Goal: Task Accomplishment & Management: Use online tool/utility

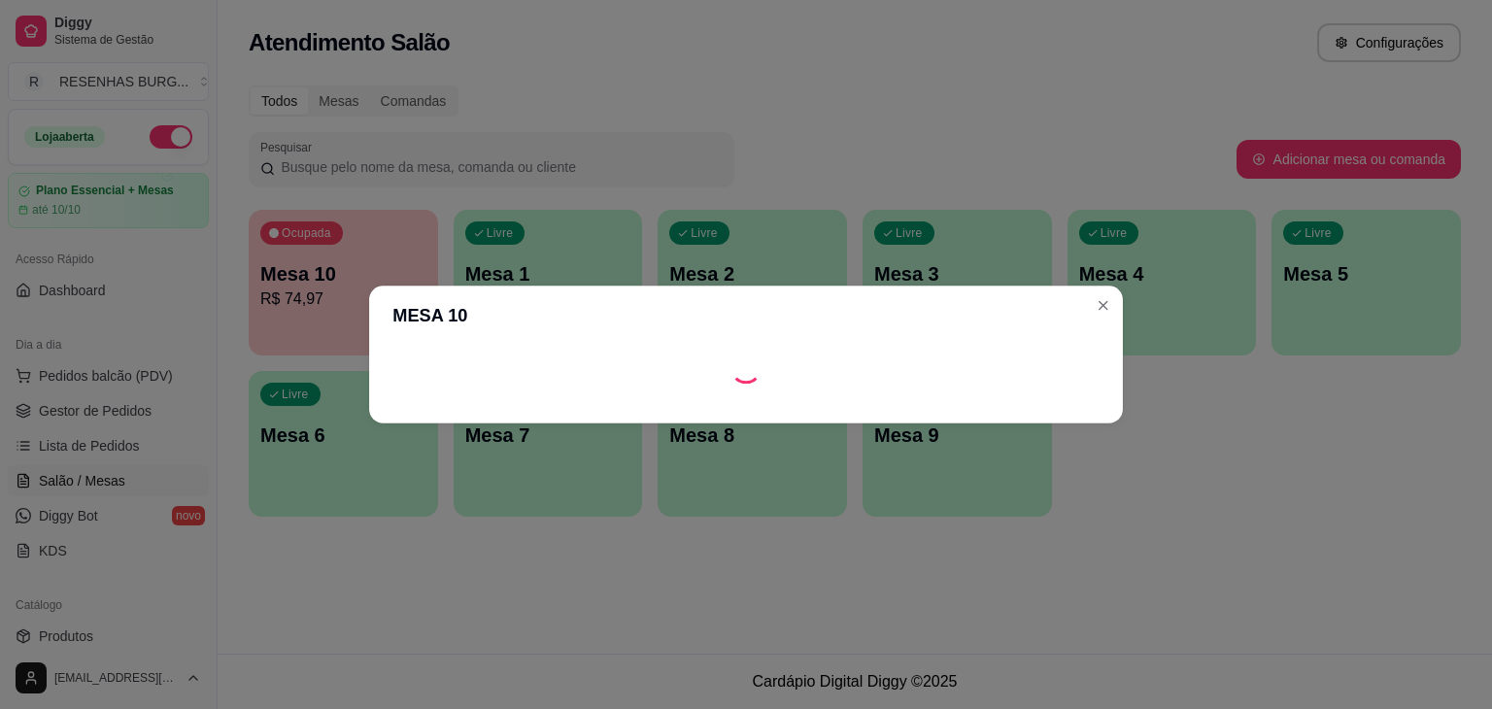
scroll to position [105, 0]
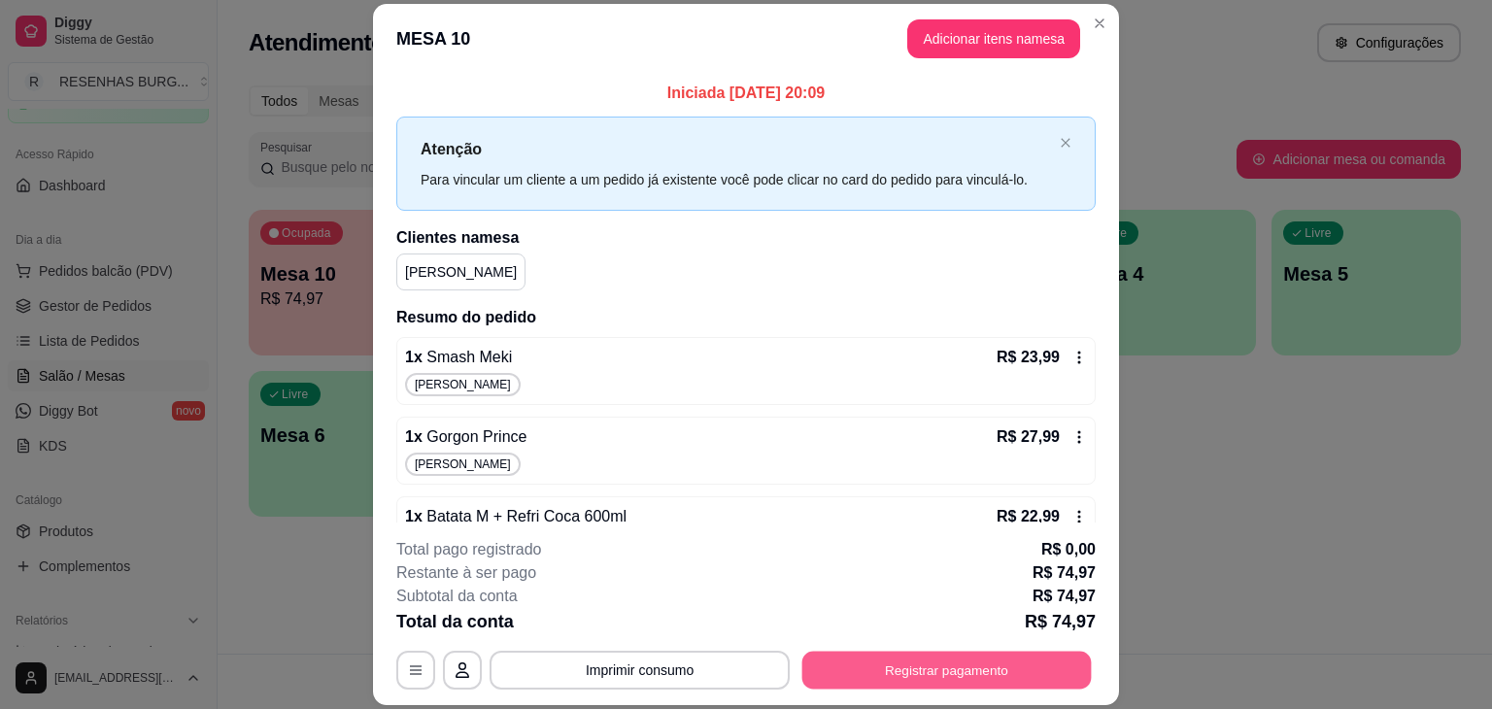
click at [922, 660] on button "Registrar pagamento" at bounding box center [946, 671] width 289 height 38
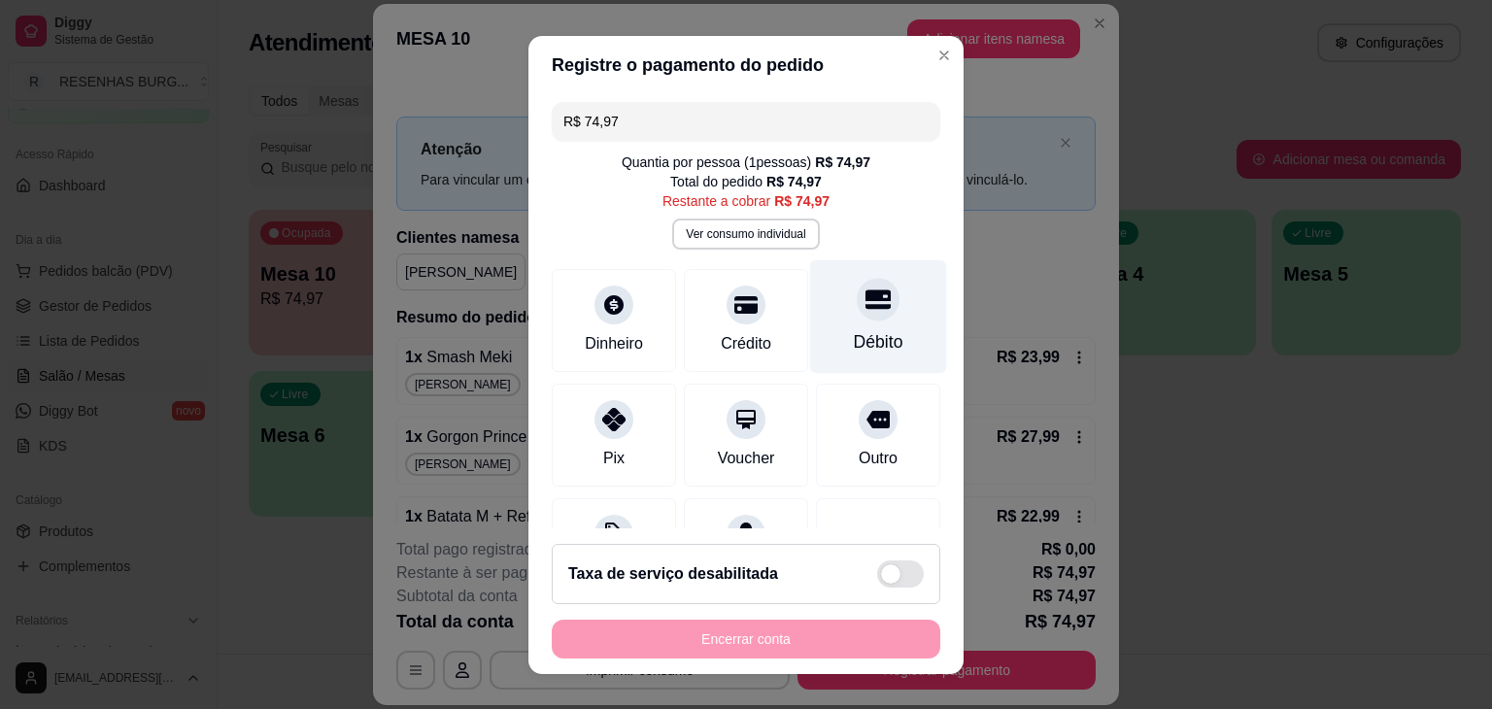
click at [814, 325] on div "Débito" at bounding box center [878, 316] width 137 height 114
type input "R$ 0,00"
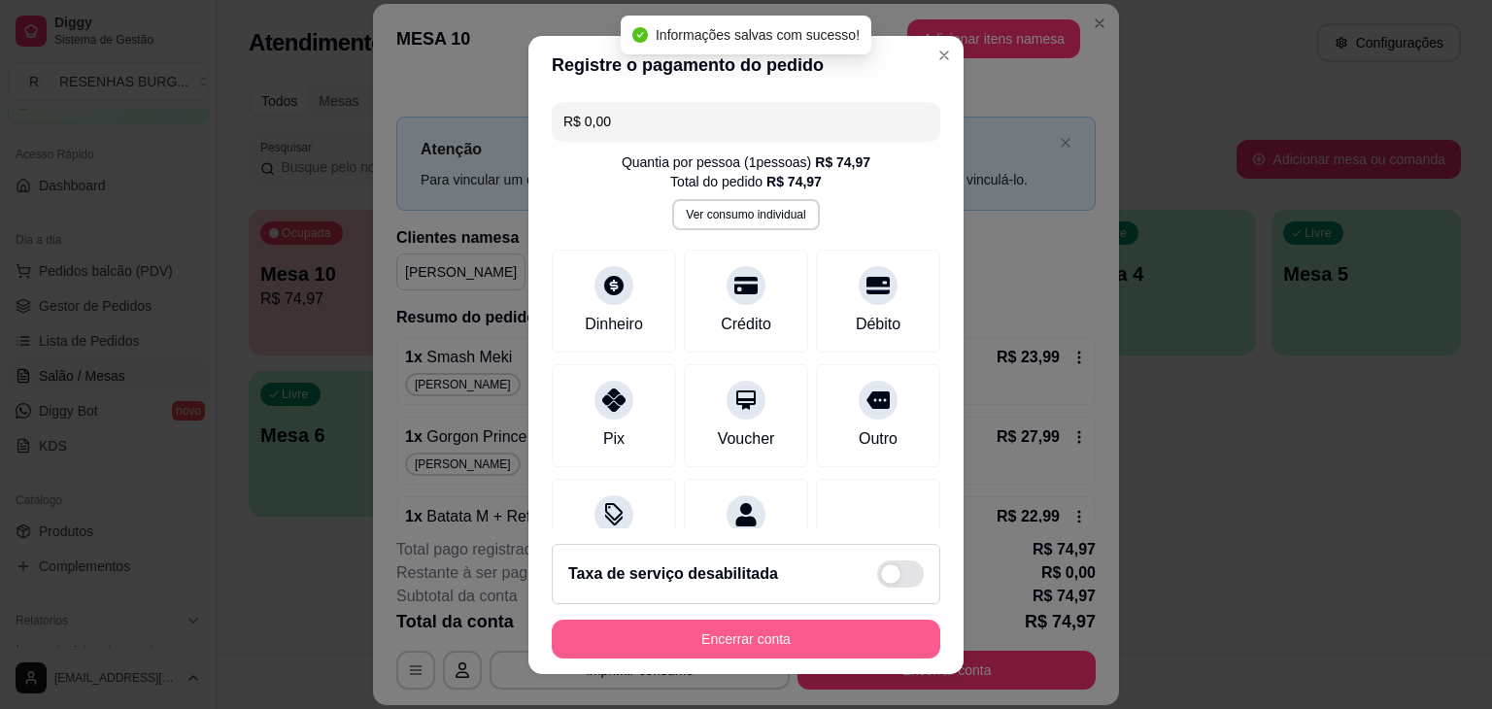
click at [795, 633] on button "Encerrar conta" at bounding box center [746, 639] width 389 height 39
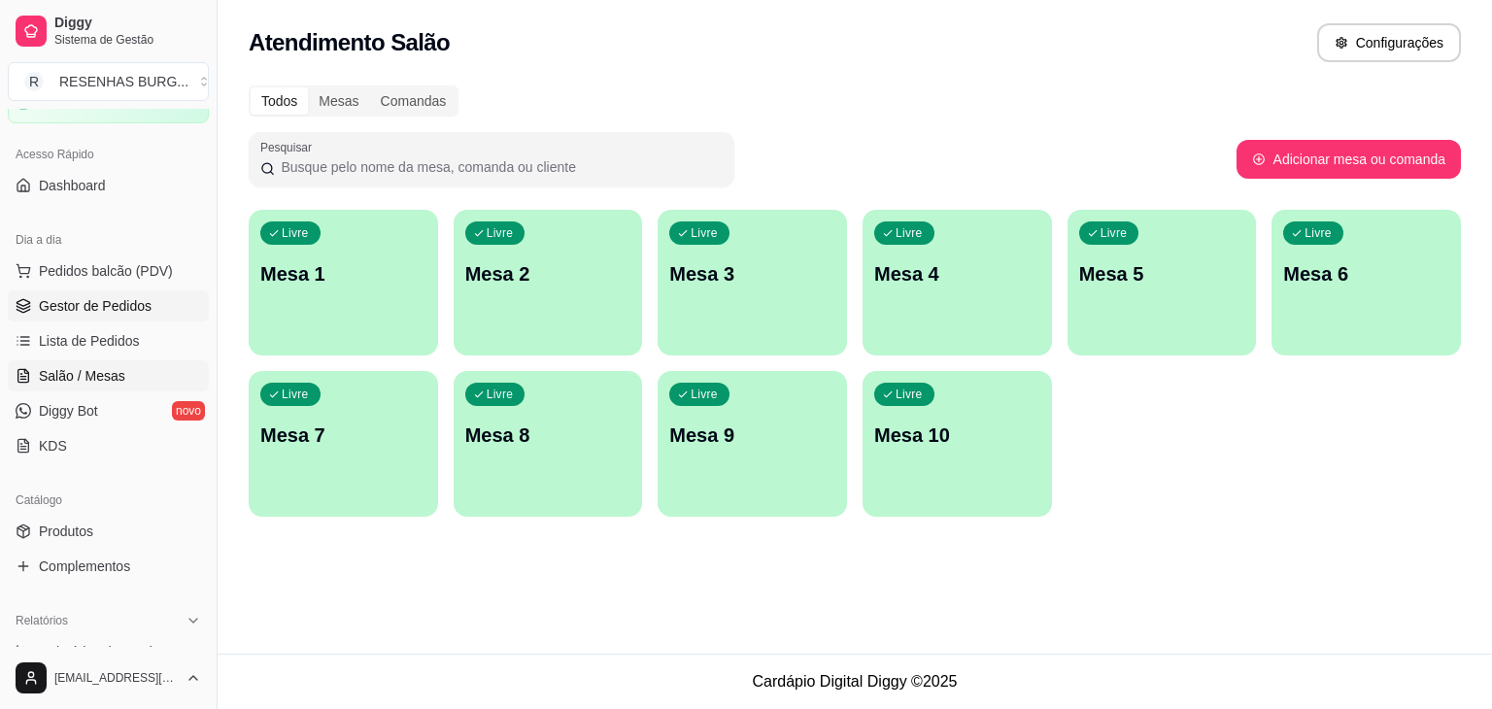
click at [83, 318] on link "Gestor de Pedidos" at bounding box center [108, 305] width 201 height 31
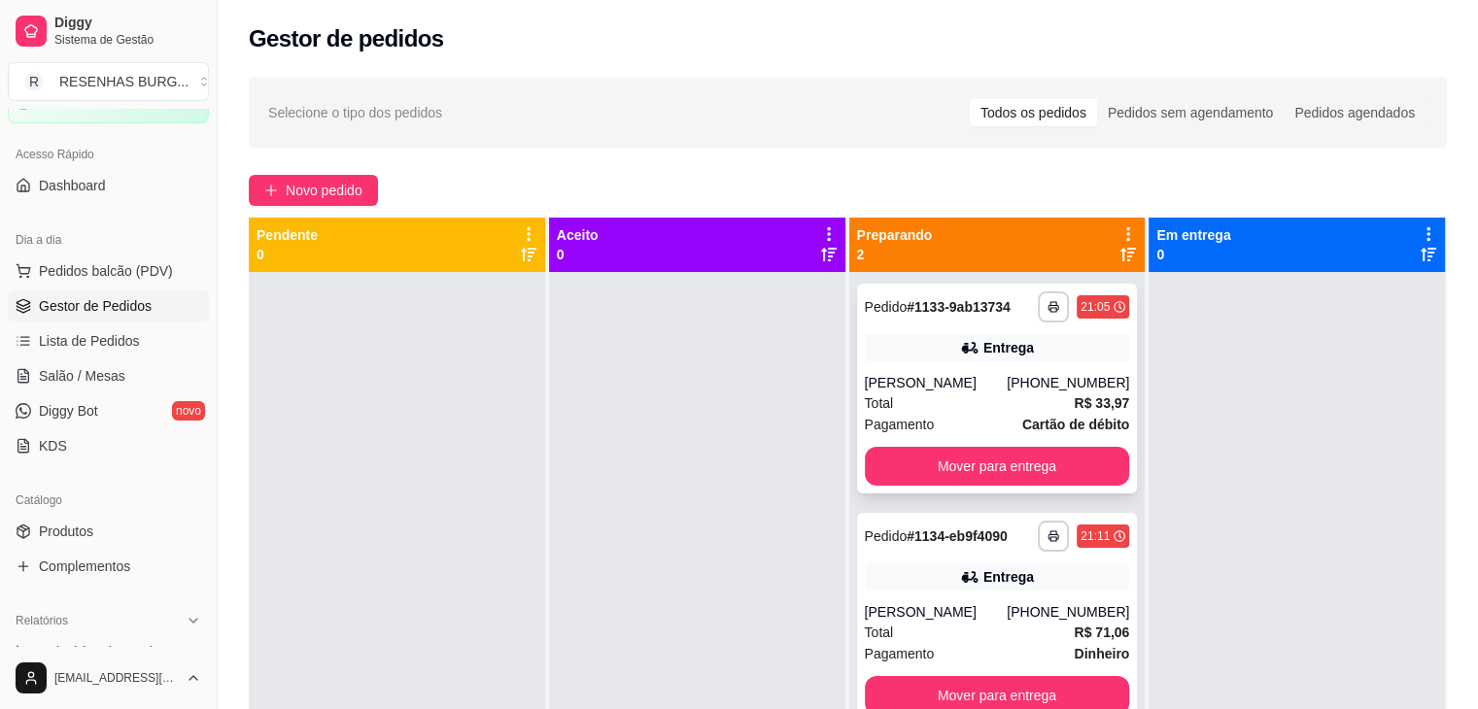
click at [937, 335] on div "Entrega" at bounding box center [997, 347] width 265 height 27
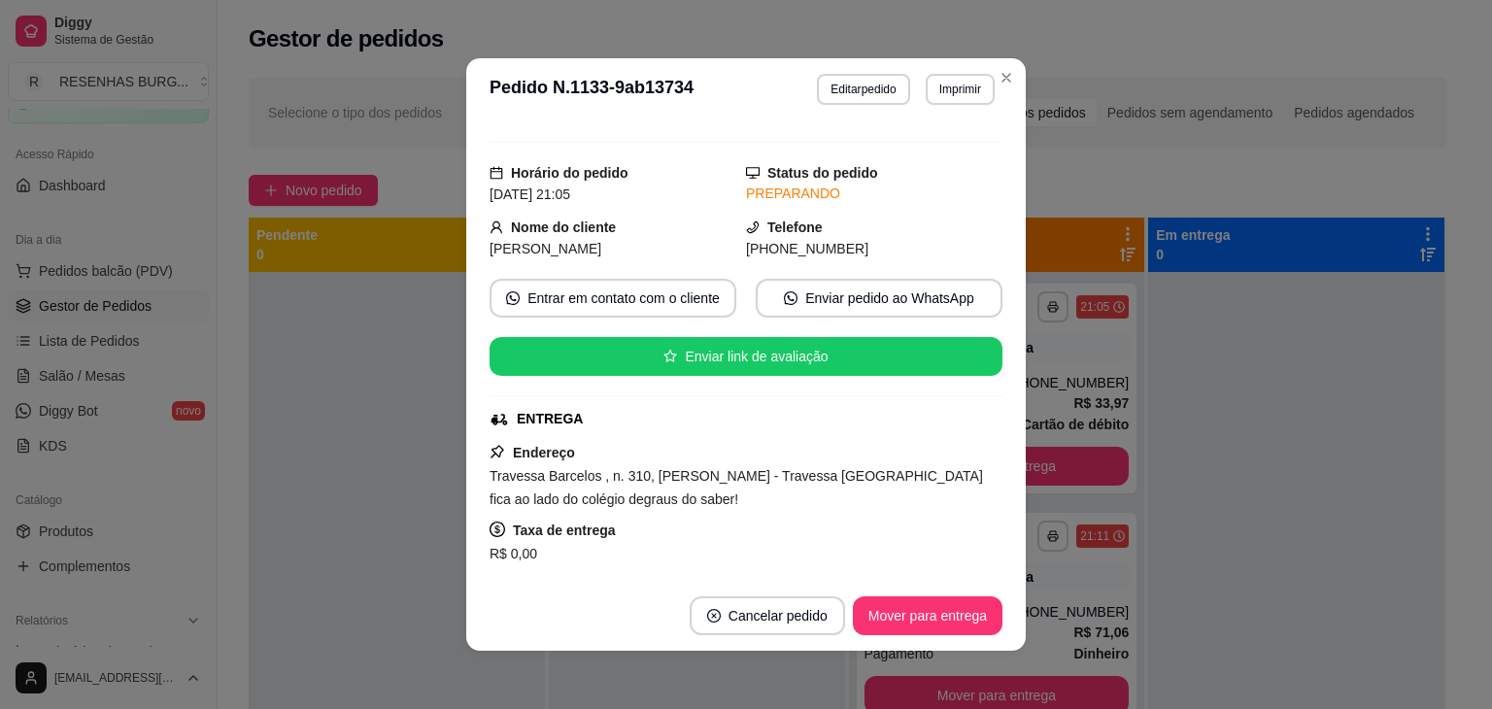
scroll to position [289, 0]
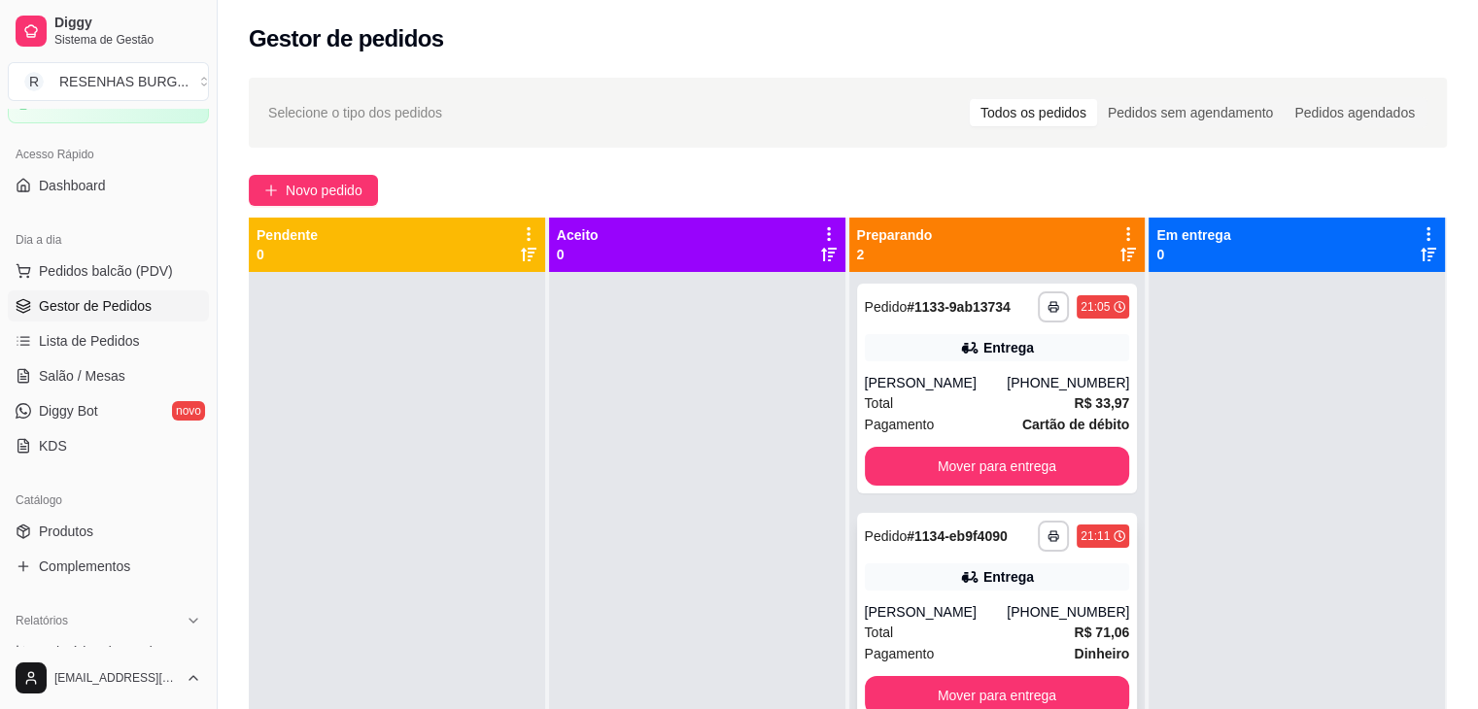
click at [1004, 578] on div "Entrega" at bounding box center [1008, 576] width 51 height 19
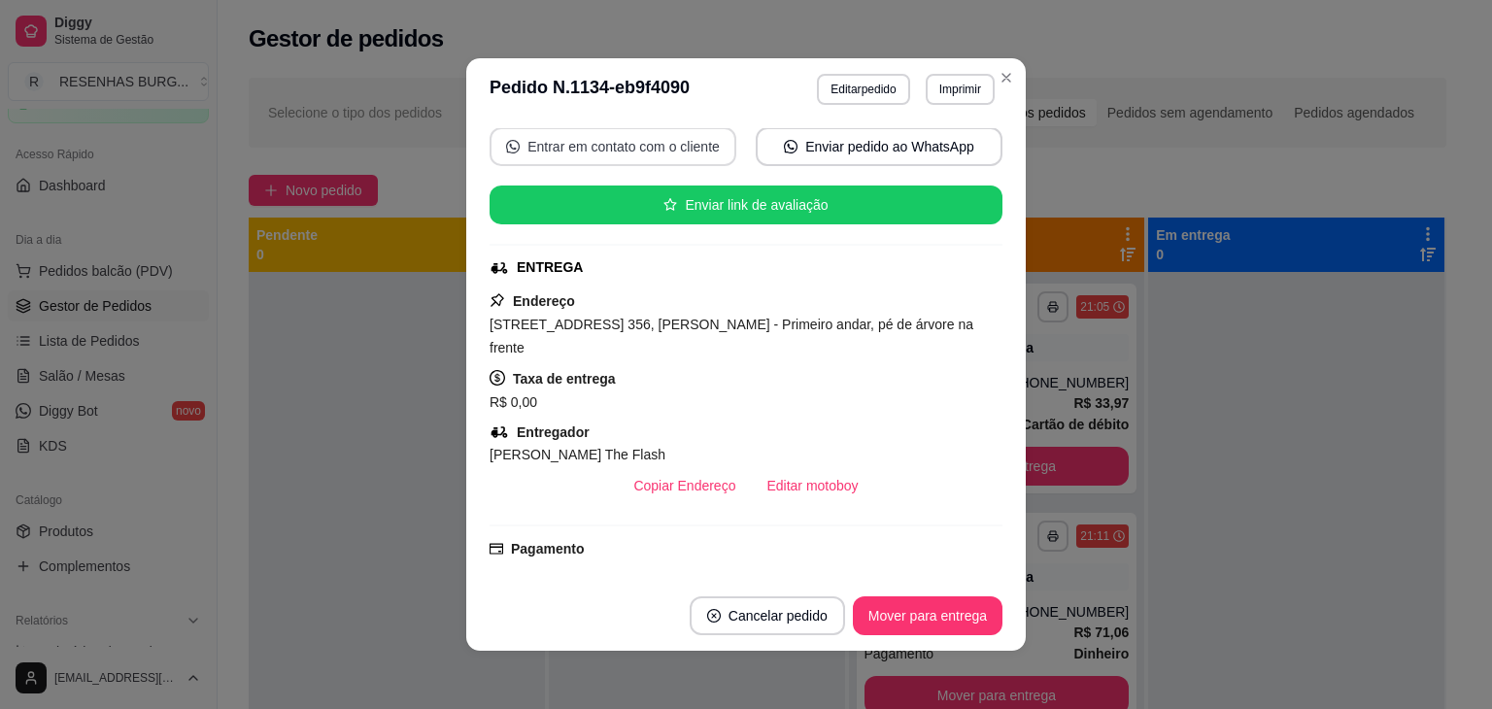
scroll to position [291, 0]
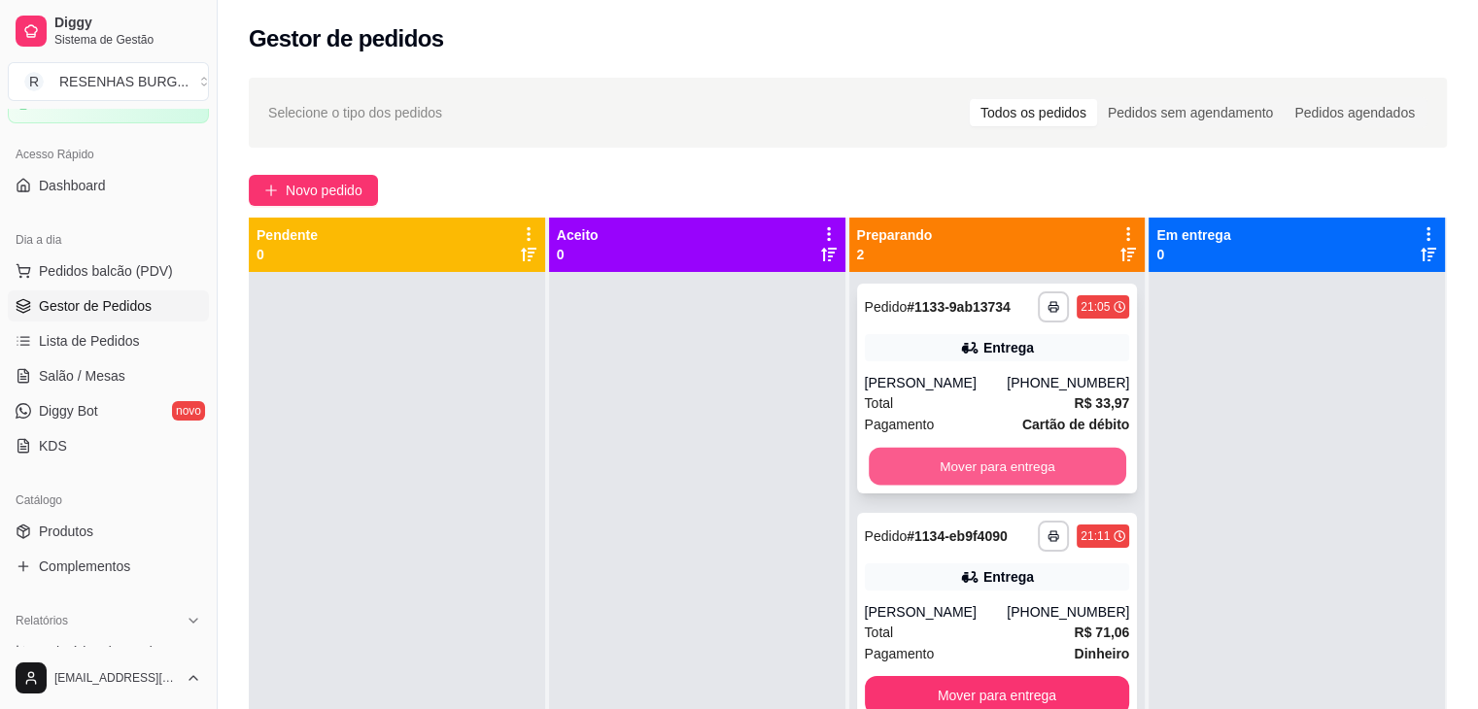
click at [933, 460] on button "Mover para entrega" at bounding box center [996, 467] width 257 height 38
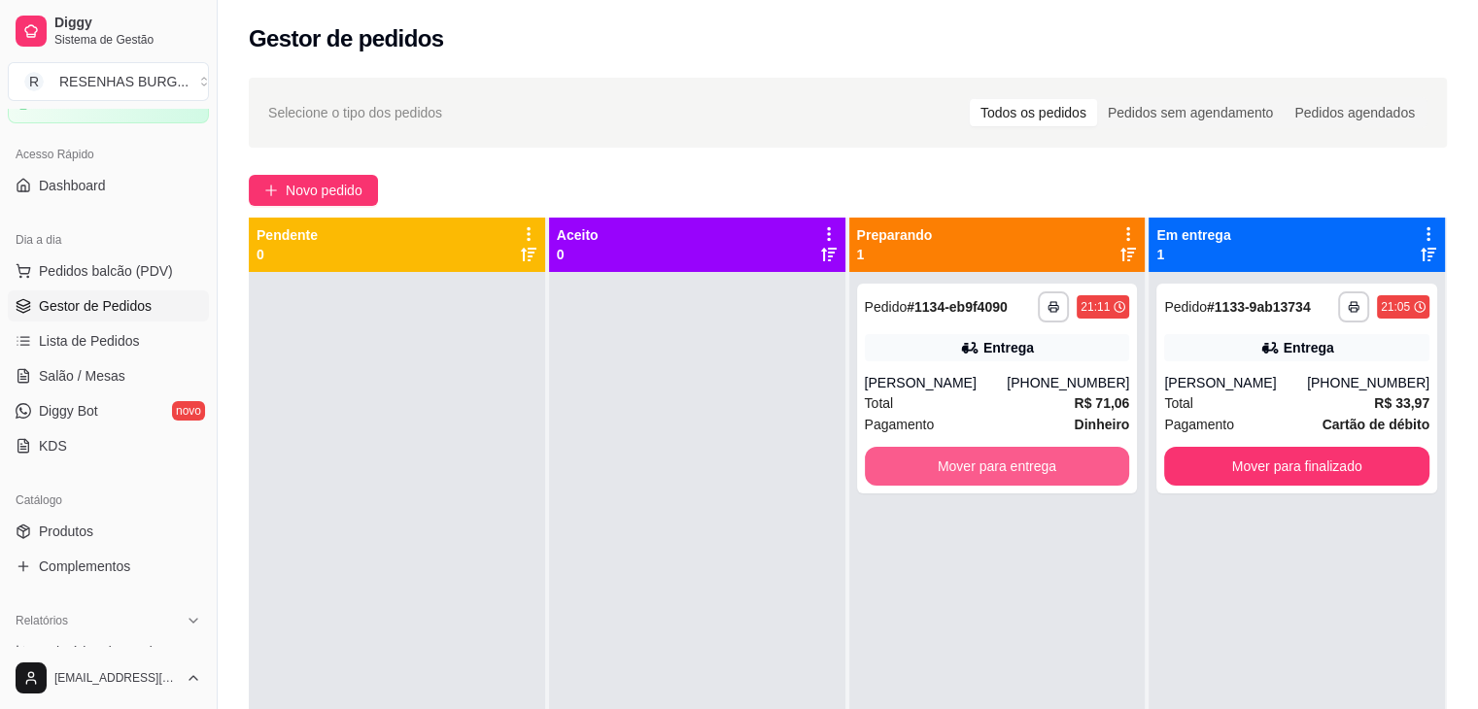
click at [933, 460] on button "Mover para entrega" at bounding box center [997, 466] width 265 height 39
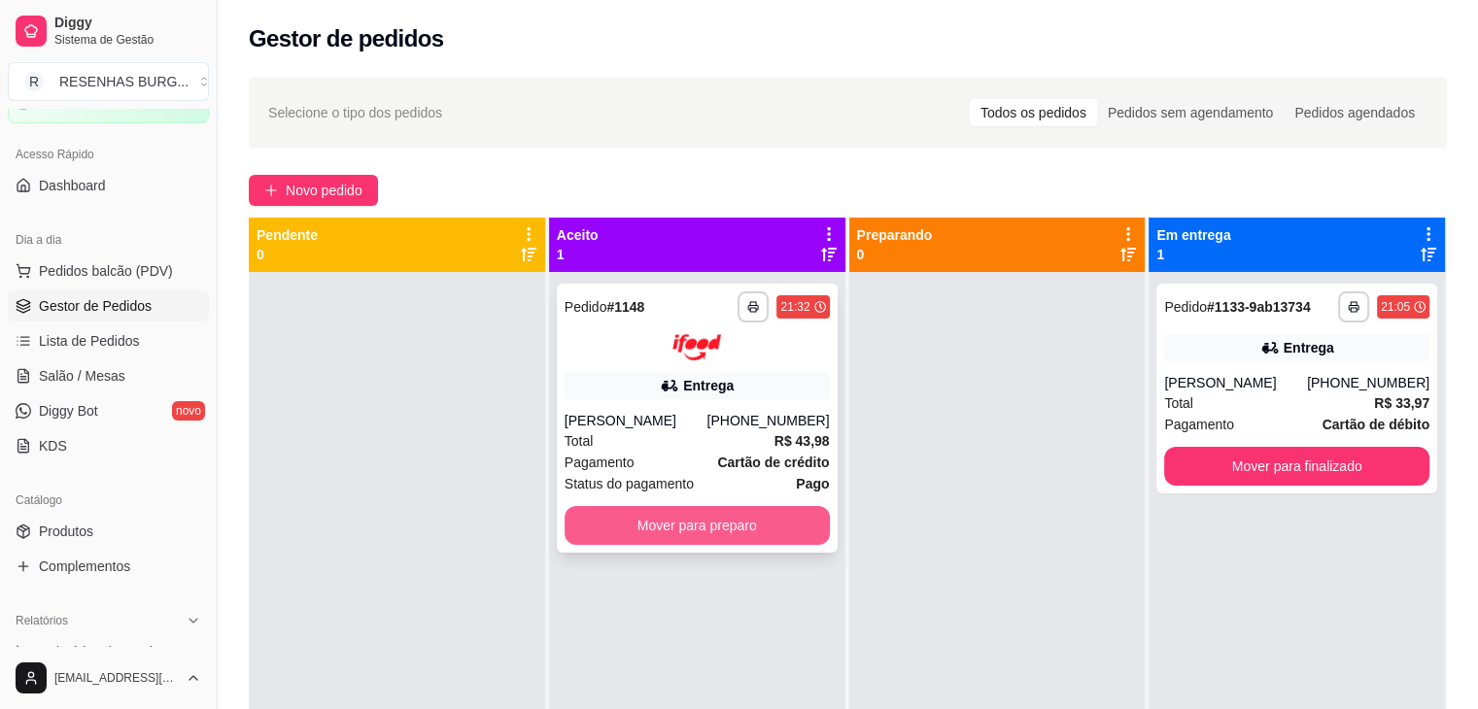
click at [687, 527] on button "Mover para preparo" at bounding box center [696, 525] width 265 height 39
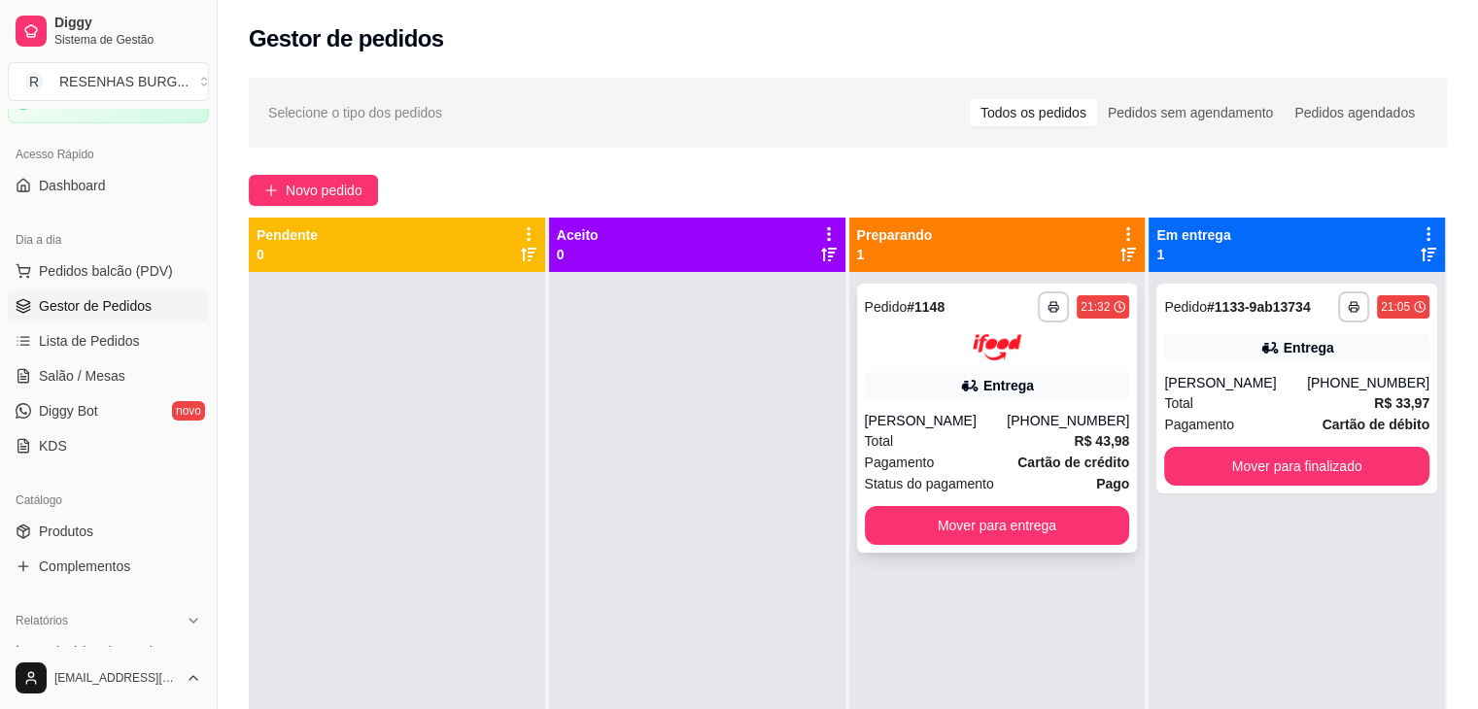
click at [917, 412] on div "[PERSON_NAME]" at bounding box center [936, 420] width 143 height 19
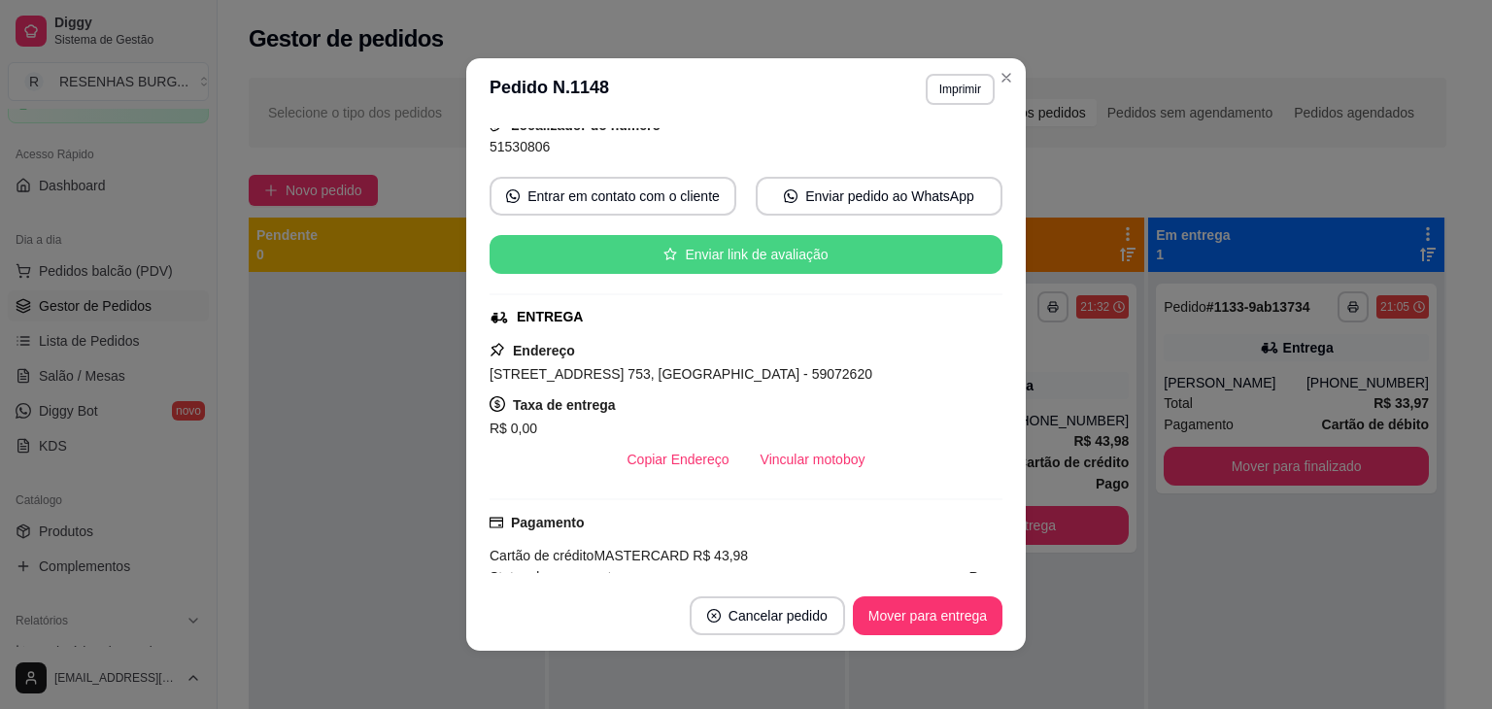
scroll to position [194, 0]
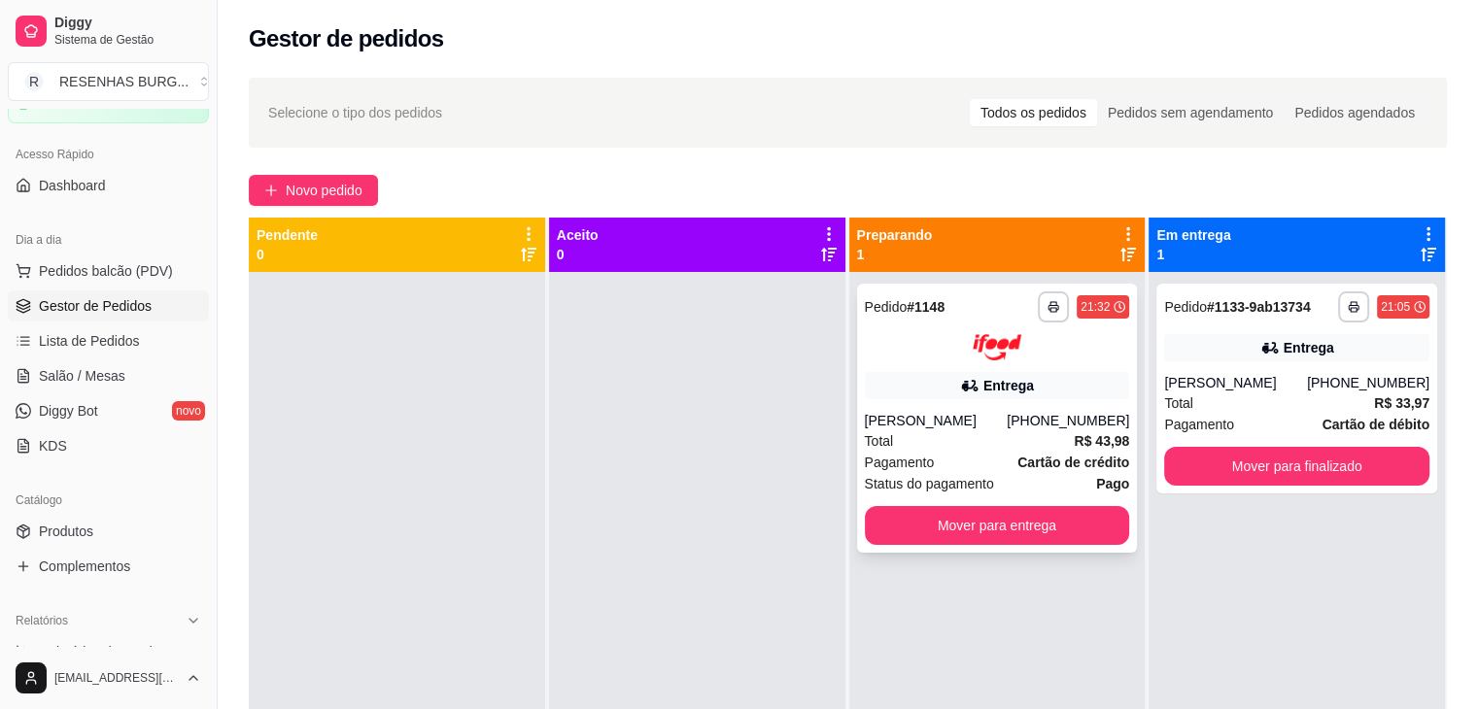
click at [930, 392] on div "Entrega" at bounding box center [997, 385] width 265 height 27
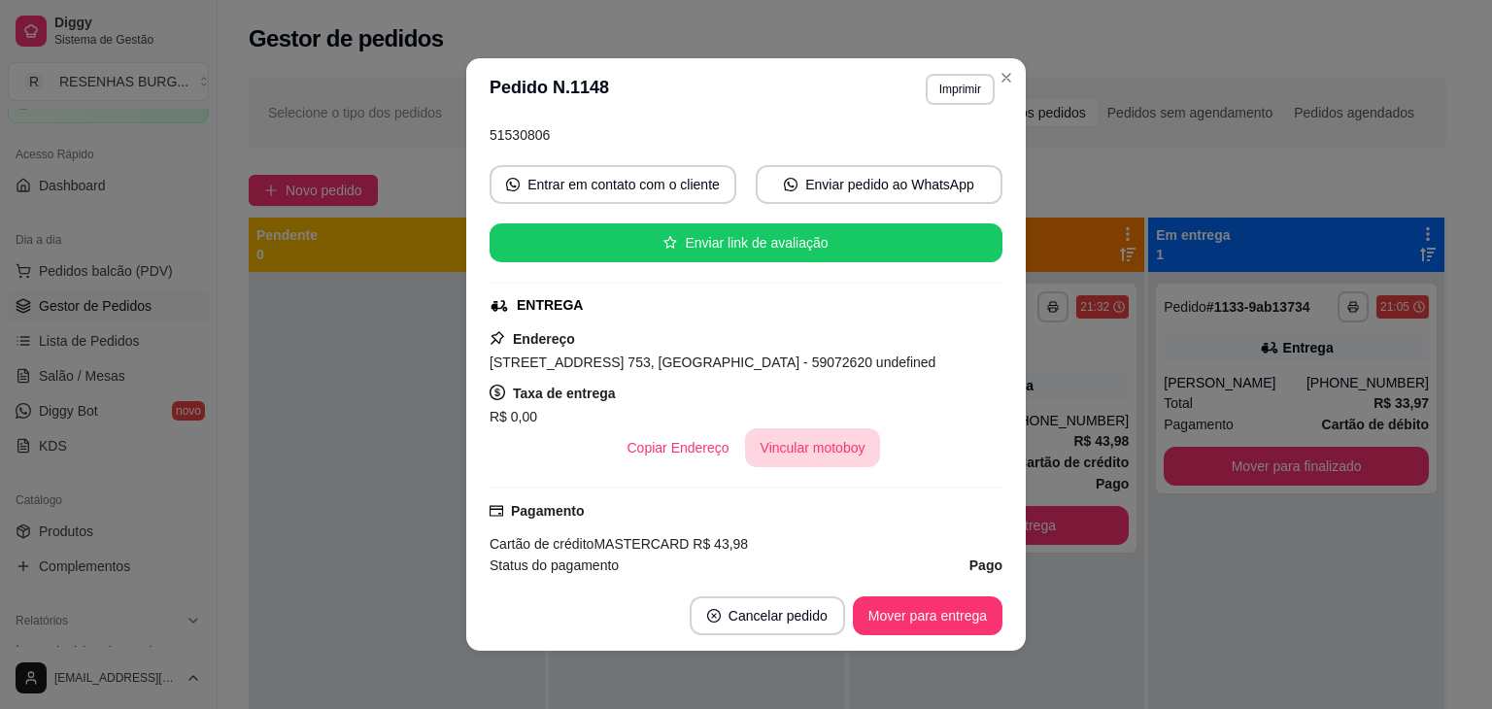
click at [793, 452] on button "Vincular motoboy" at bounding box center [813, 447] width 136 height 39
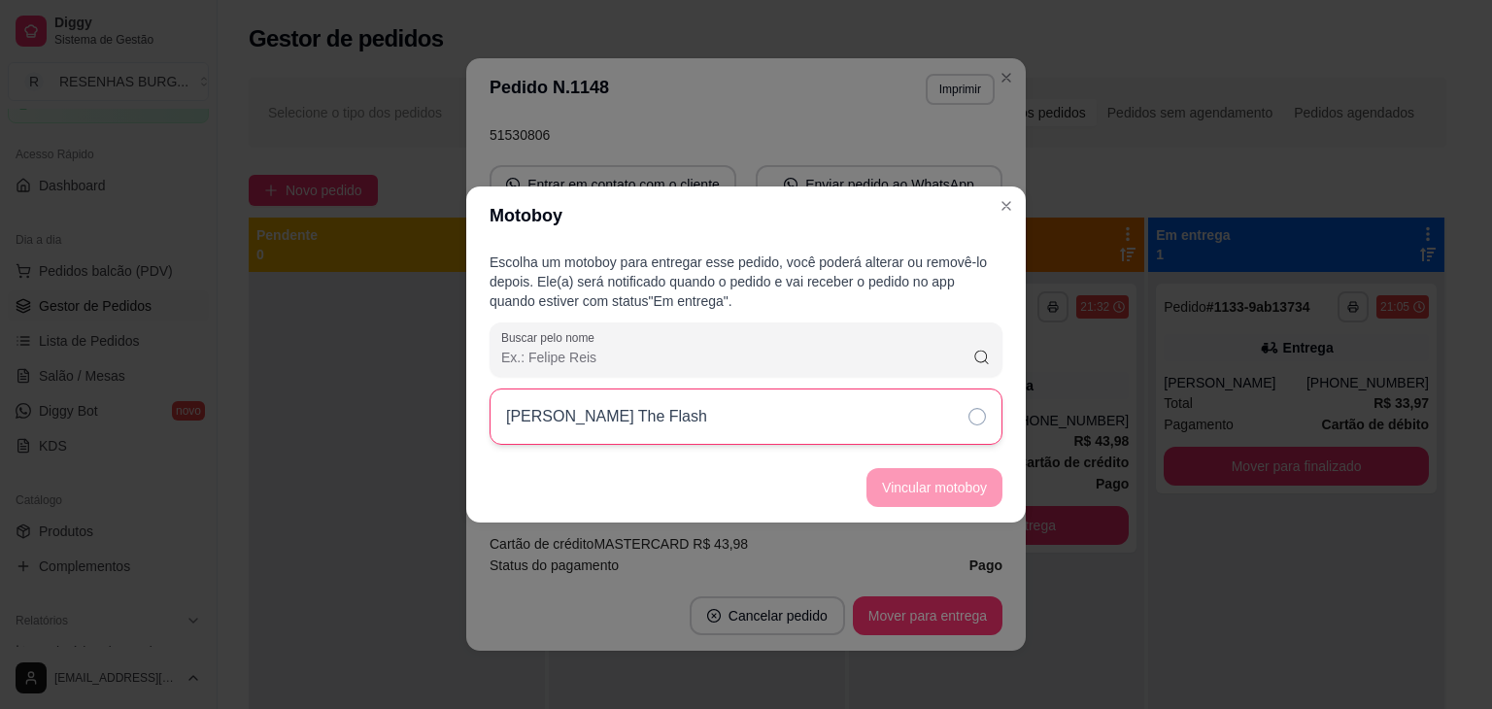
click at [817, 425] on div "[PERSON_NAME] The Flash" at bounding box center [746, 417] width 513 height 56
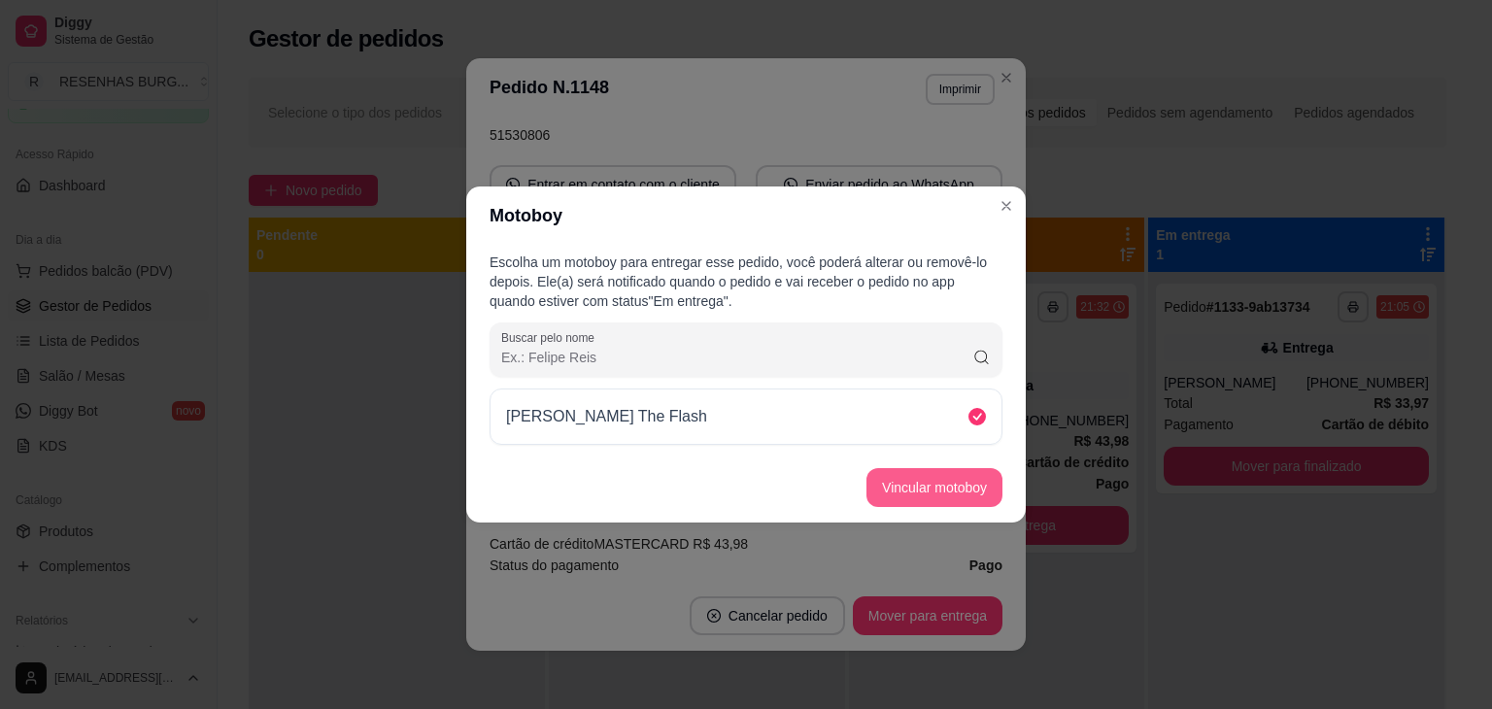
click at [905, 494] on button "Vincular motoboy" at bounding box center [935, 487] width 136 height 39
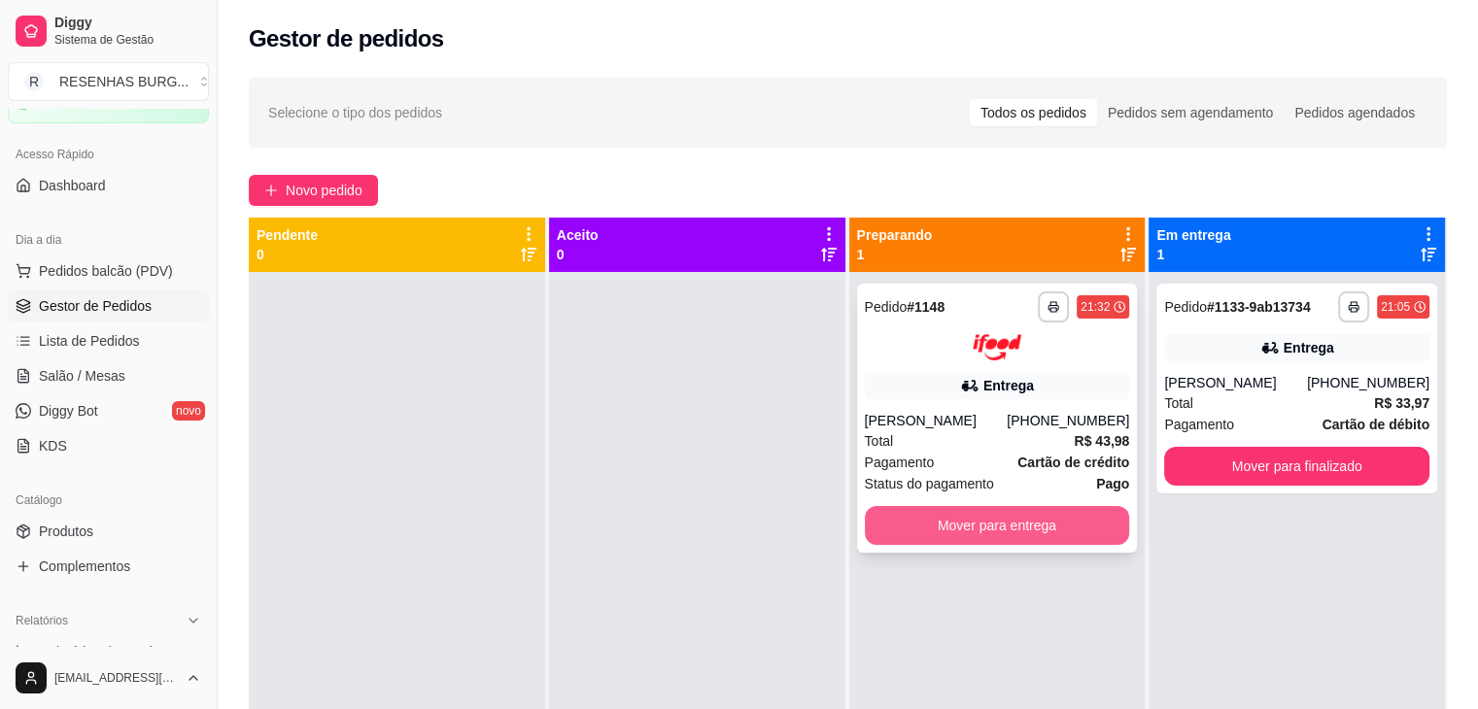
click at [1015, 523] on button "Mover para entrega" at bounding box center [997, 525] width 265 height 39
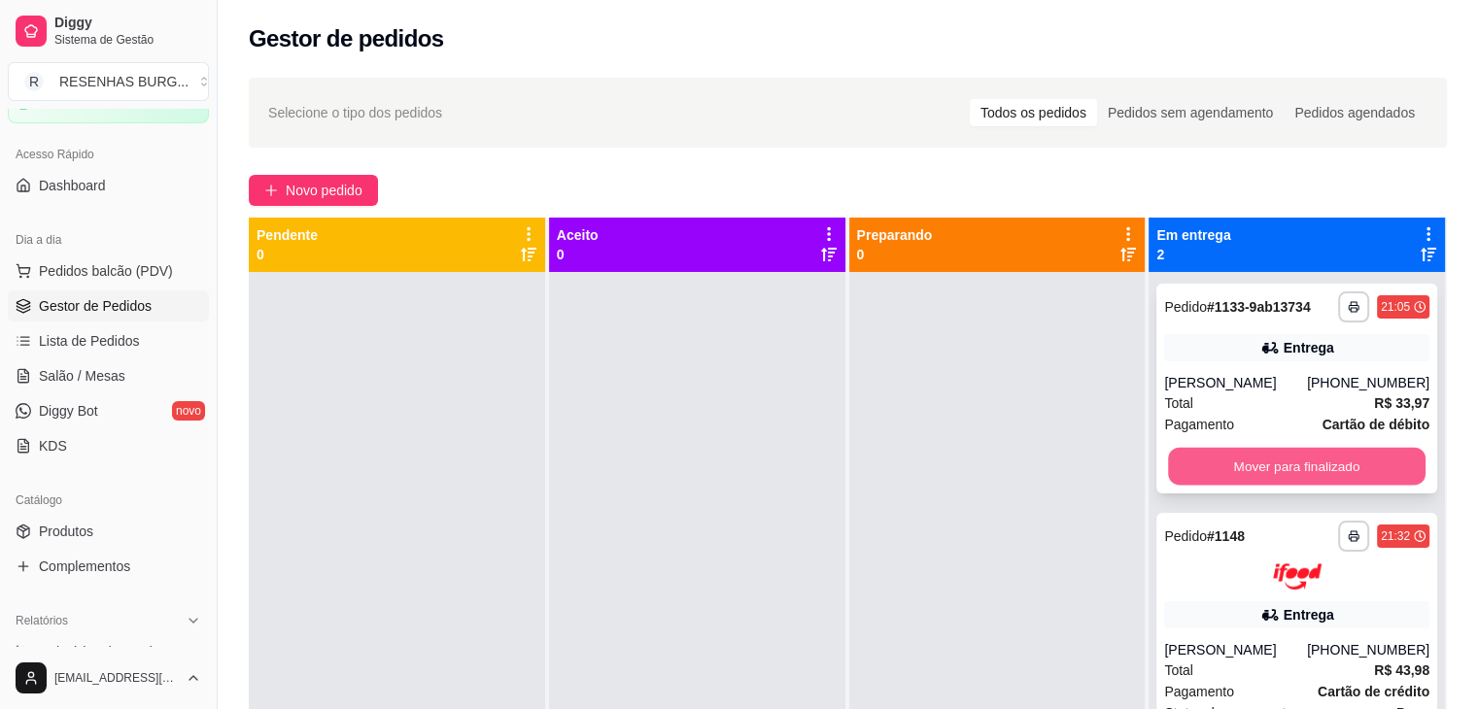
click at [1275, 453] on button "Mover para finalizado" at bounding box center [1296, 467] width 257 height 38
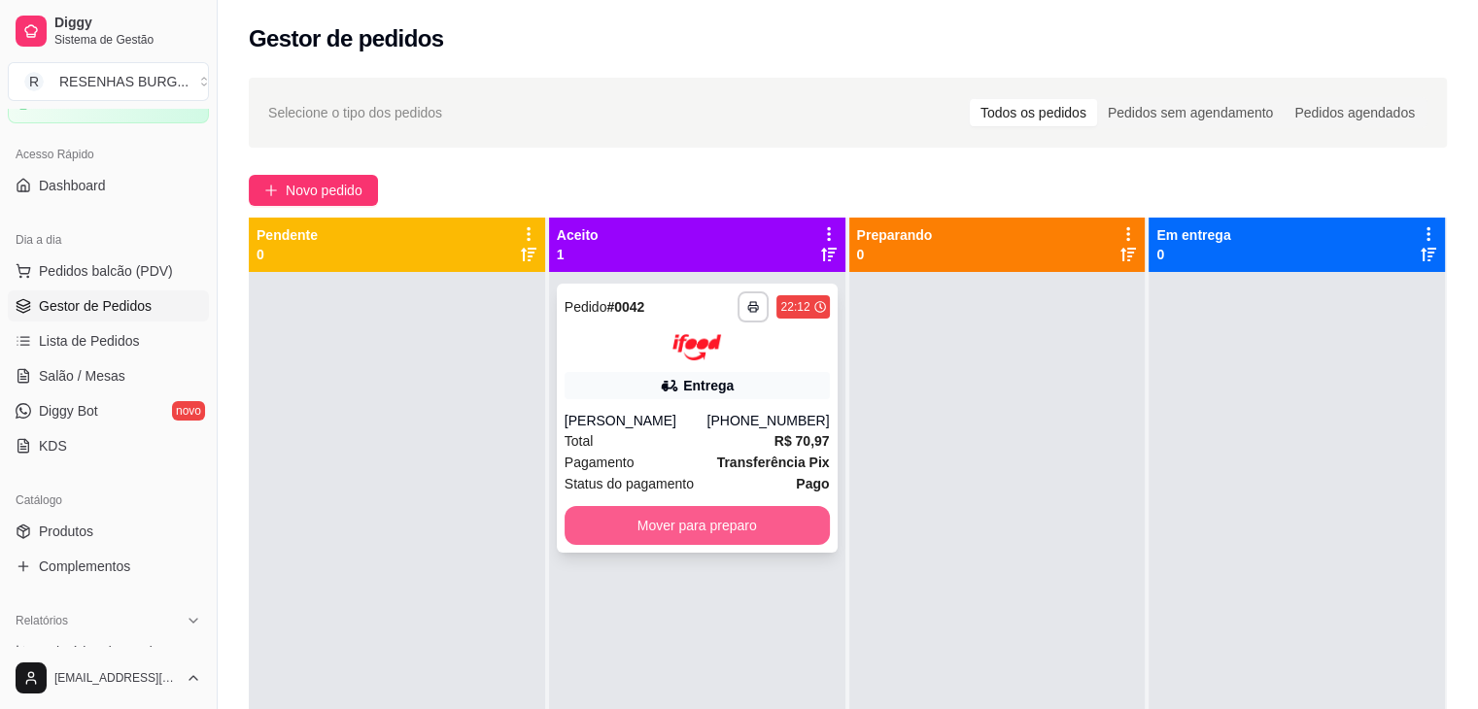
click at [711, 531] on button "Mover para preparo" at bounding box center [696, 525] width 265 height 39
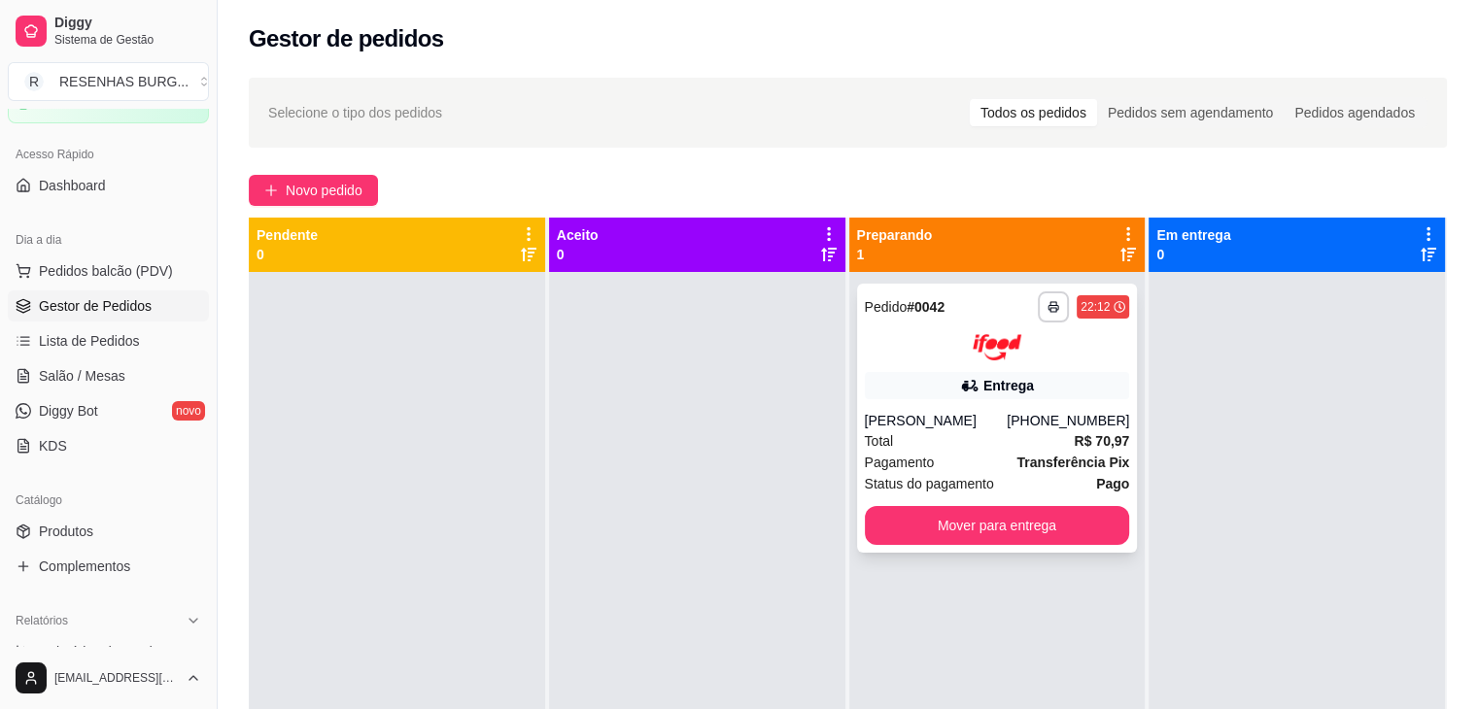
click at [940, 368] on div "**********" at bounding box center [997, 418] width 281 height 269
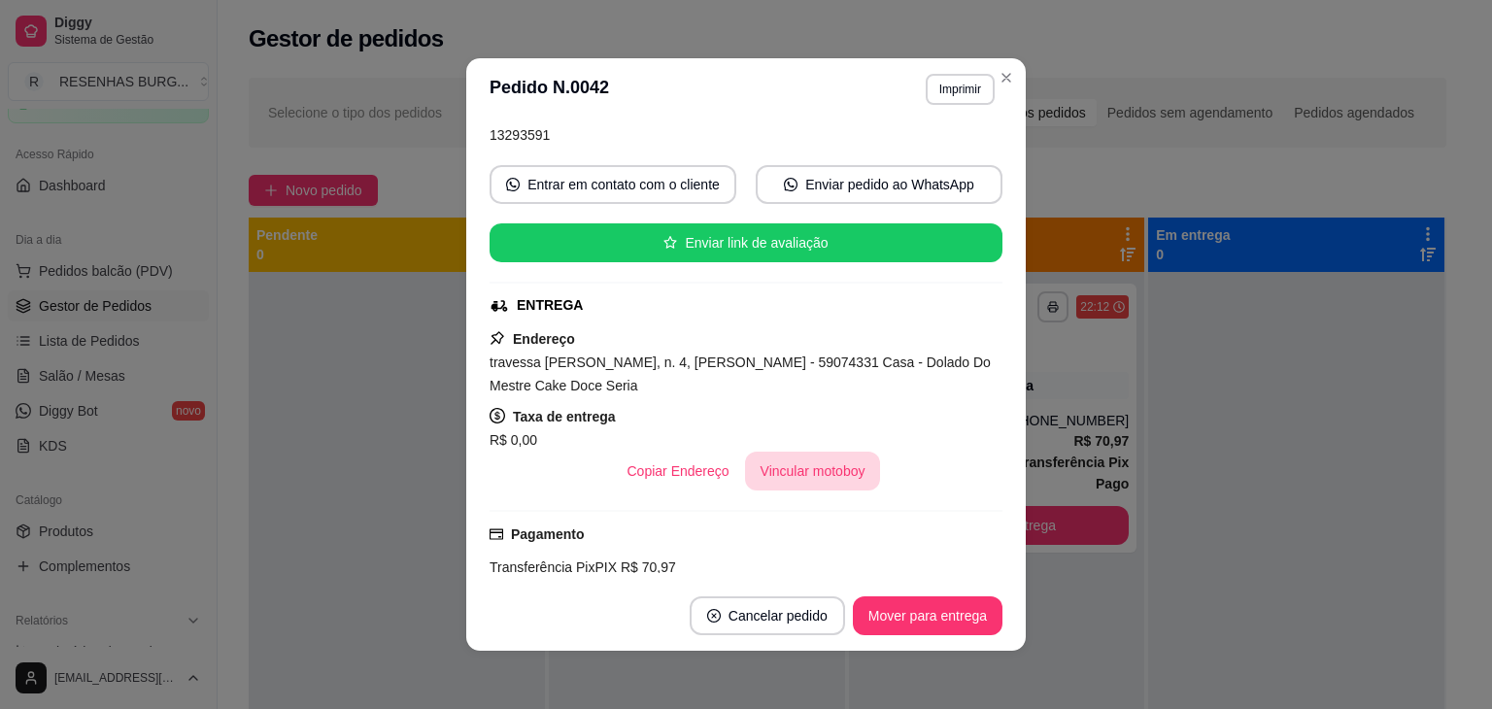
click at [782, 464] on button "Vincular motoboy" at bounding box center [813, 471] width 136 height 39
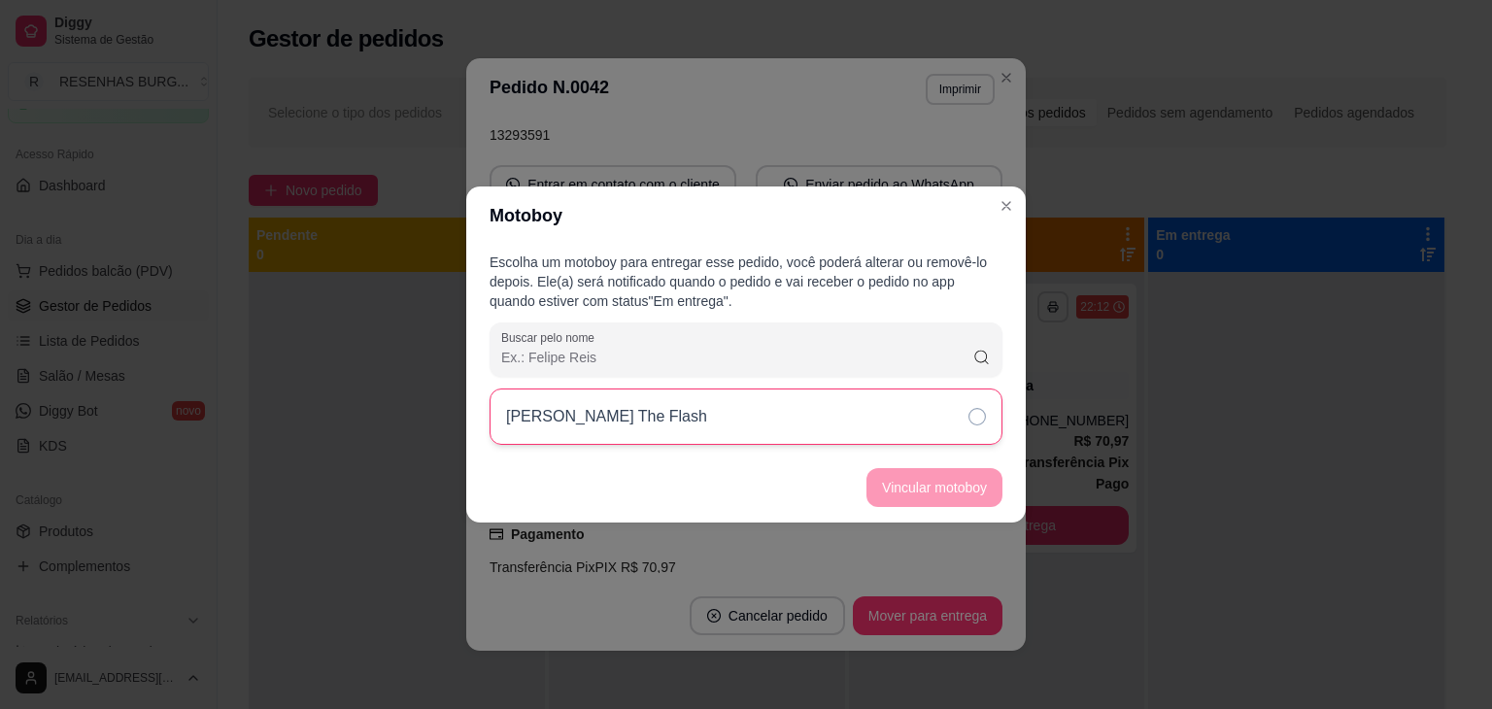
click at [923, 417] on div "[PERSON_NAME] The Flash" at bounding box center [746, 417] width 513 height 56
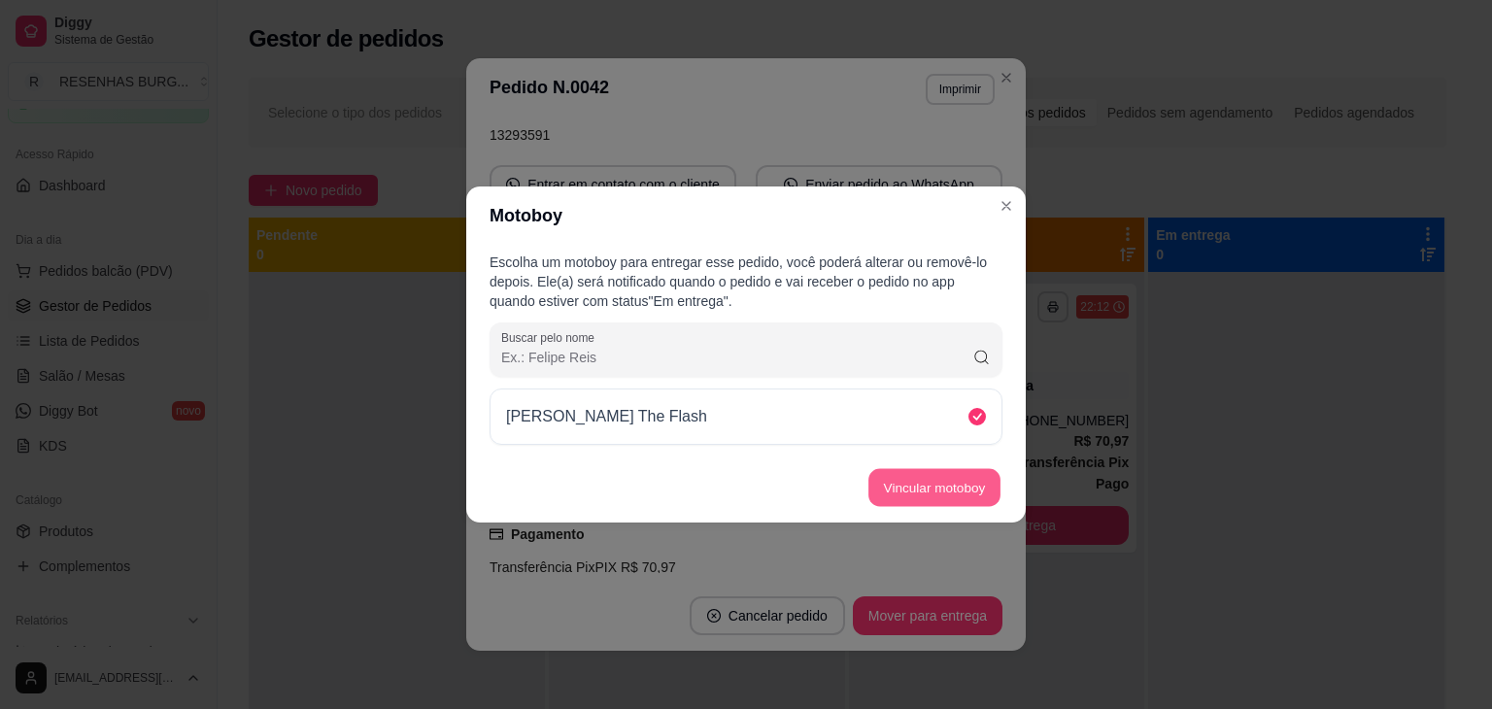
click at [952, 487] on button "Vincular motoboy" at bounding box center [934, 488] width 132 height 38
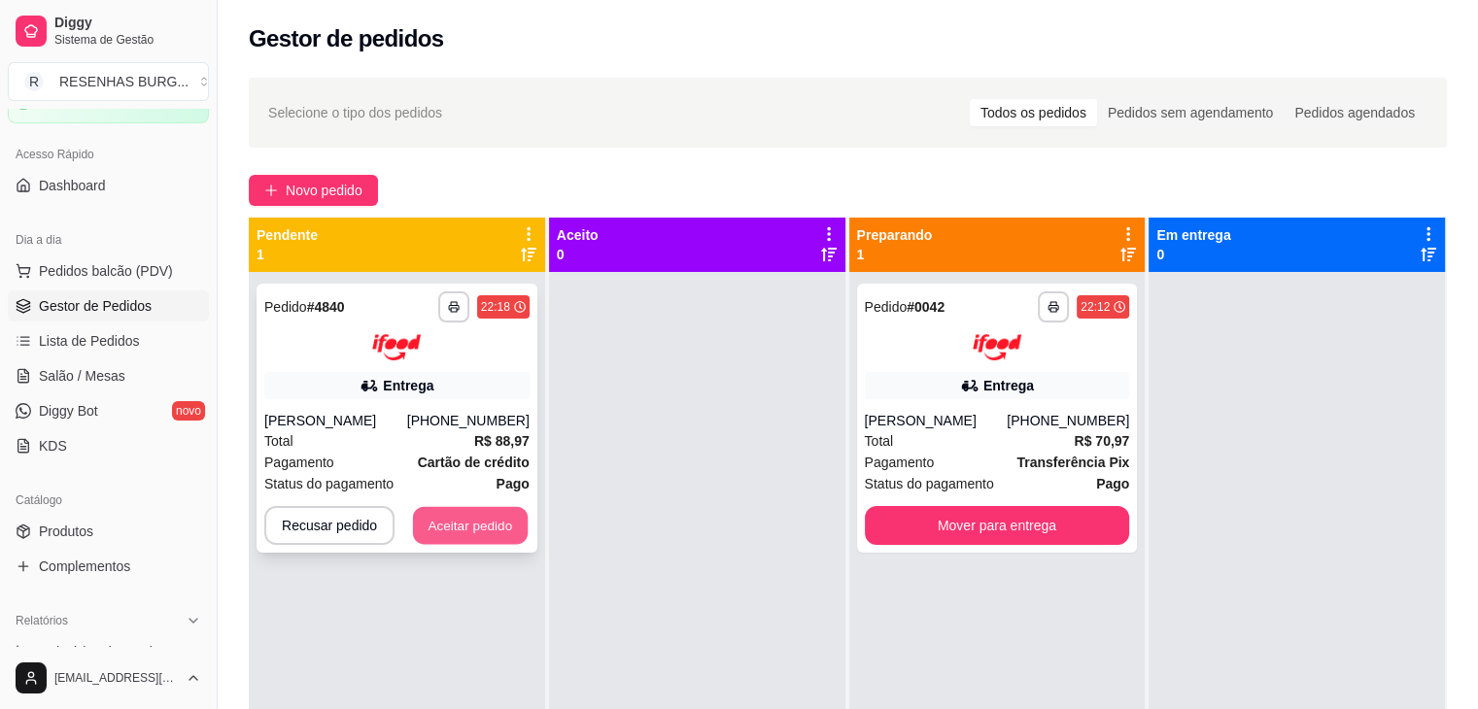
click at [474, 531] on button "Aceitar pedido" at bounding box center [470, 525] width 115 height 38
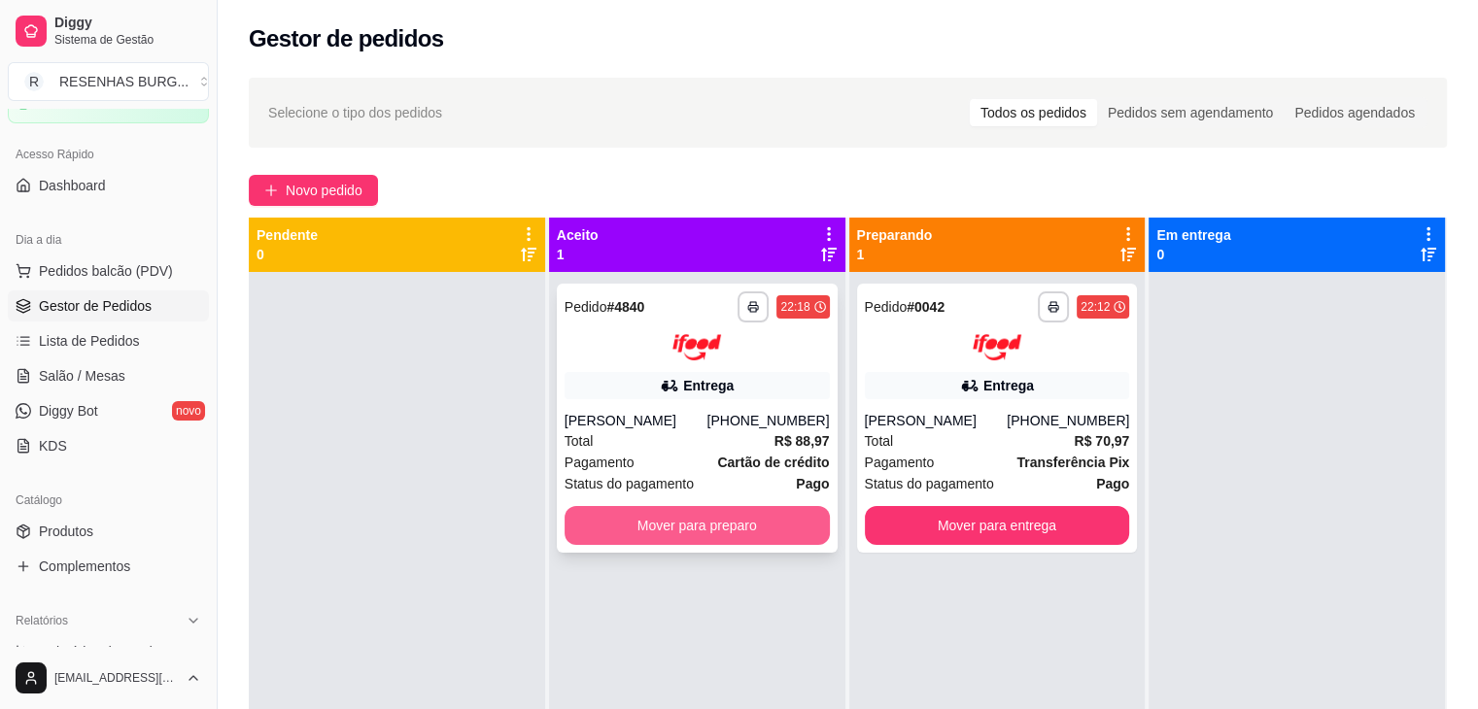
click at [738, 533] on button "Mover para preparo" at bounding box center [696, 525] width 265 height 39
click at [672, 520] on button "Mover para preparo" at bounding box center [696, 525] width 265 height 39
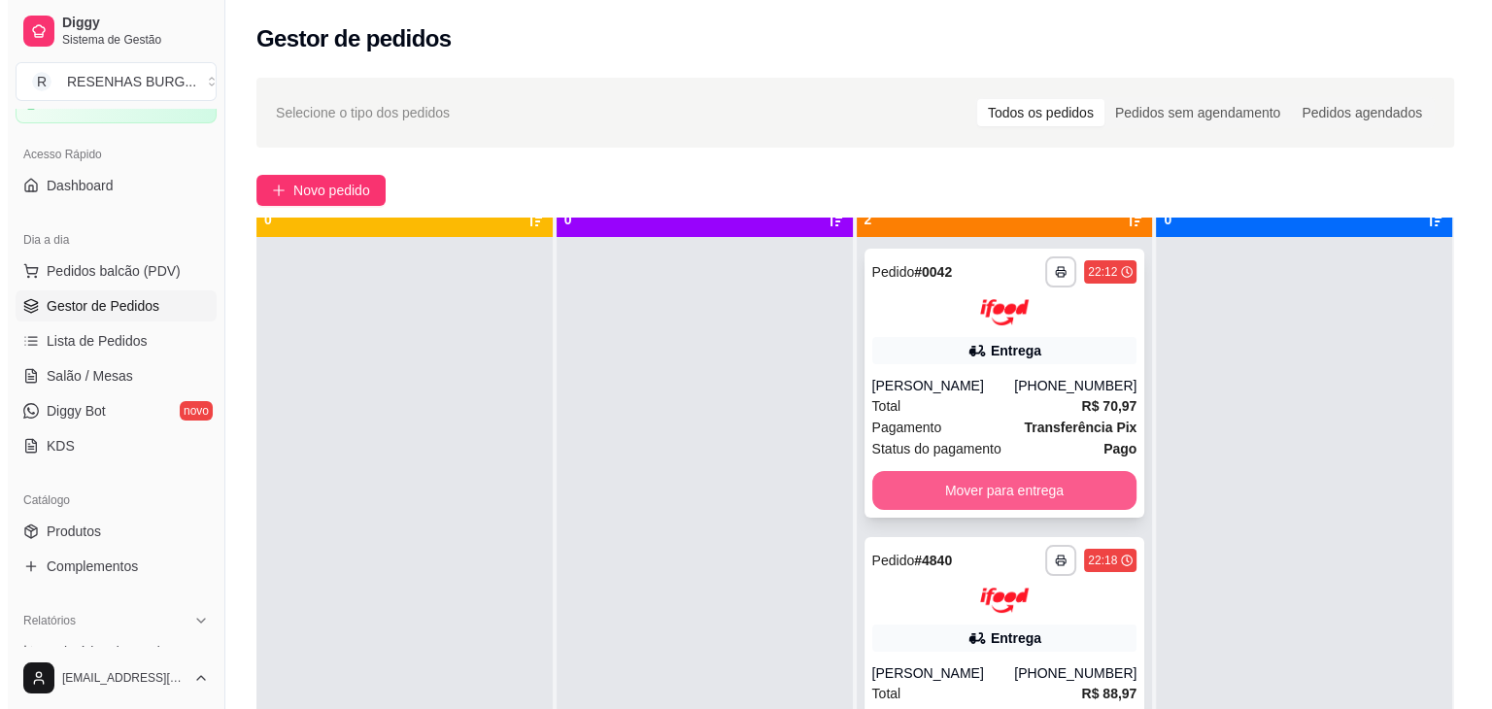
scroll to position [54, 0]
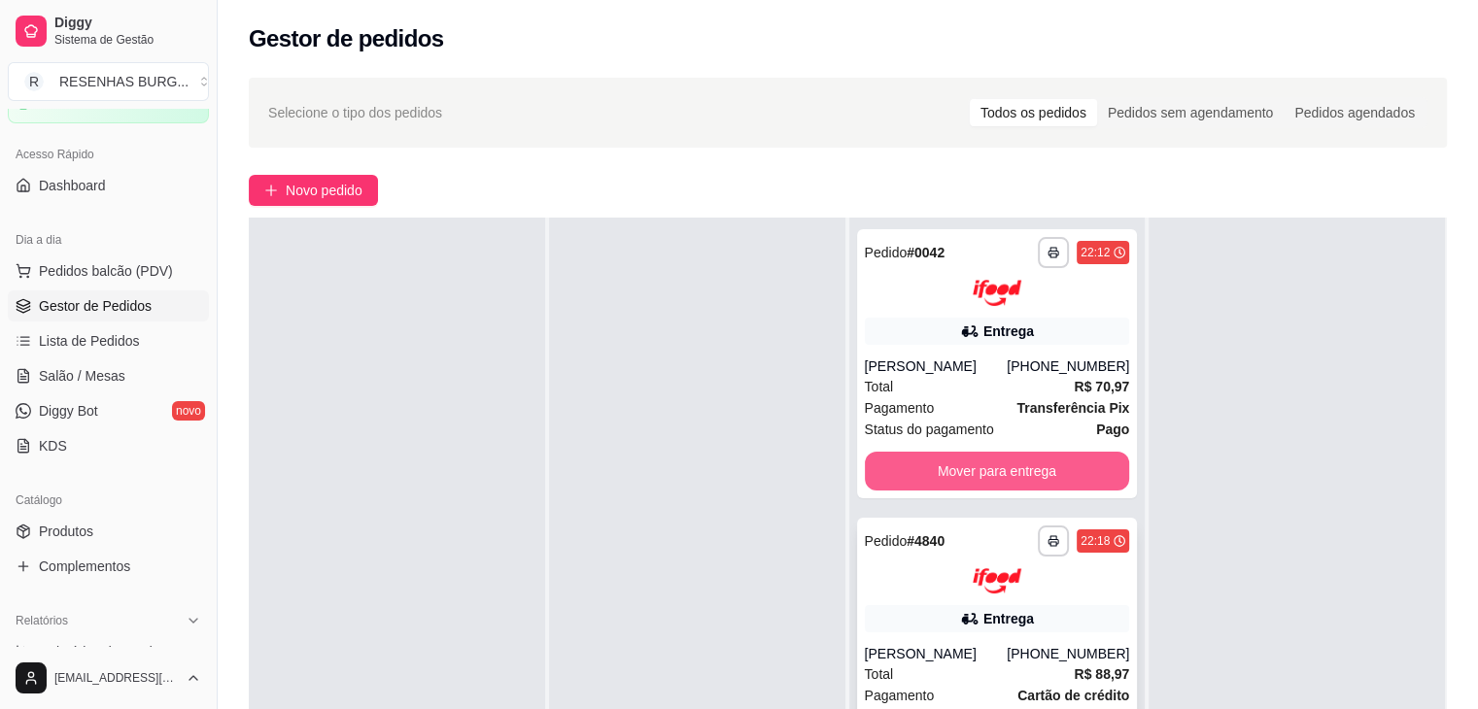
click at [961, 586] on div at bounding box center [997, 581] width 265 height 26
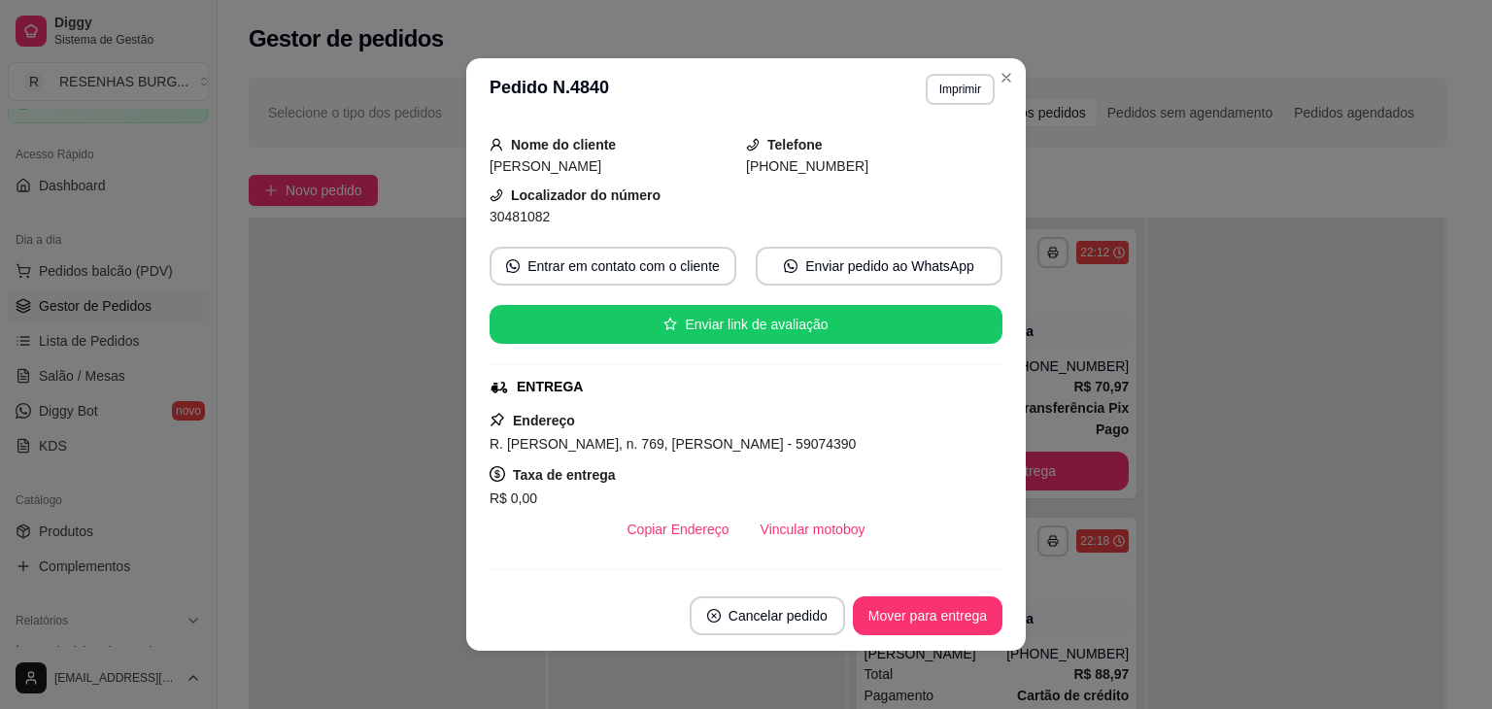
scroll to position [194, 0]
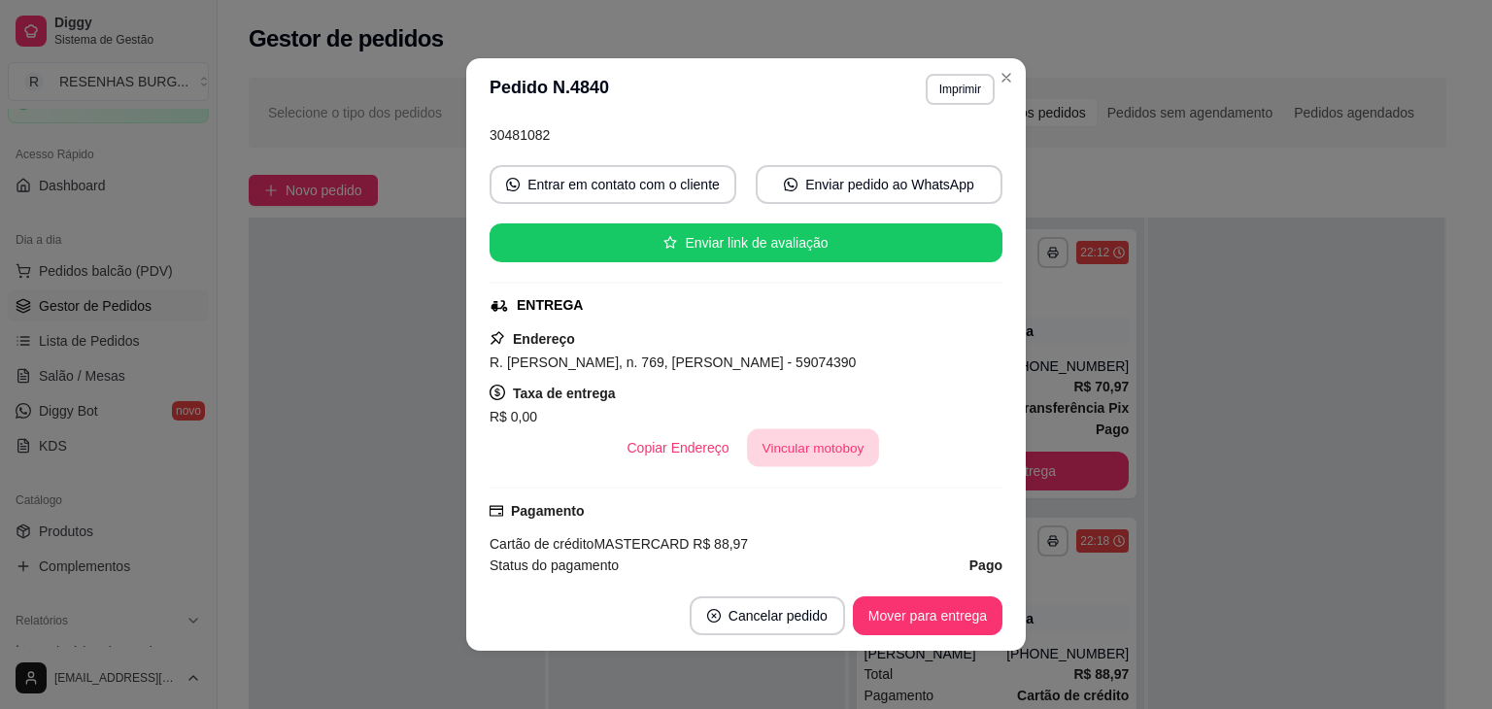
click at [812, 448] on button "Vincular motoboy" at bounding box center [813, 448] width 132 height 38
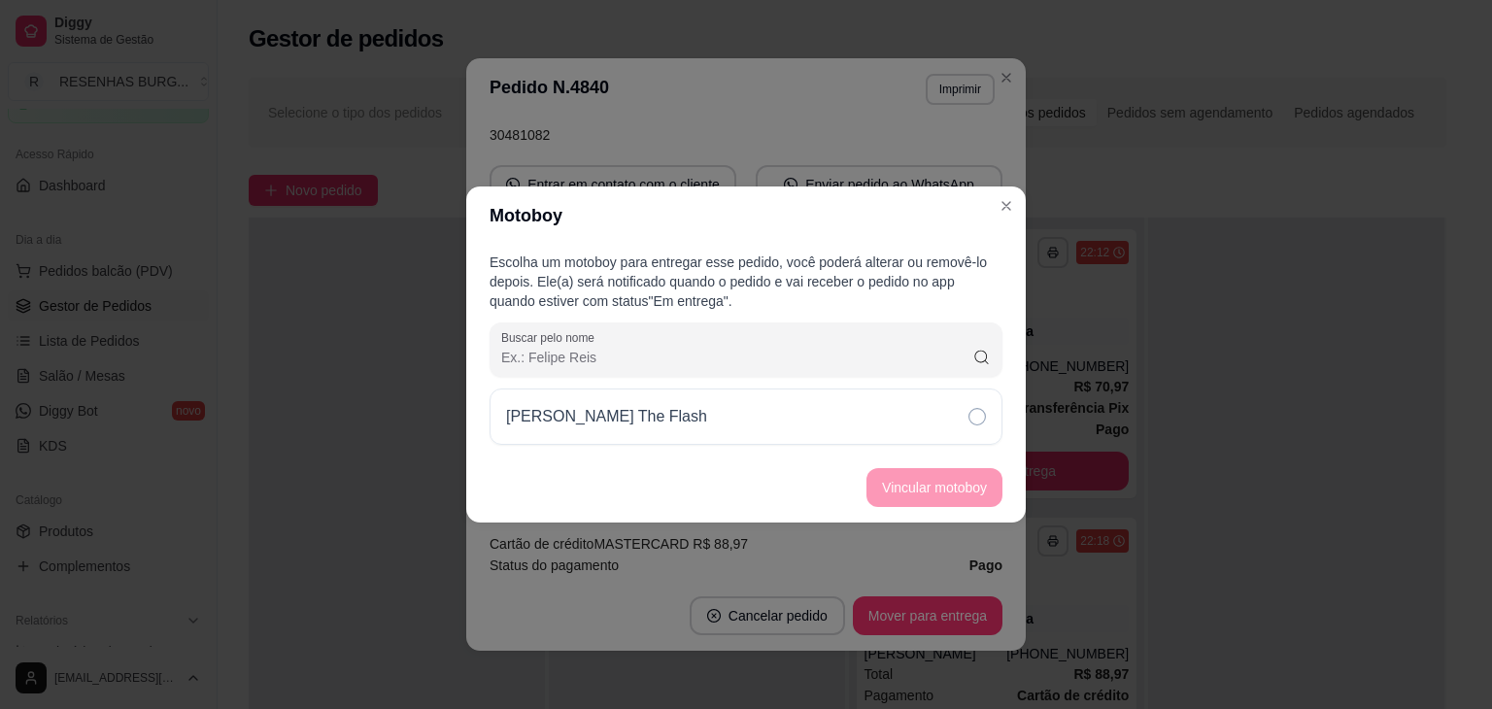
click at [944, 422] on div "[PERSON_NAME] The Flash" at bounding box center [746, 417] width 513 height 56
click at [965, 488] on button "Vincular motoboy" at bounding box center [935, 487] width 136 height 39
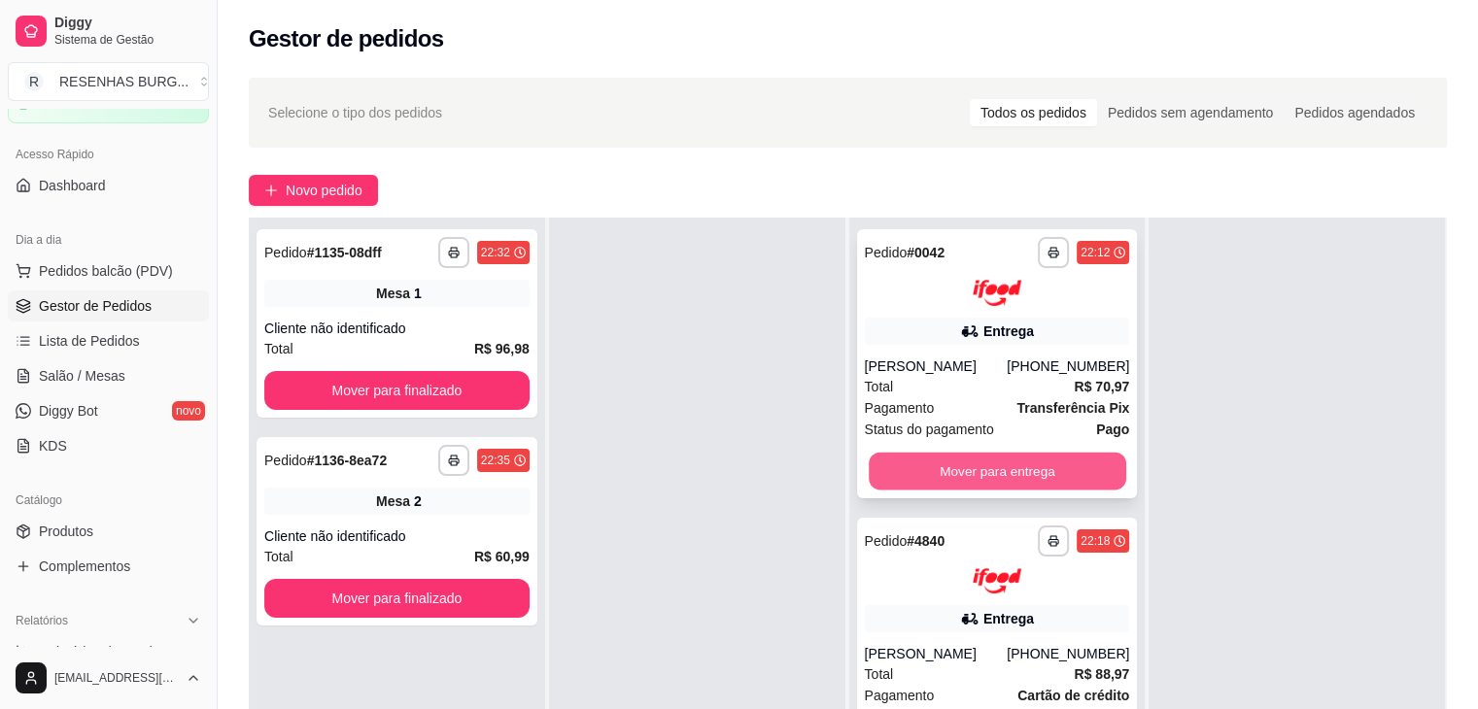
click at [1016, 466] on button "Mover para entrega" at bounding box center [996, 471] width 257 height 38
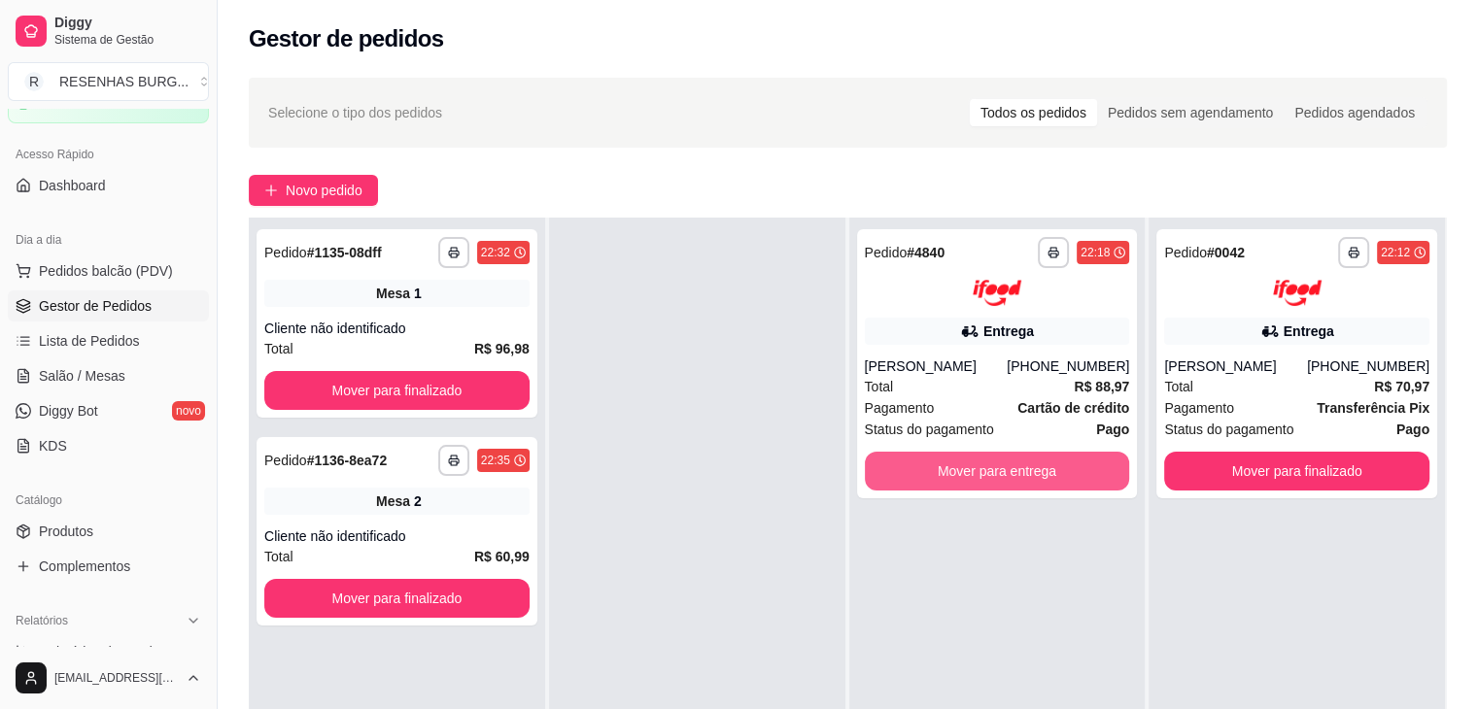
click at [1016, 466] on button "Mover para entrega" at bounding box center [997, 471] width 265 height 39
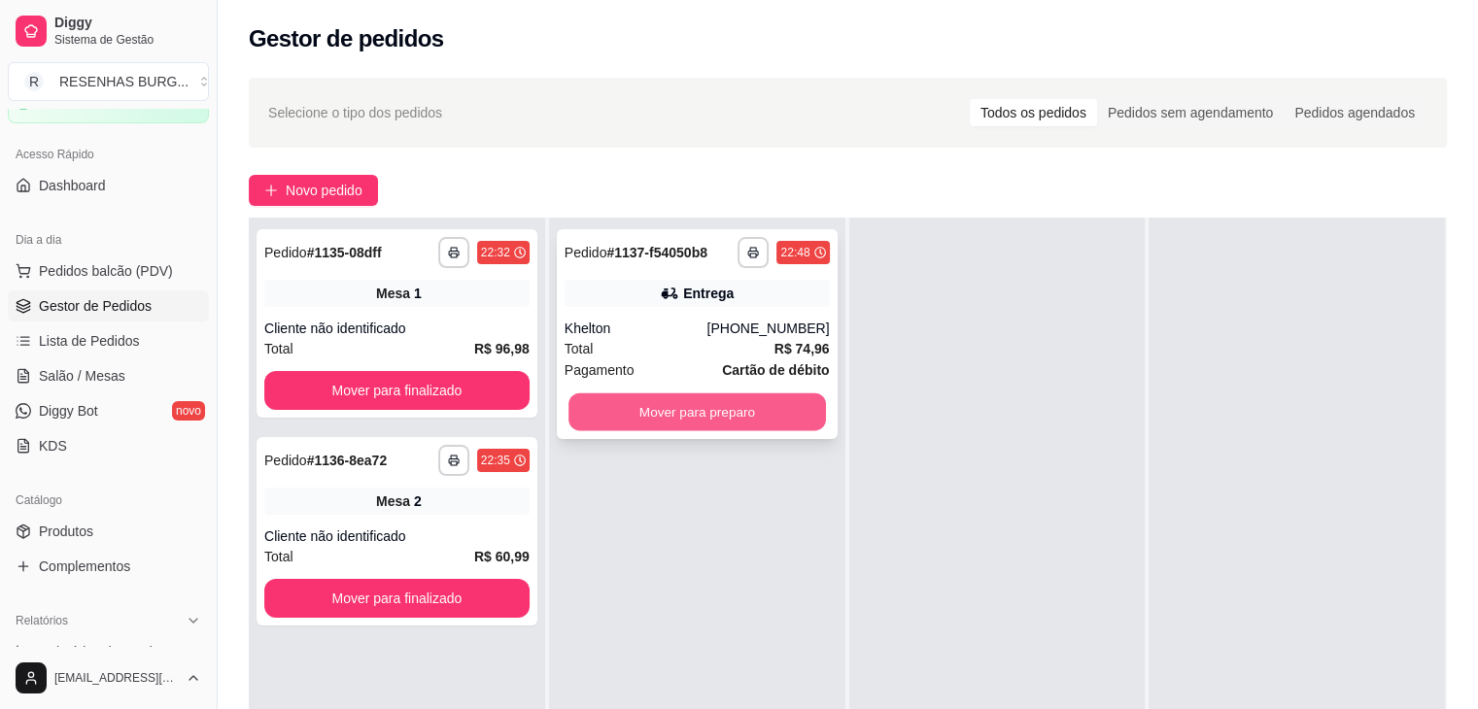
click at [700, 414] on button "Mover para preparo" at bounding box center [696, 412] width 257 height 38
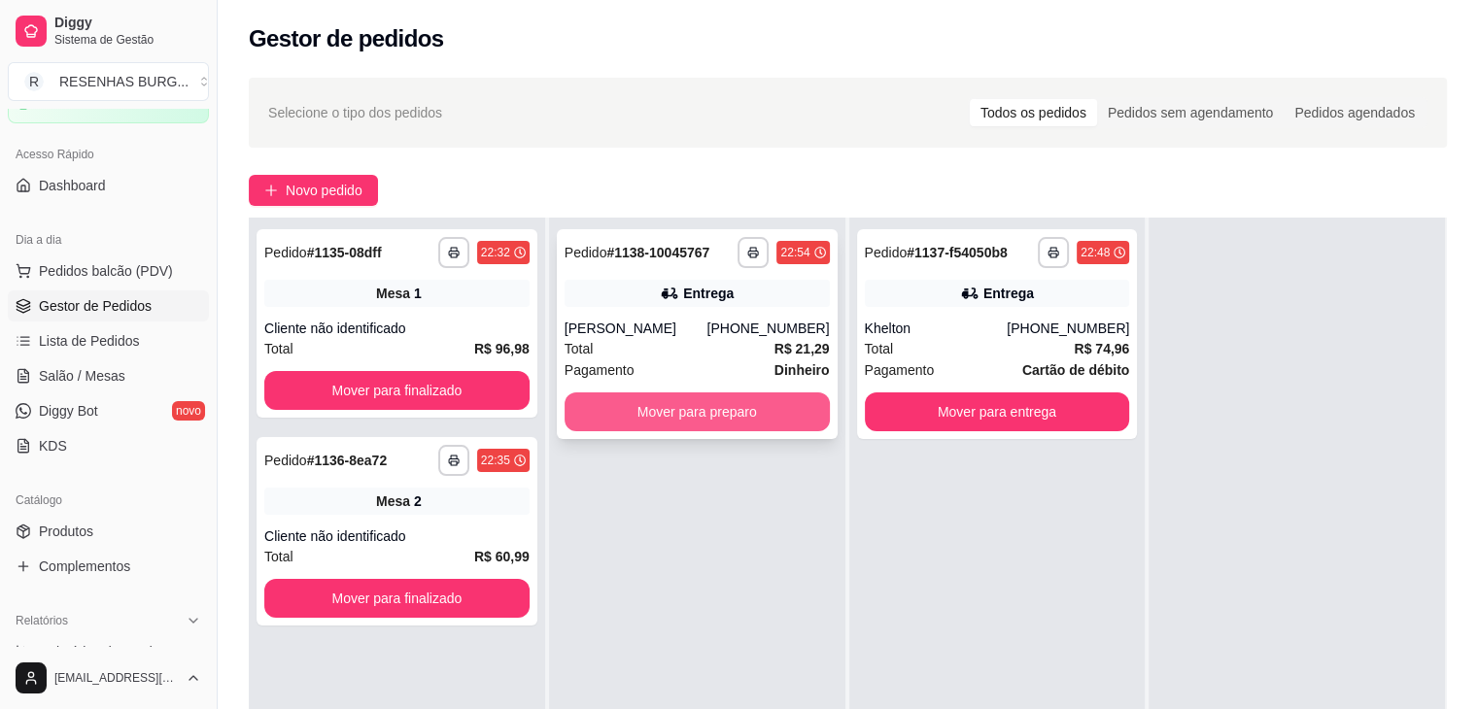
click at [664, 418] on button "Mover para preparo" at bounding box center [696, 411] width 265 height 39
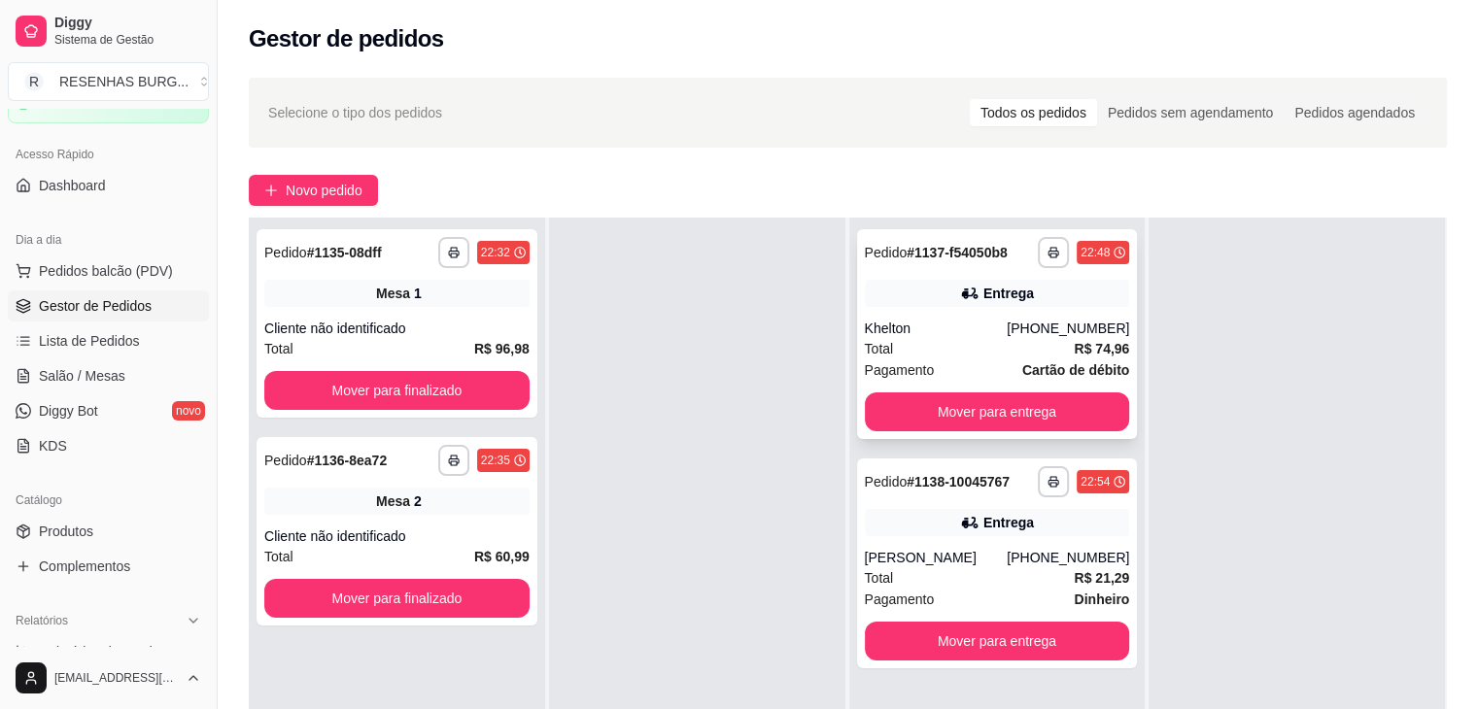
click at [977, 306] on div "Entrega" at bounding box center [997, 293] width 265 height 27
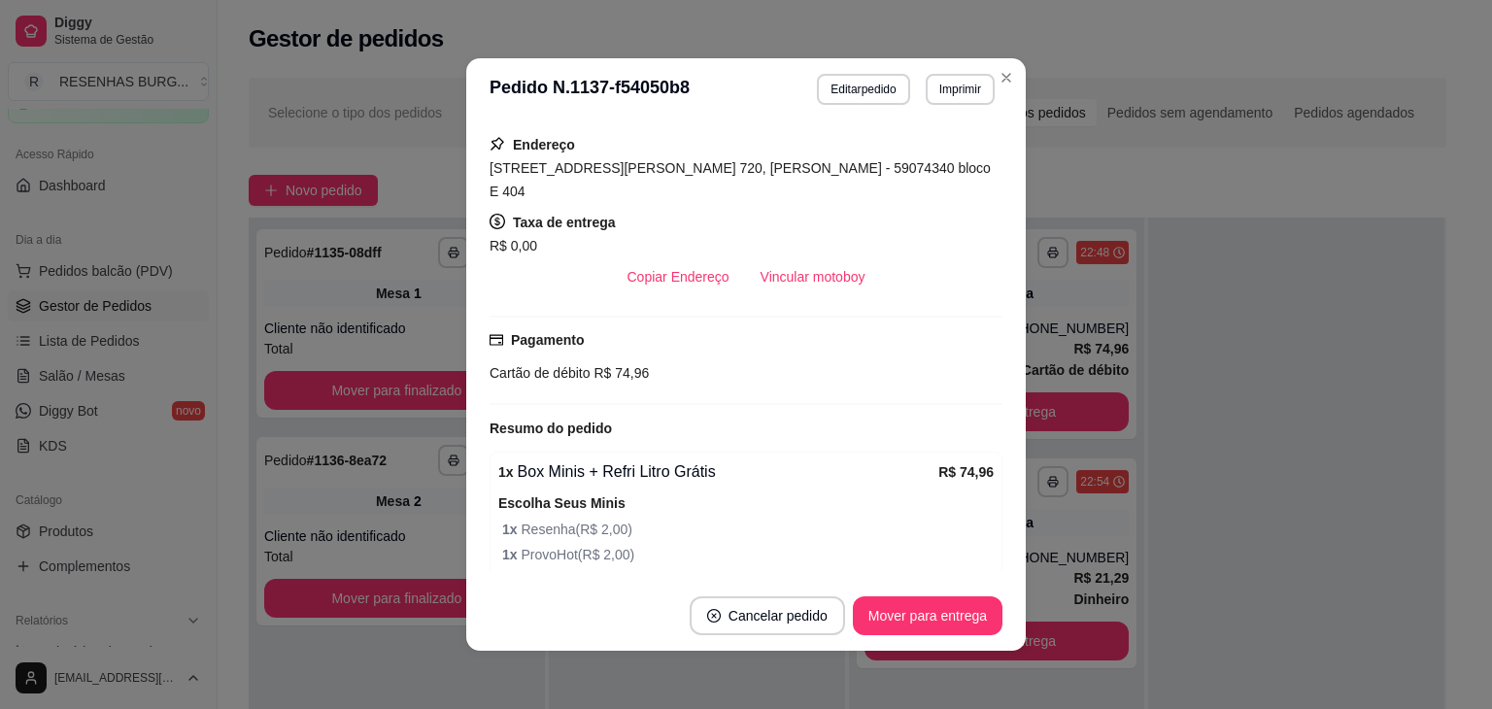
scroll to position [486, 0]
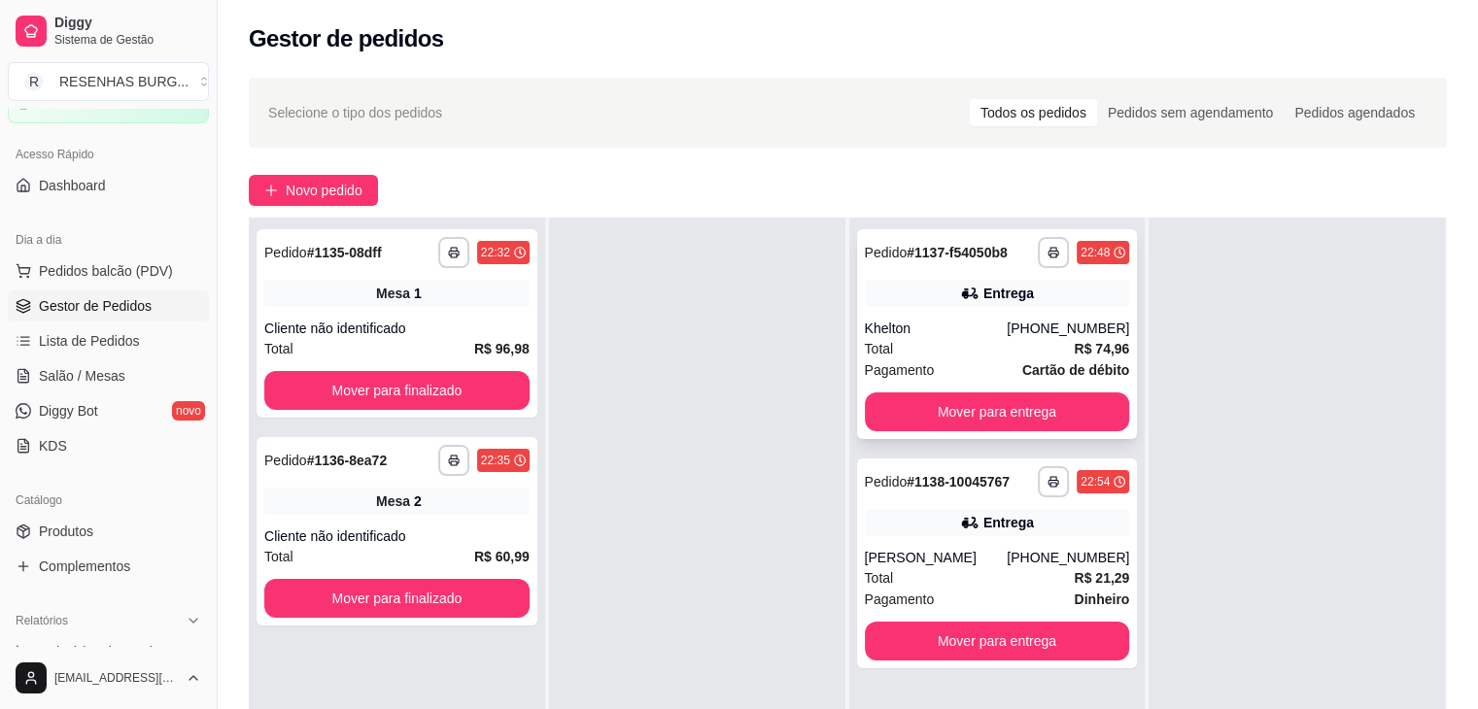
click at [940, 331] on div "Khelton" at bounding box center [936, 328] width 143 height 19
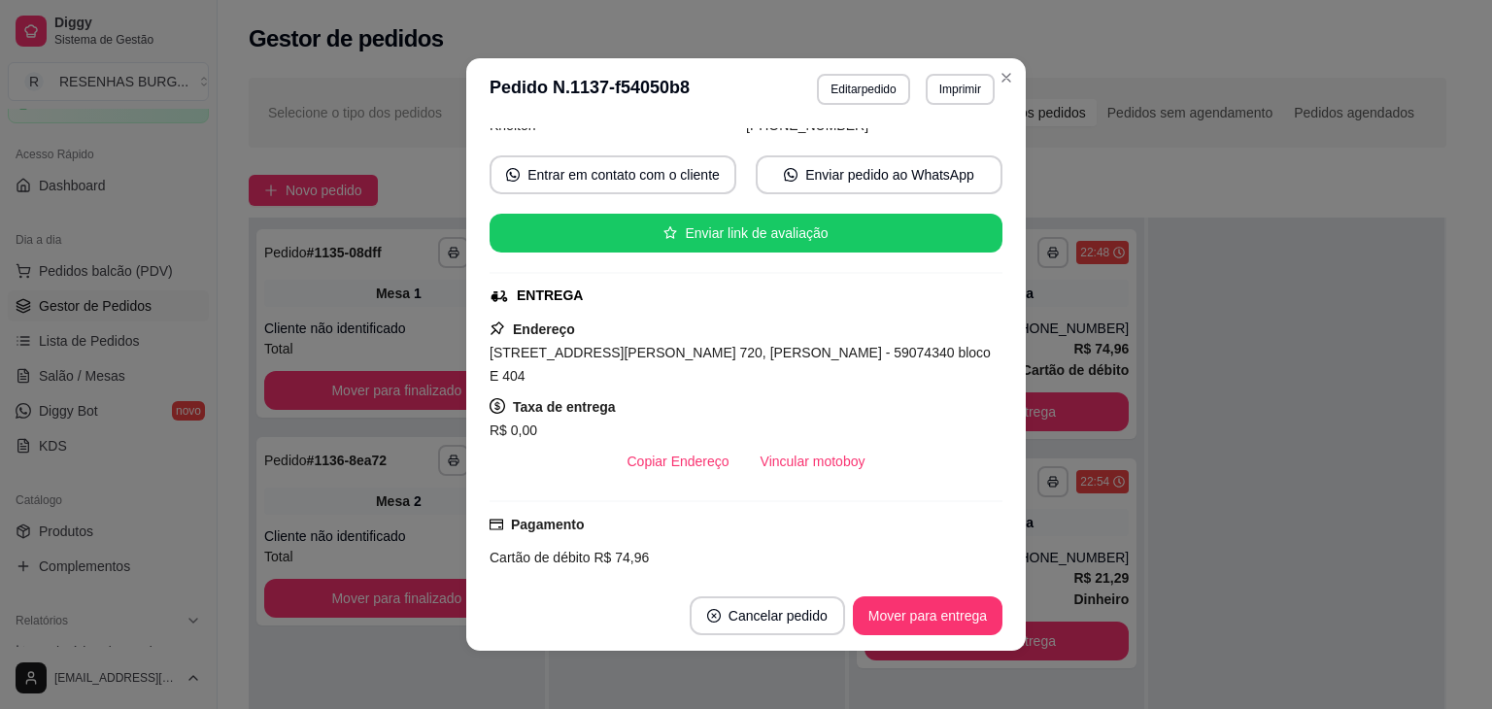
scroll to position [291, 0]
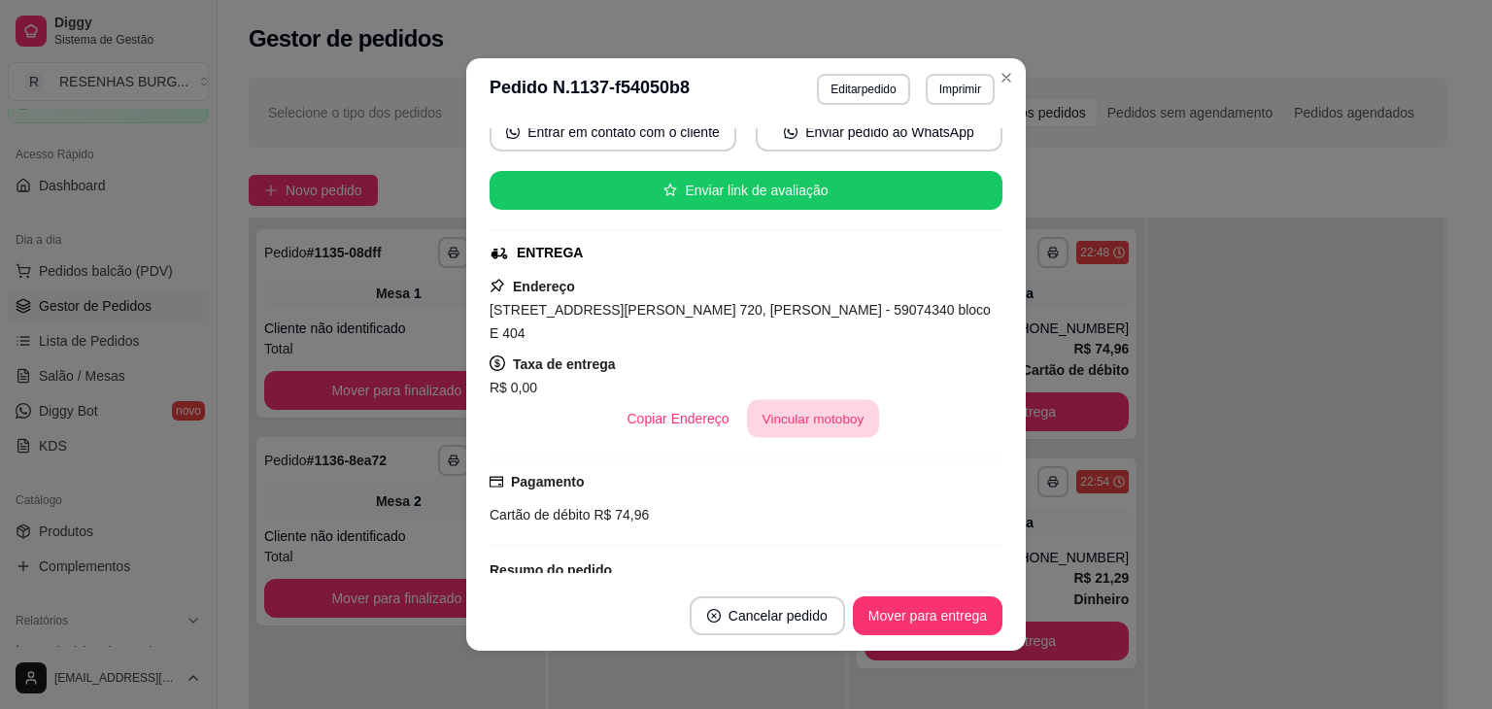
click at [837, 400] on button "Vincular motoboy" at bounding box center [813, 419] width 132 height 38
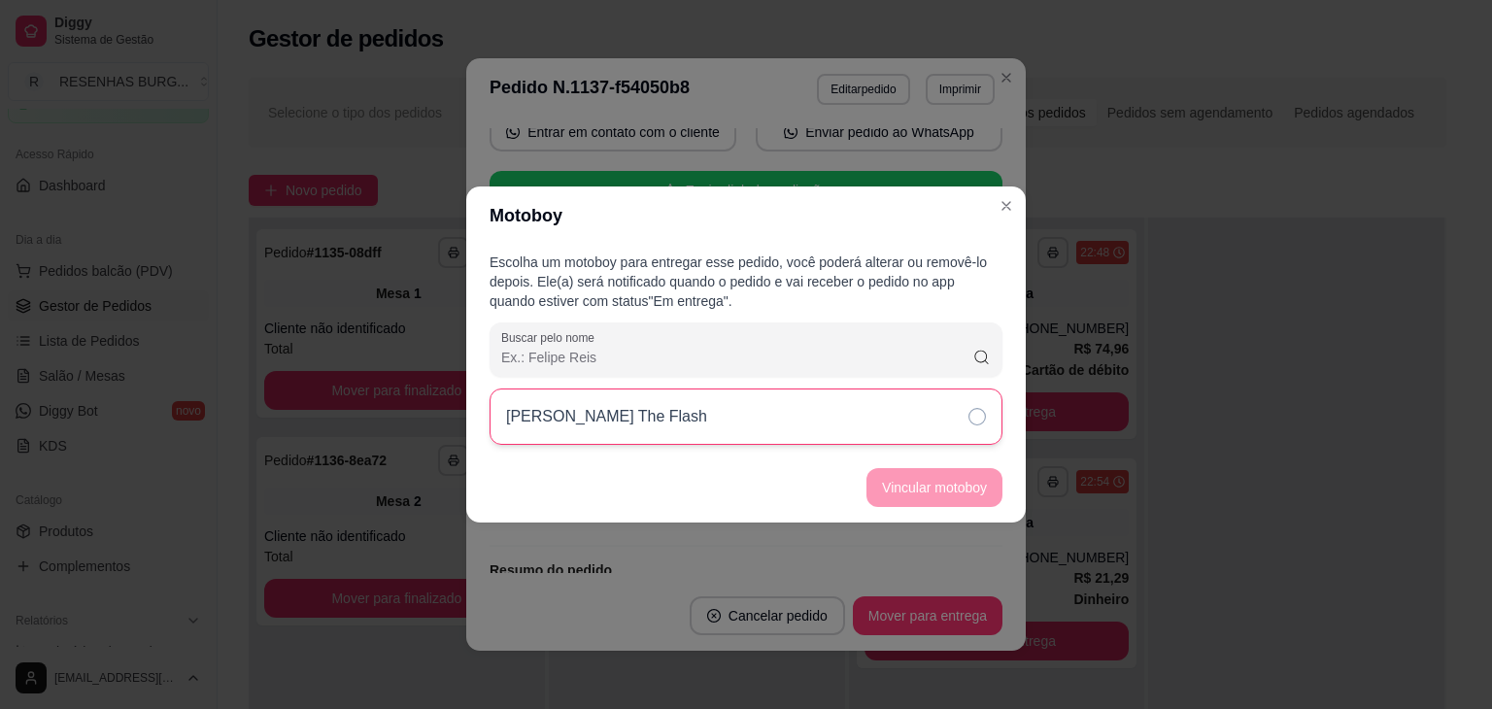
click at [934, 417] on div "[PERSON_NAME] The Flash" at bounding box center [746, 417] width 513 height 56
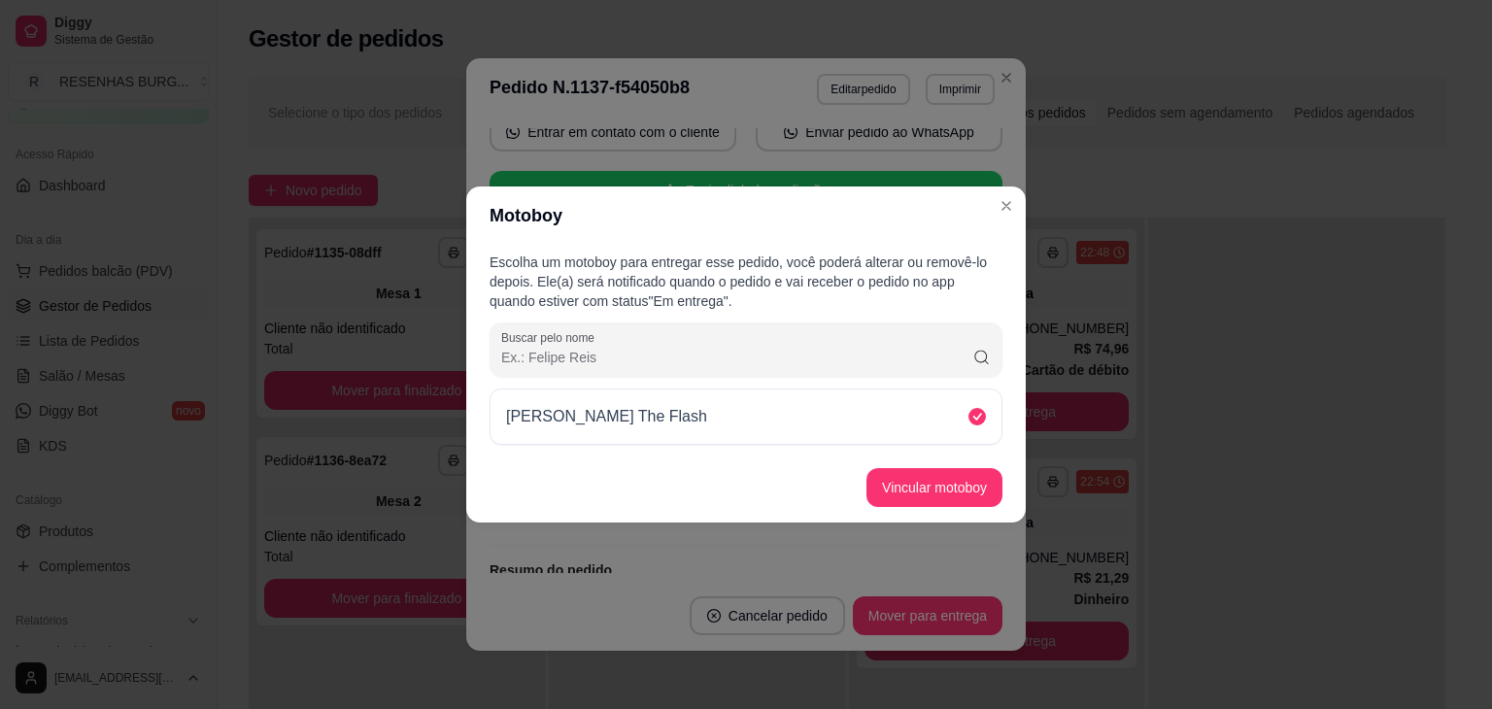
click at [947, 463] on footer "Vincular motoboy" at bounding box center [746, 488] width 560 height 70
click at [952, 482] on button "Vincular motoboy" at bounding box center [935, 487] width 136 height 39
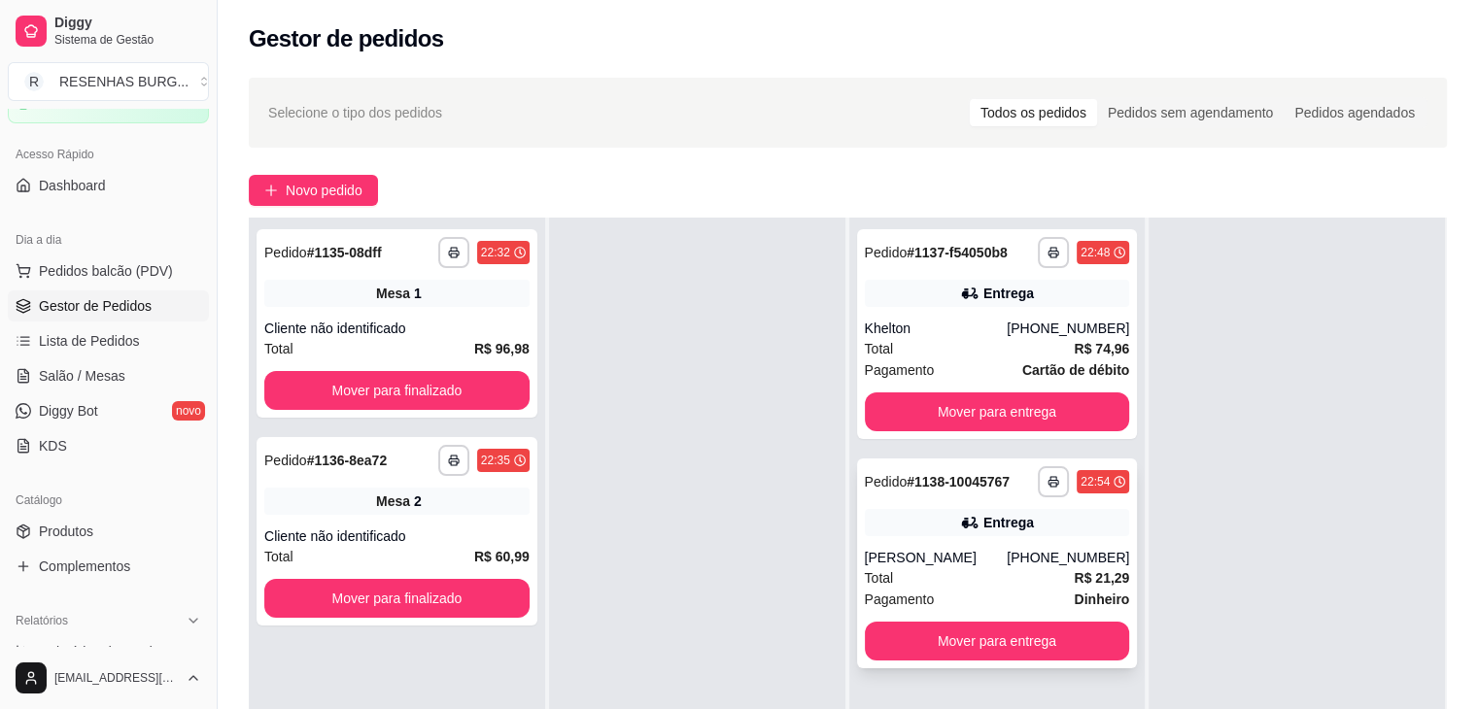
click at [907, 544] on div "**********" at bounding box center [997, 564] width 281 height 210
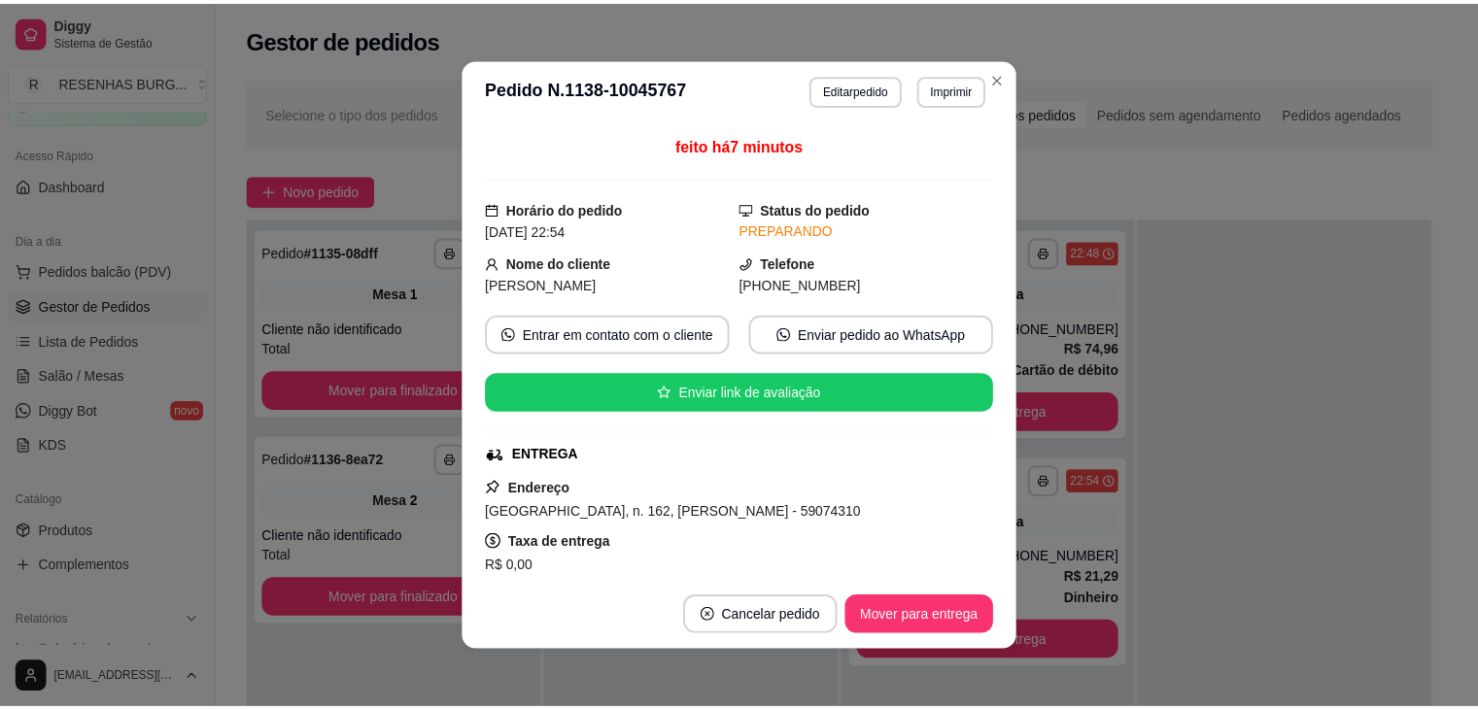
scroll to position [194, 0]
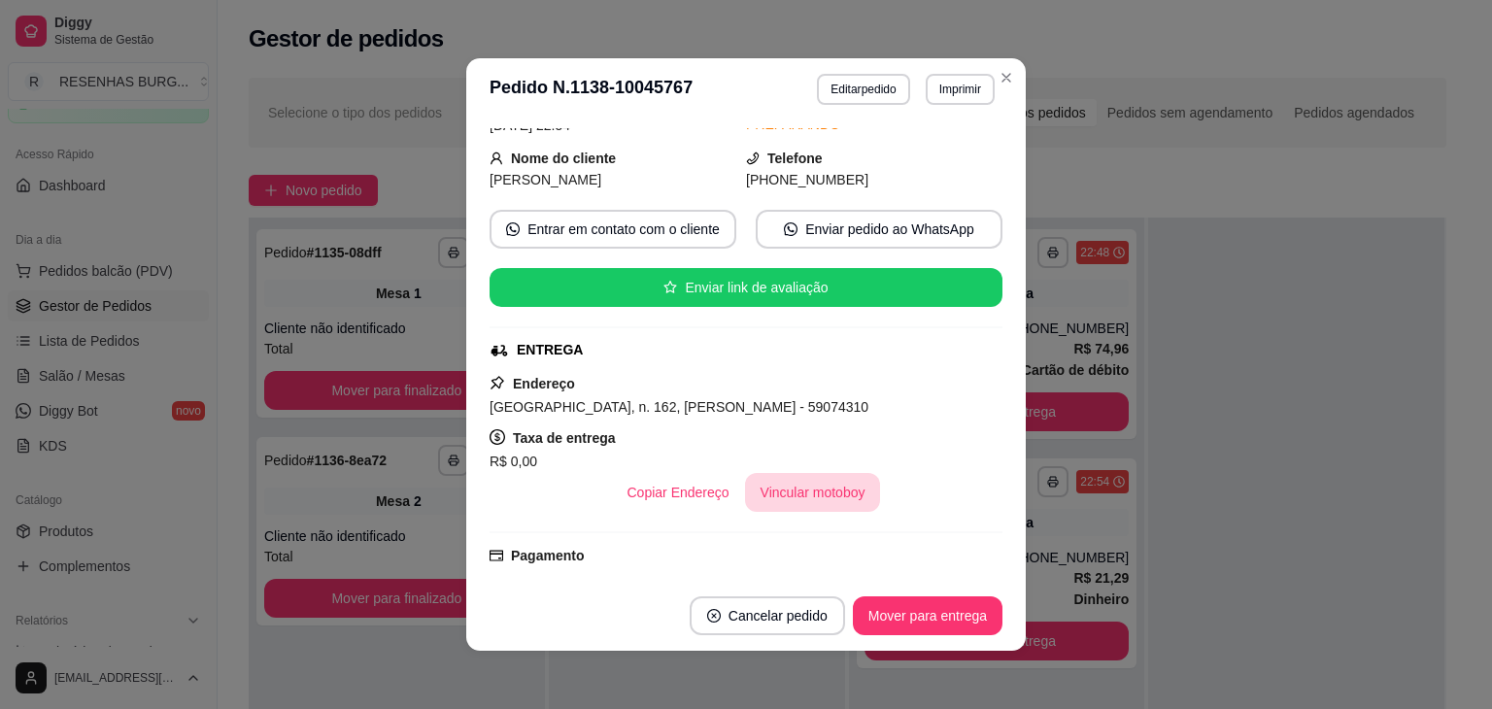
click at [818, 475] on button "Vincular motoboy" at bounding box center [813, 492] width 136 height 39
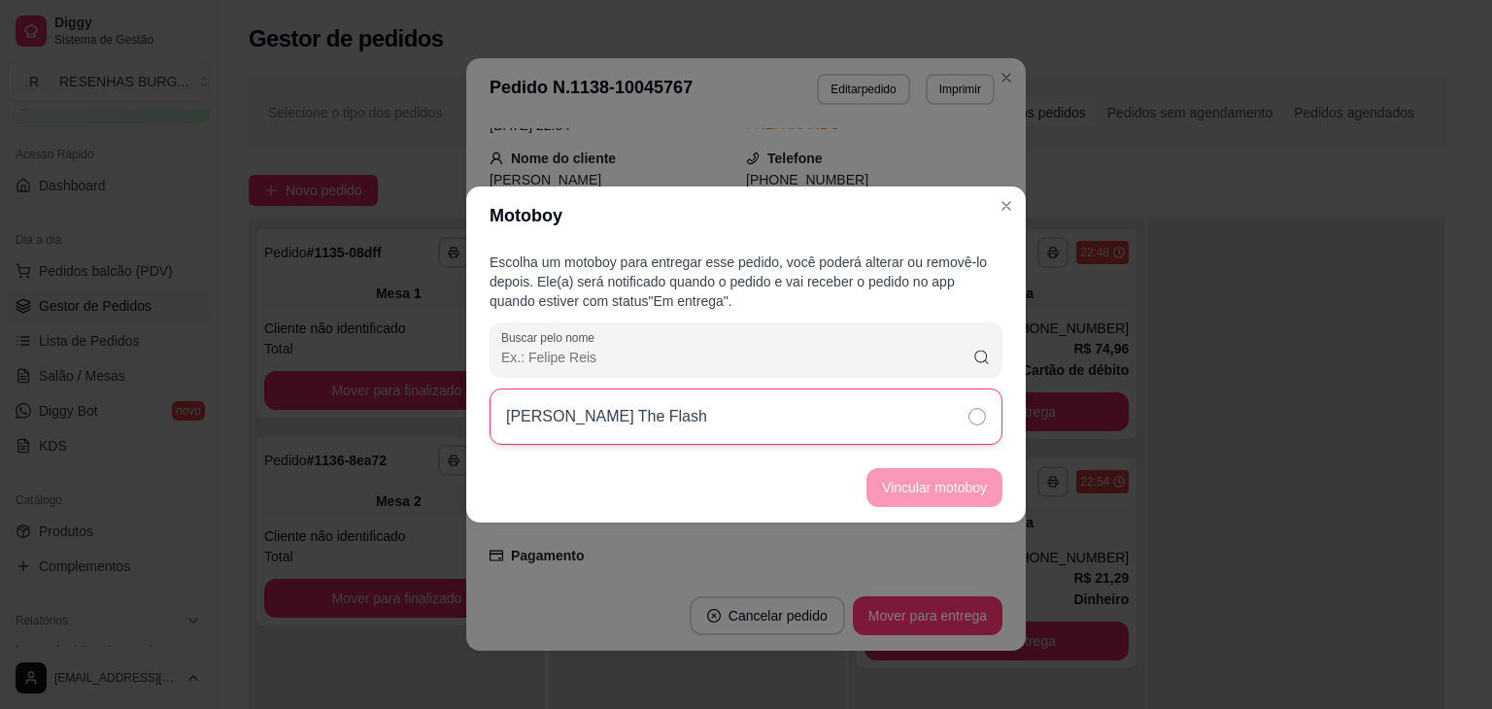
click at [912, 403] on div "[PERSON_NAME] The Flash" at bounding box center [746, 417] width 513 height 56
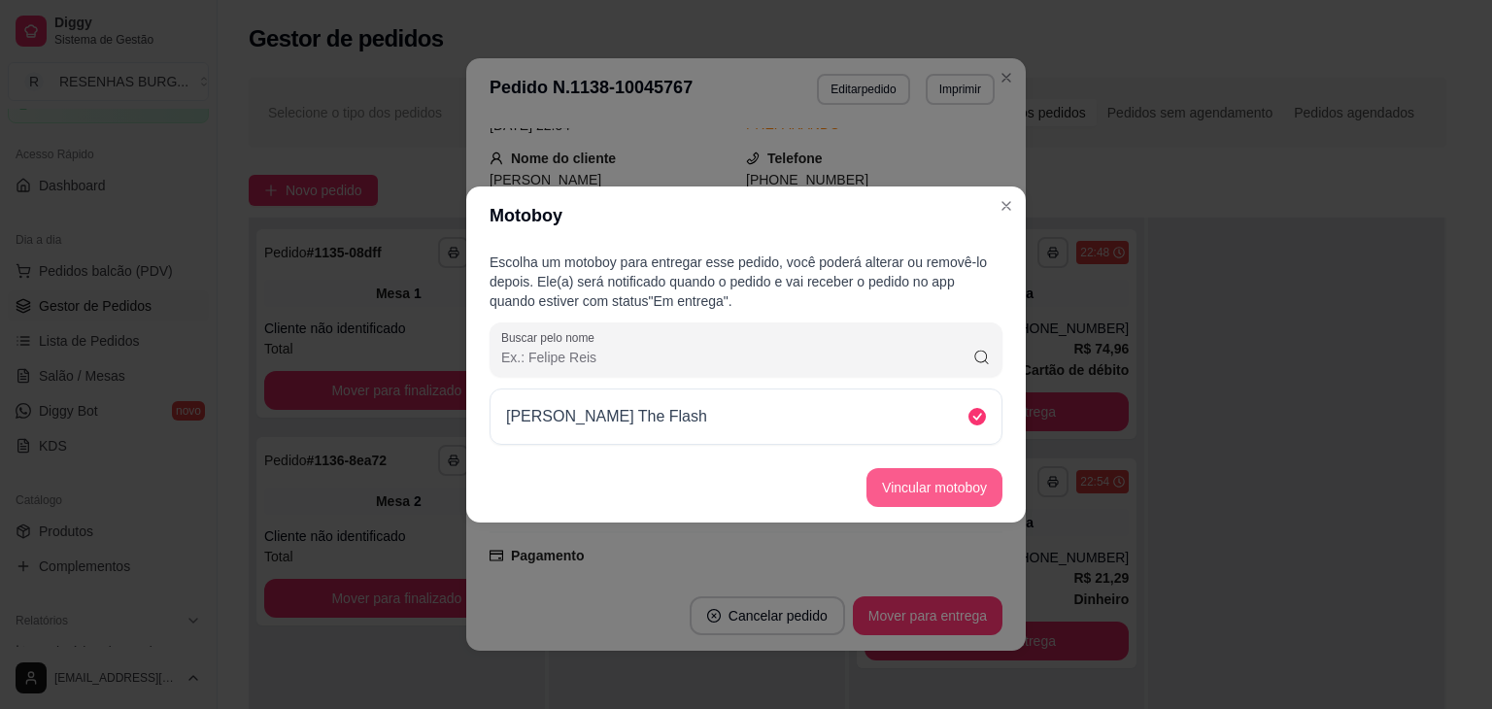
click at [998, 503] on footer "Vincular motoboy" at bounding box center [746, 488] width 560 height 70
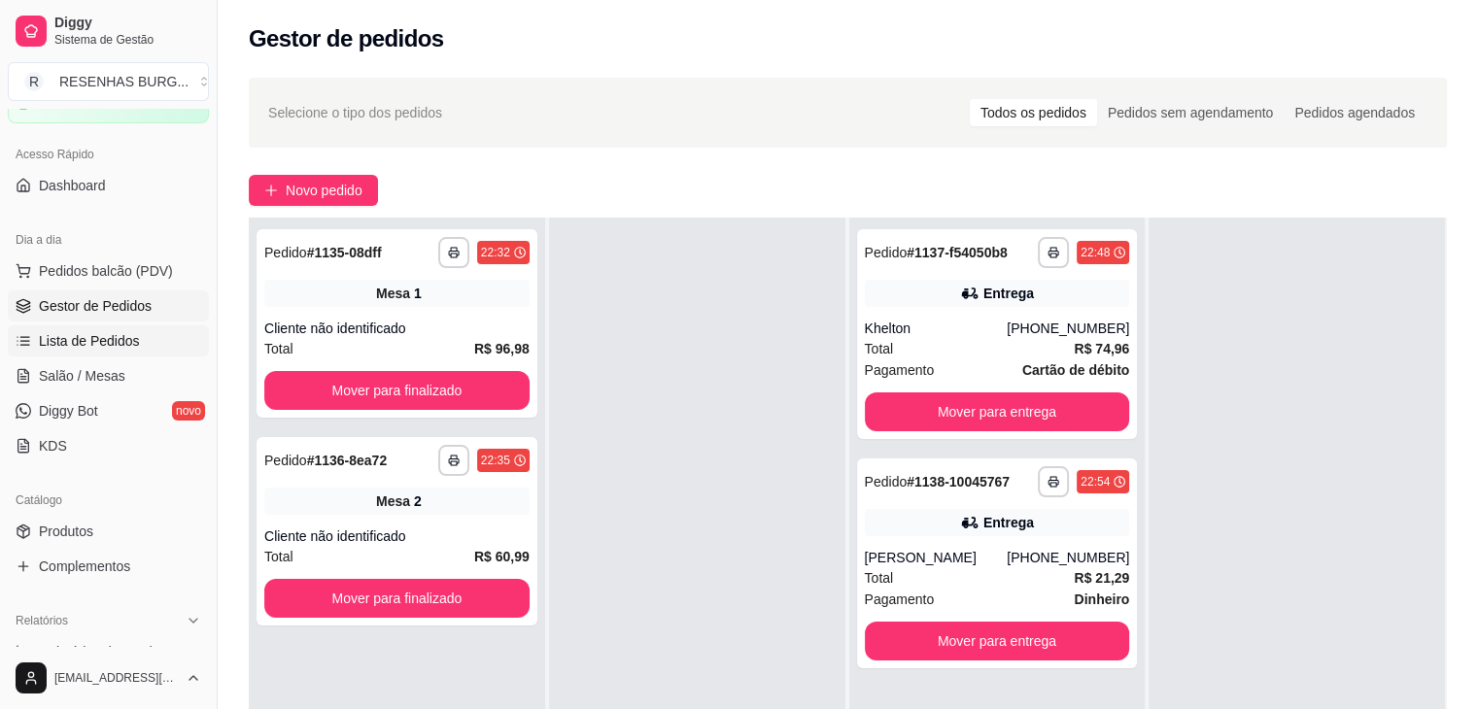
click at [64, 331] on span "Lista de Pedidos" at bounding box center [89, 340] width 101 height 19
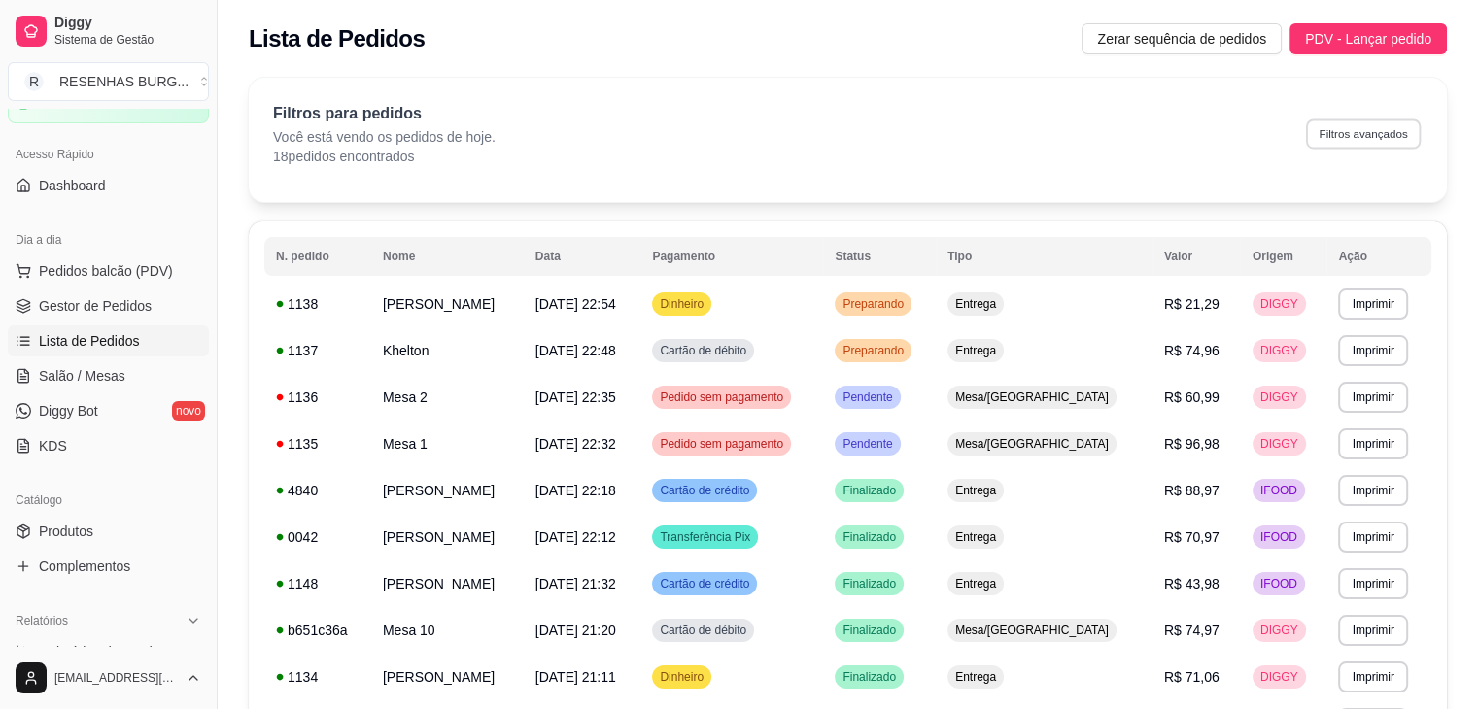
click at [1379, 143] on button "Filtros avançados" at bounding box center [1363, 134] width 115 height 30
select select "0"
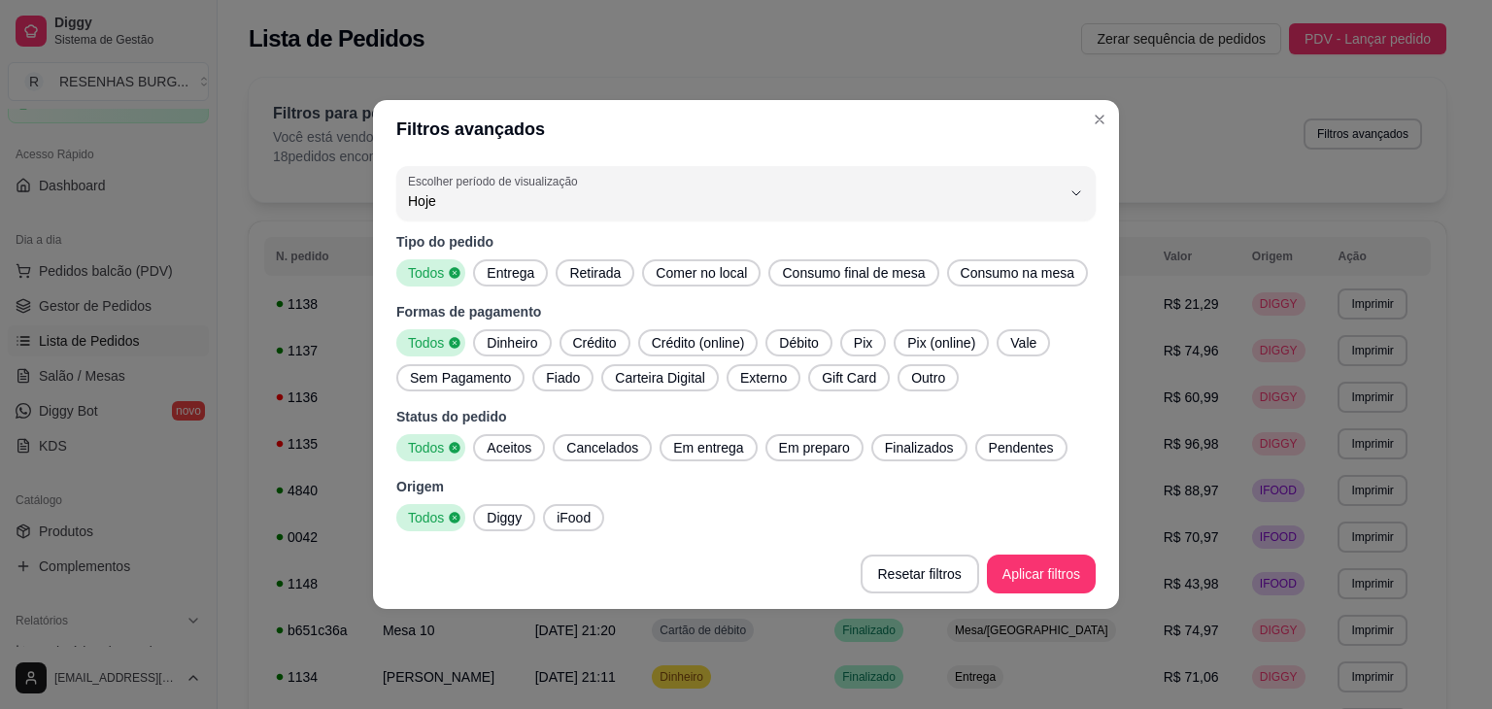
click at [528, 278] on span "Entrega" at bounding box center [510, 272] width 63 height 19
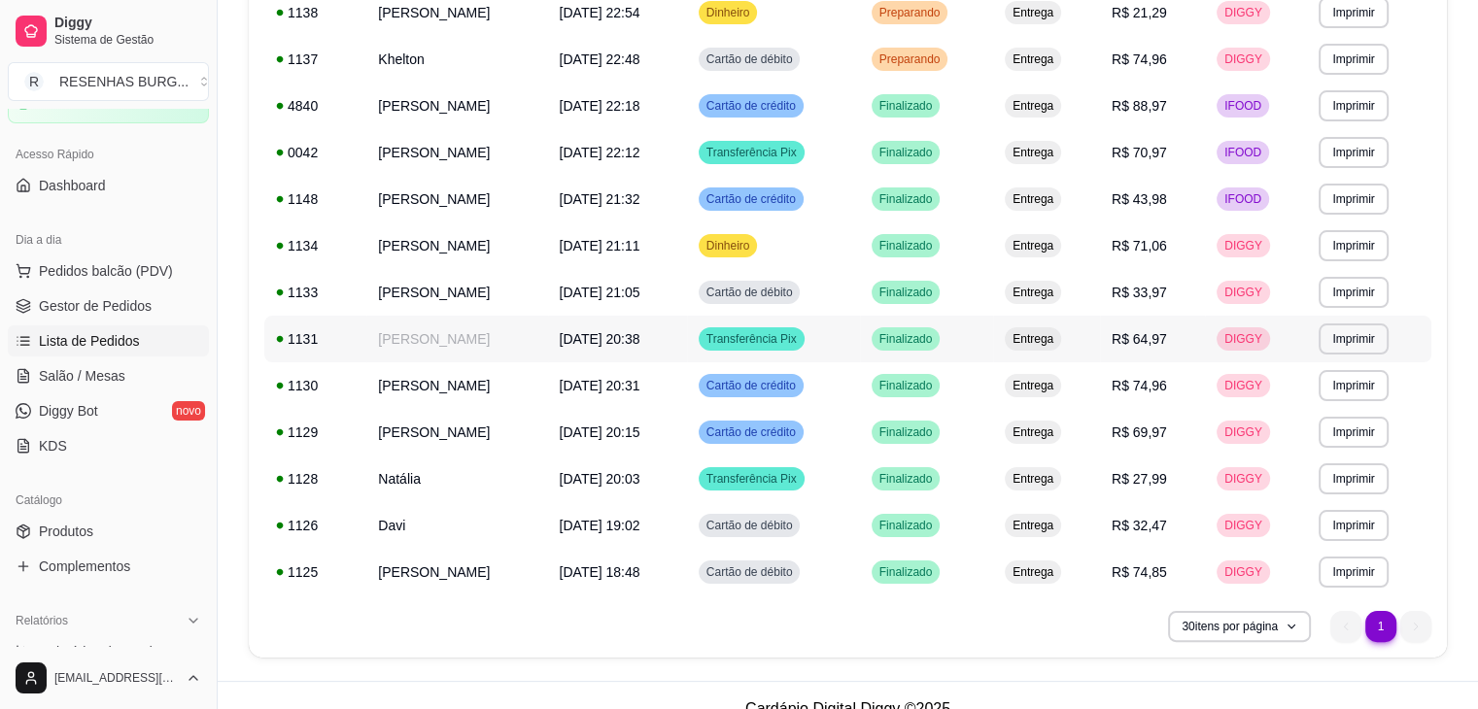
scroll to position [319, 0]
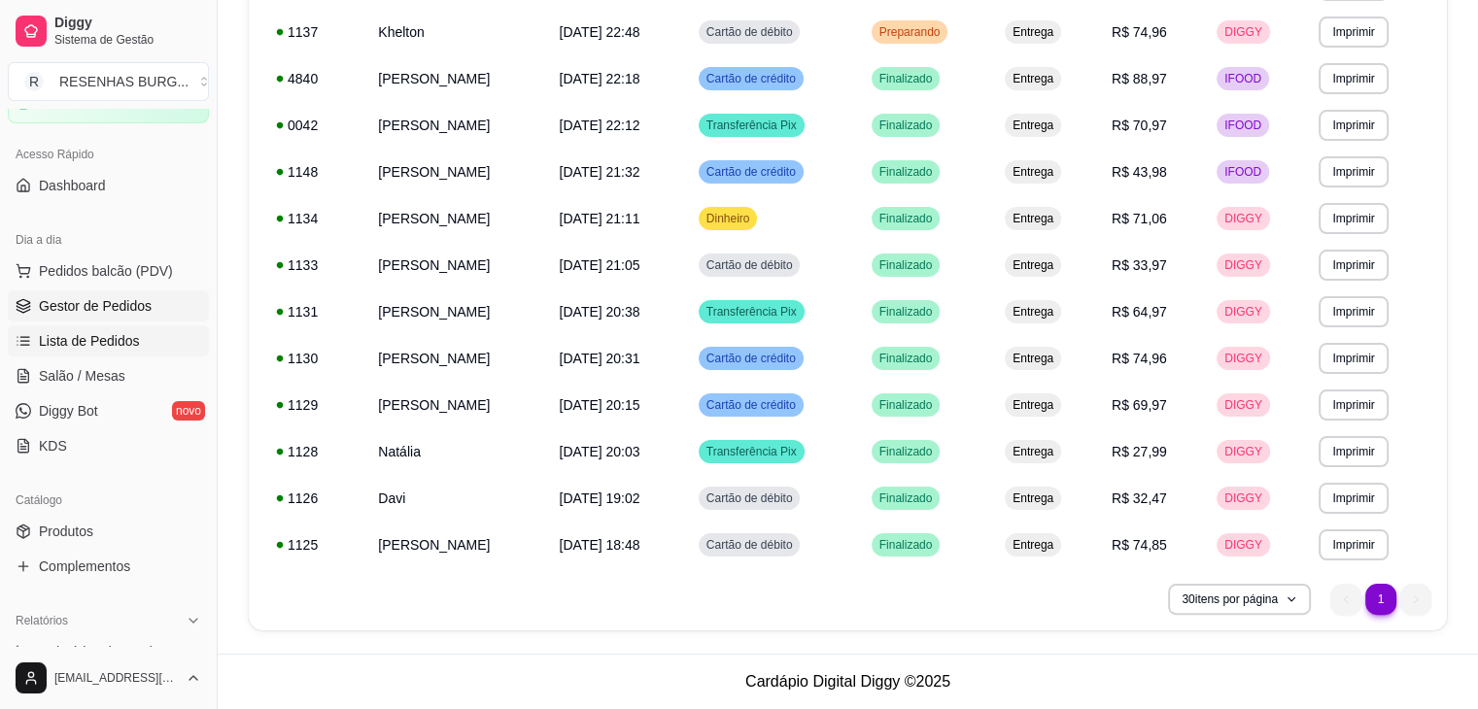
click at [79, 316] on link "Gestor de Pedidos" at bounding box center [108, 305] width 201 height 31
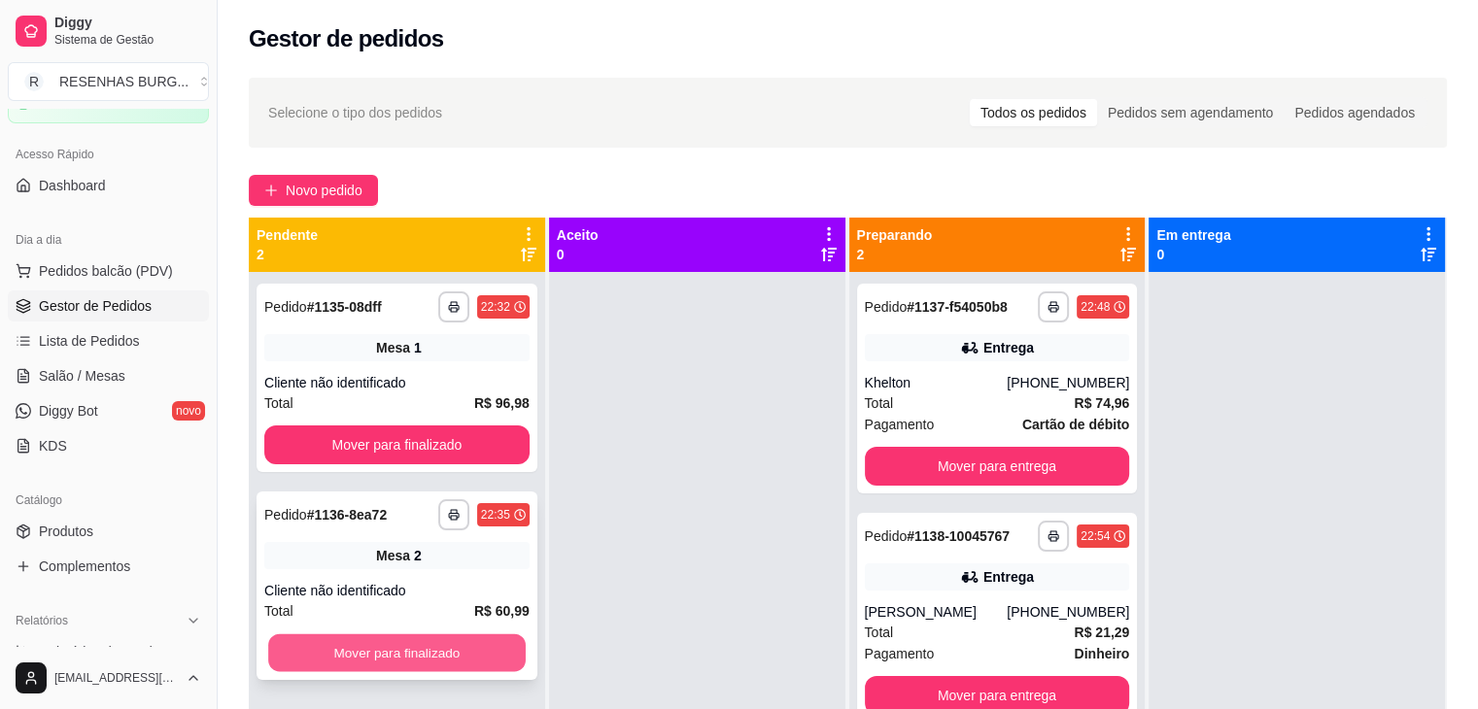
click at [397, 642] on button "Mover para finalizado" at bounding box center [396, 653] width 257 height 38
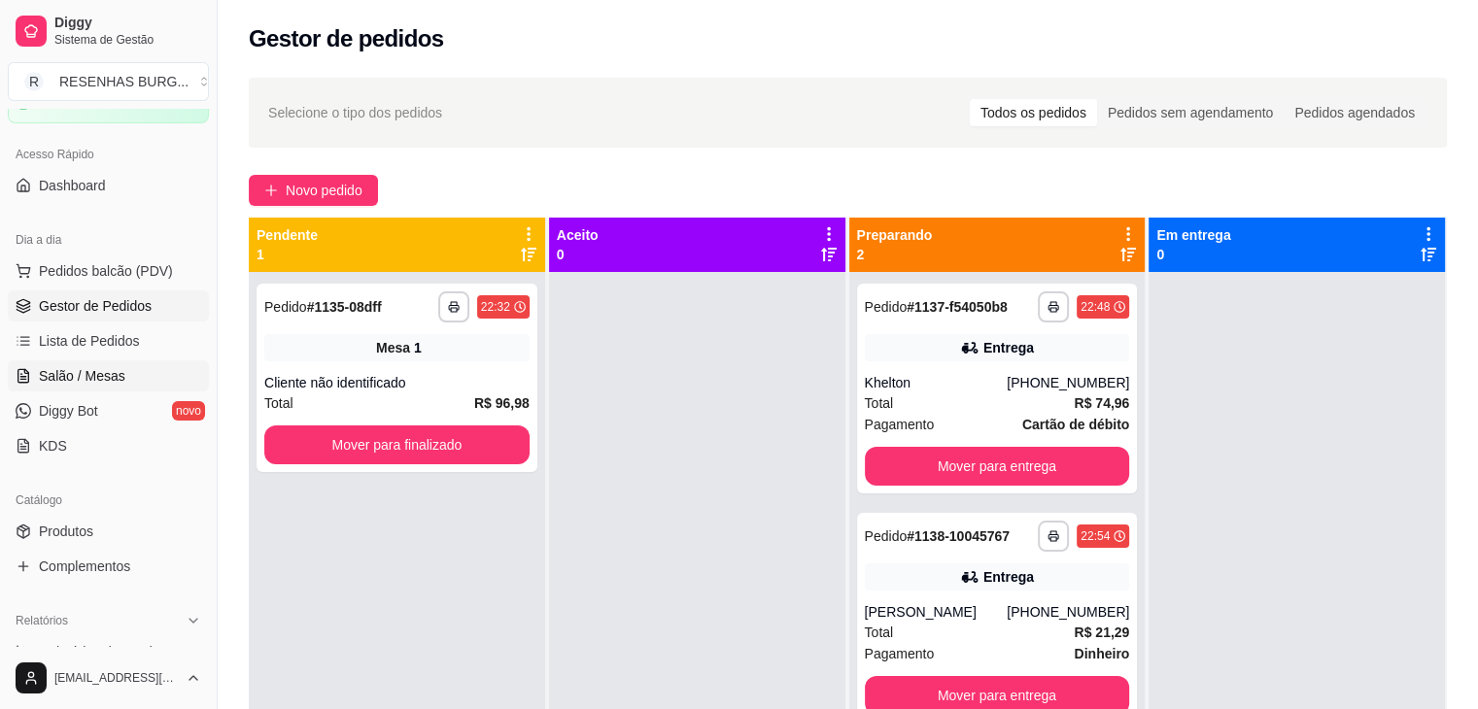
click at [113, 378] on span "Salão / Mesas" at bounding box center [82, 375] width 86 height 19
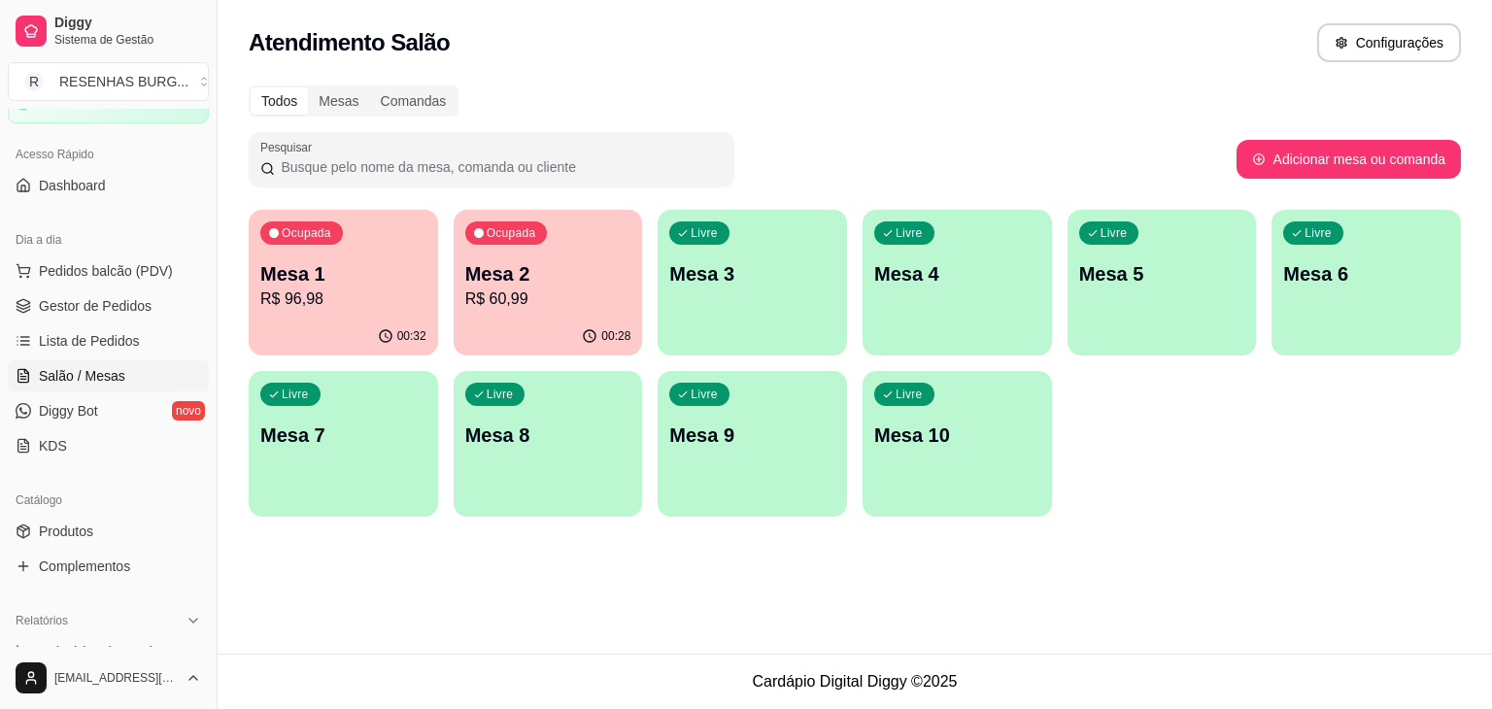
click at [531, 315] on div "Ocupada Mesa 2 R$ 60,99" at bounding box center [548, 264] width 189 height 108
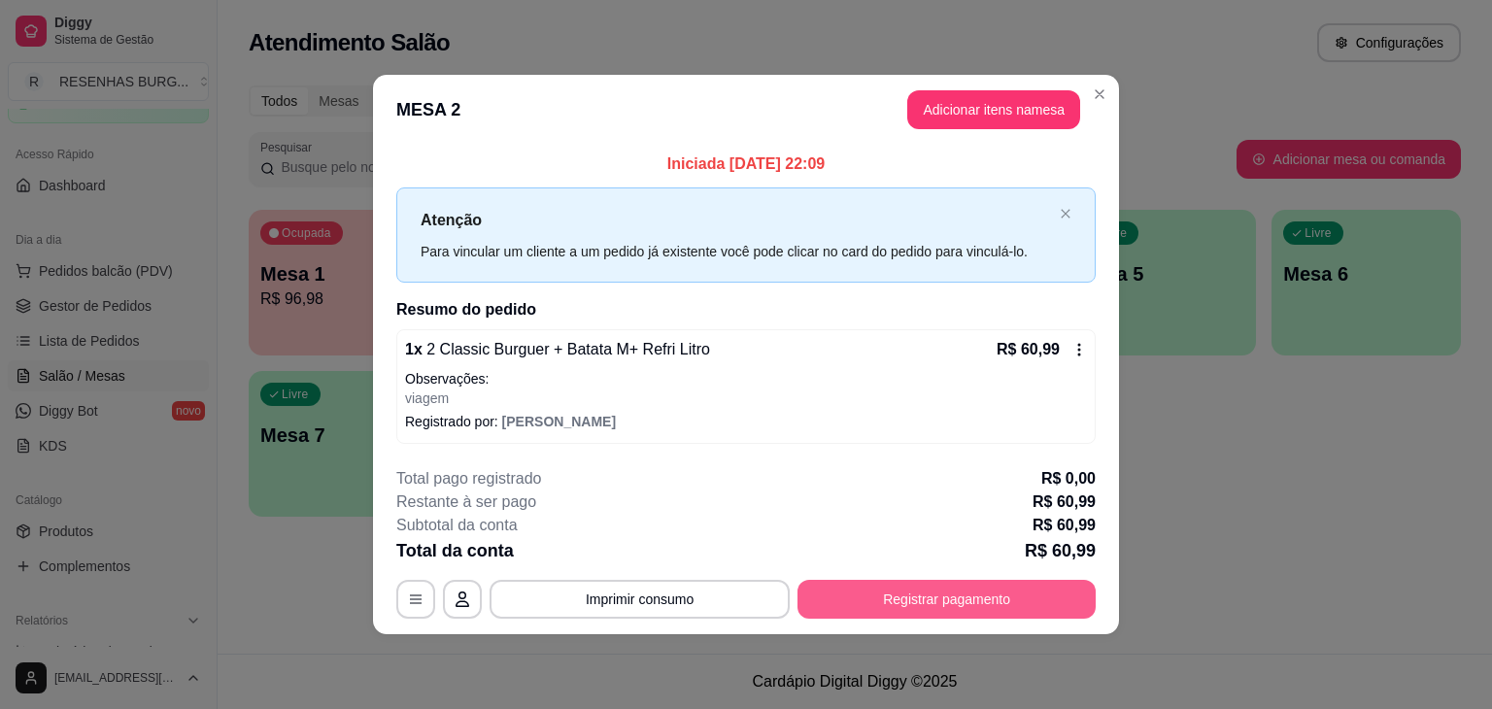
click at [895, 598] on button "Registrar pagamento" at bounding box center [947, 599] width 298 height 39
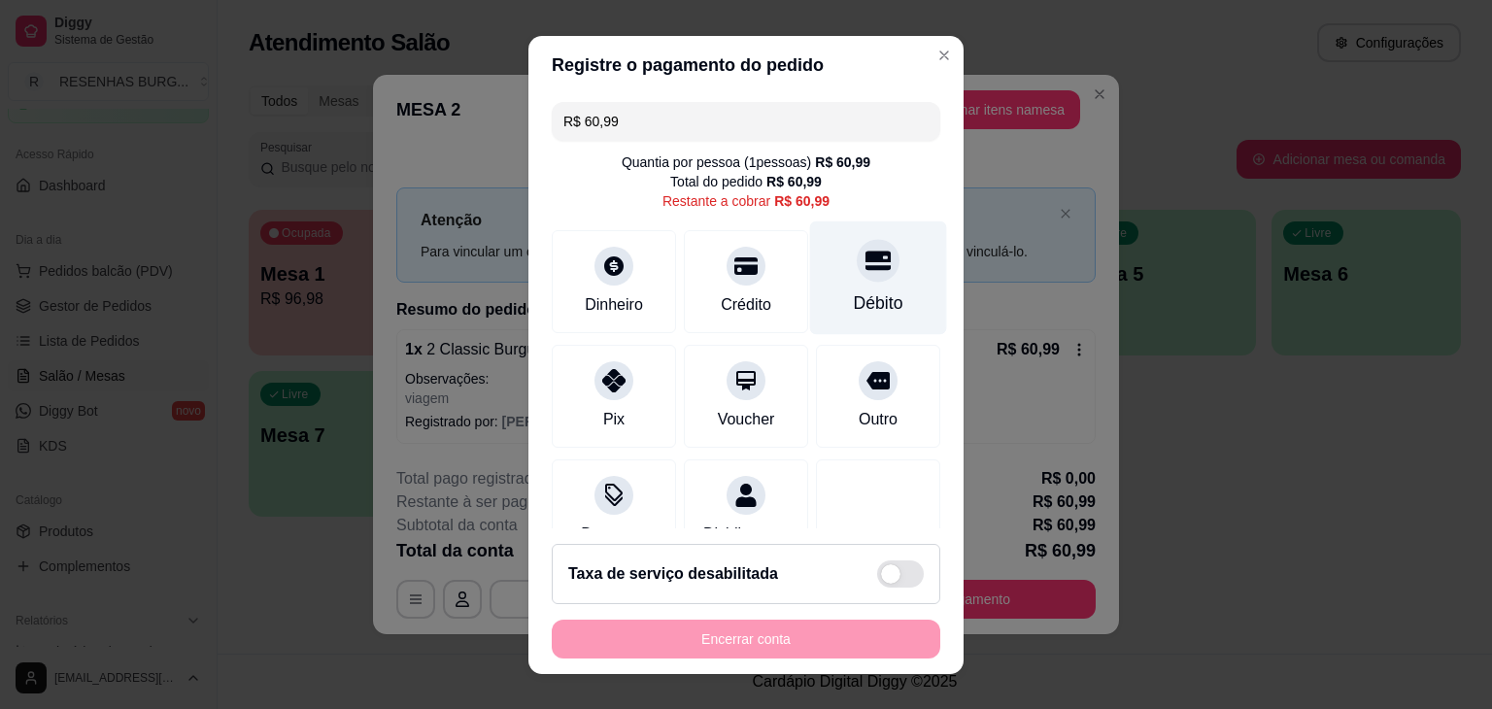
click at [866, 268] on icon at bounding box center [878, 260] width 25 height 25
type input "R$ 0,00"
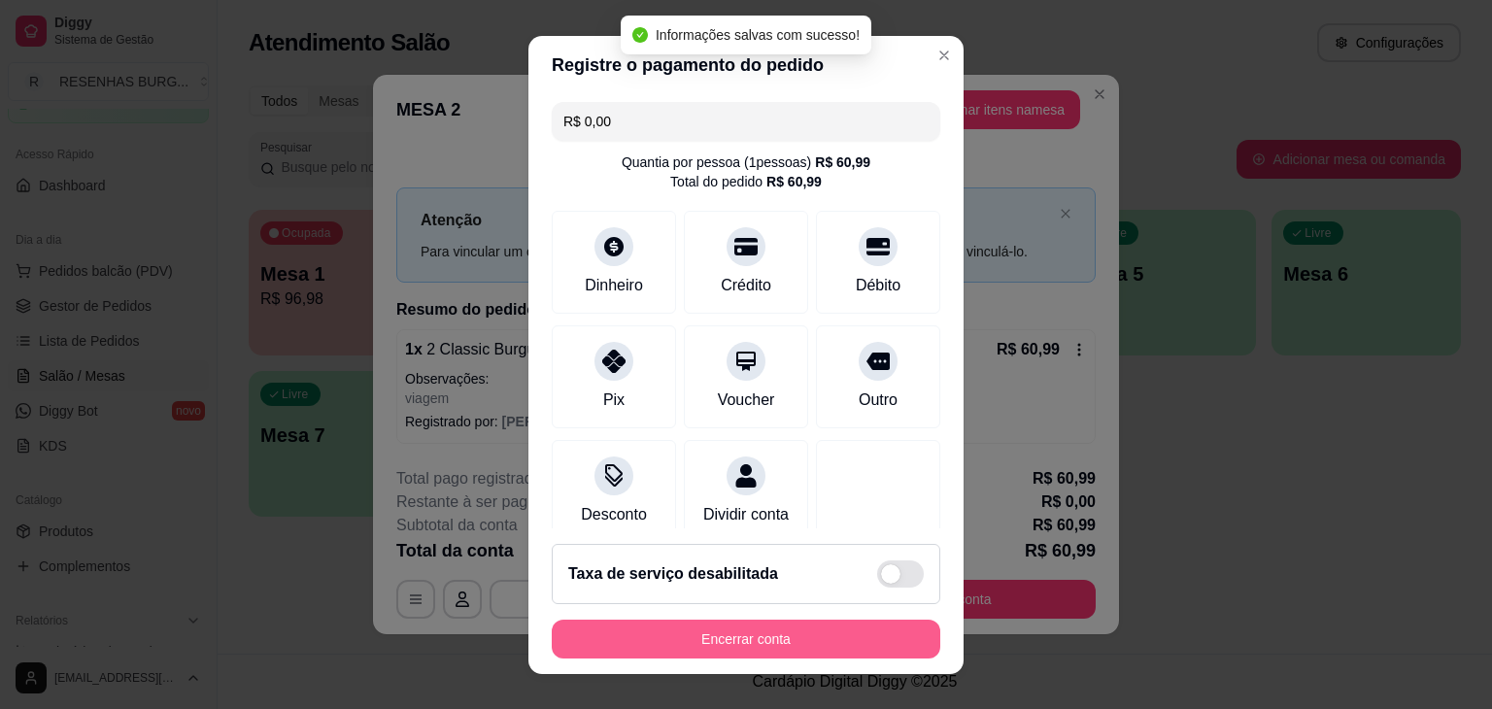
click at [777, 642] on button "Encerrar conta" at bounding box center [746, 639] width 389 height 39
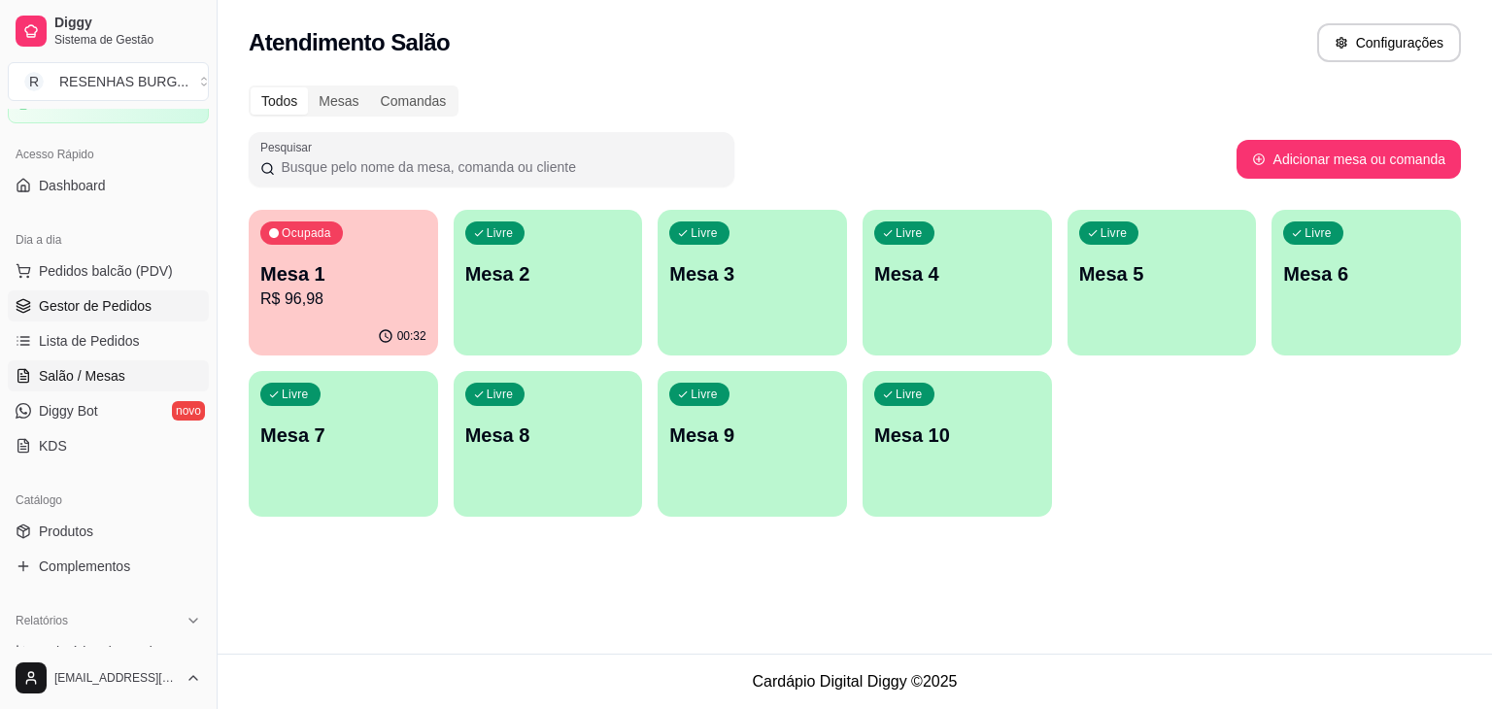
click at [119, 304] on span "Gestor de Pedidos" at bounding box center [95, 305] width 113 height 19
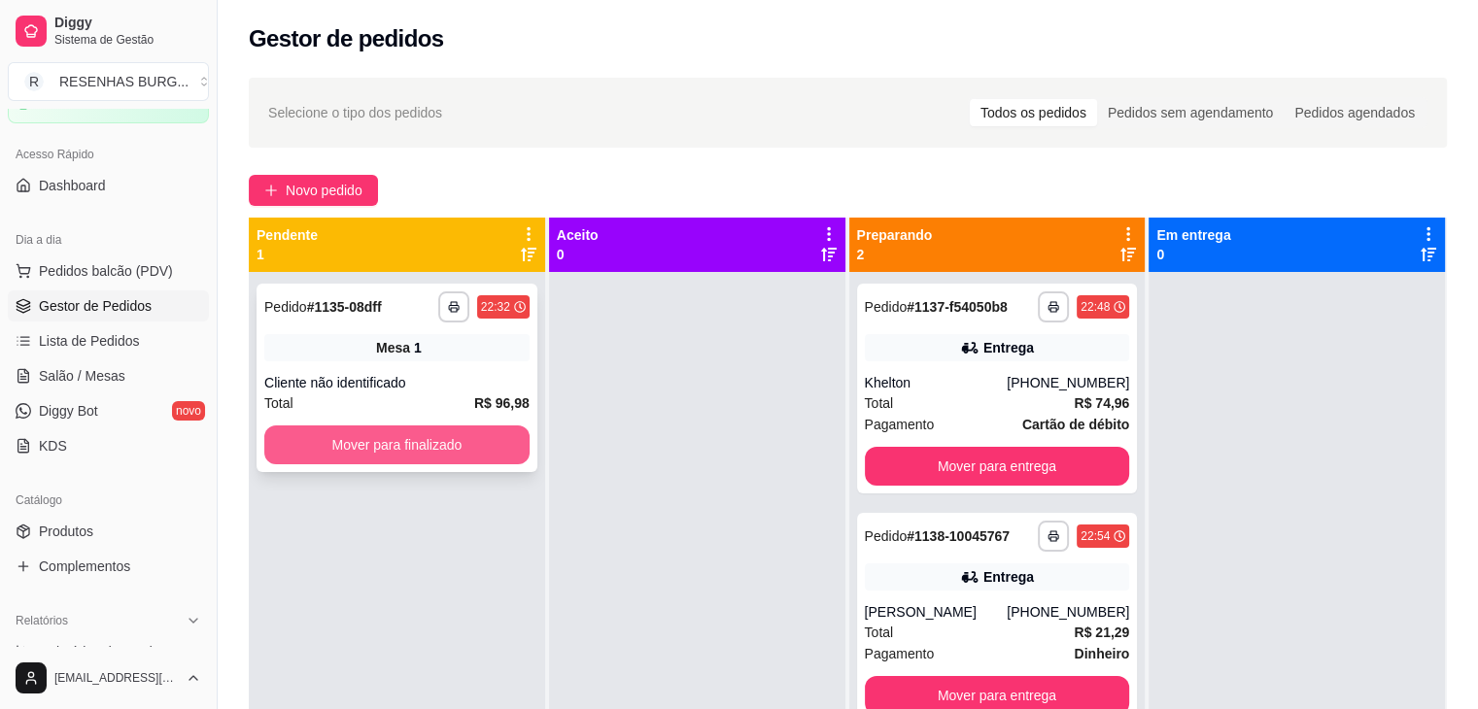
click at [488, 452] on button "Mover para finalizado" at bounding box center [396, 444] width 265 height 39
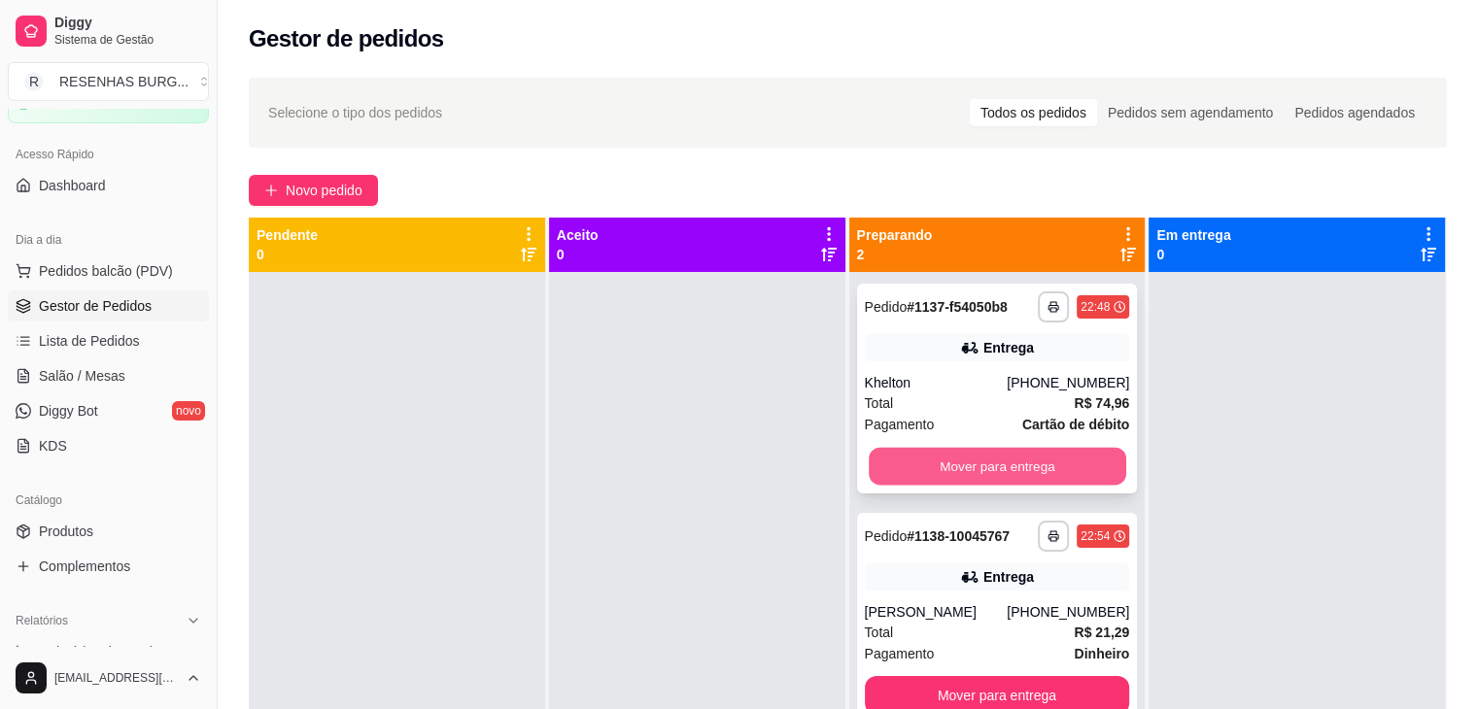
click at [987, 463] on button "Mover para entrega" at bounding box center [996, 467] width 257 height 38
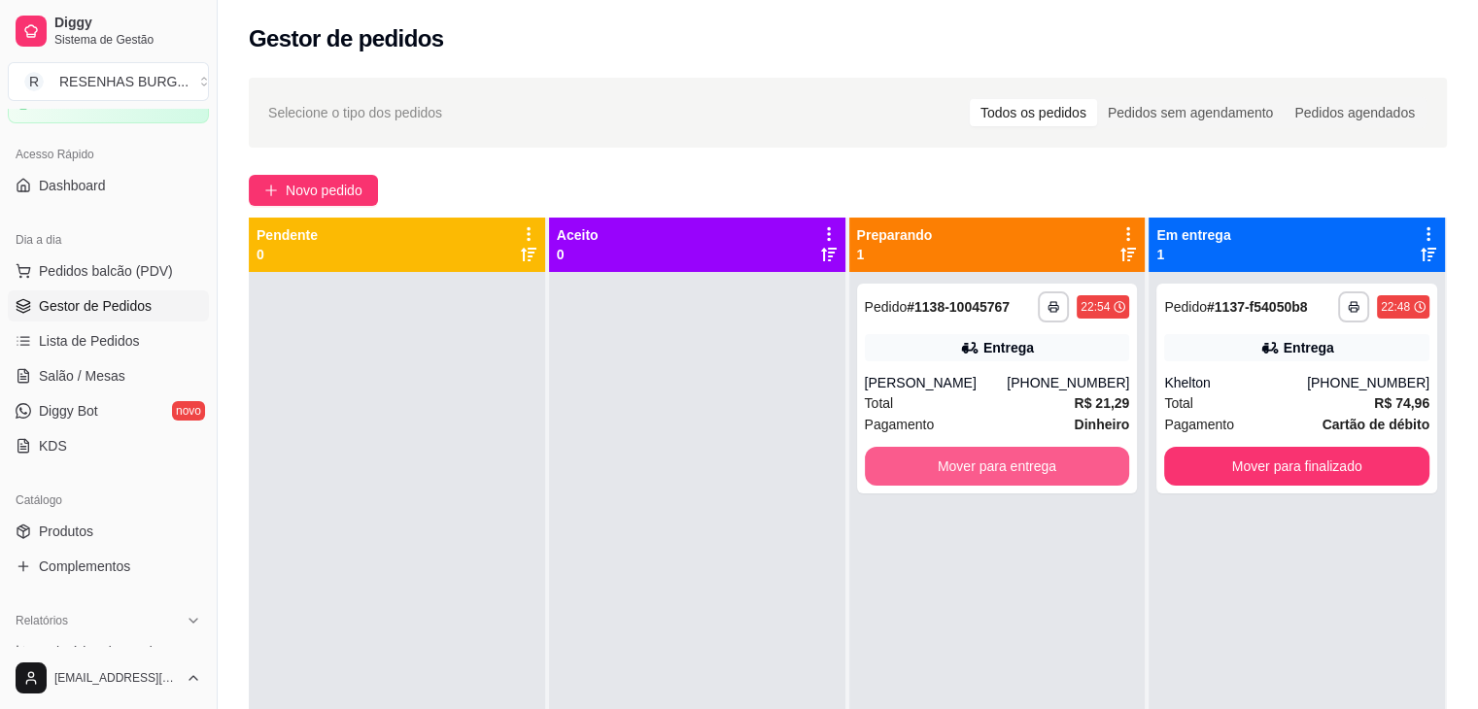
click at [987, 463] on button "Mover para entrega" at bounding box center [997, 466] width 265 height 39
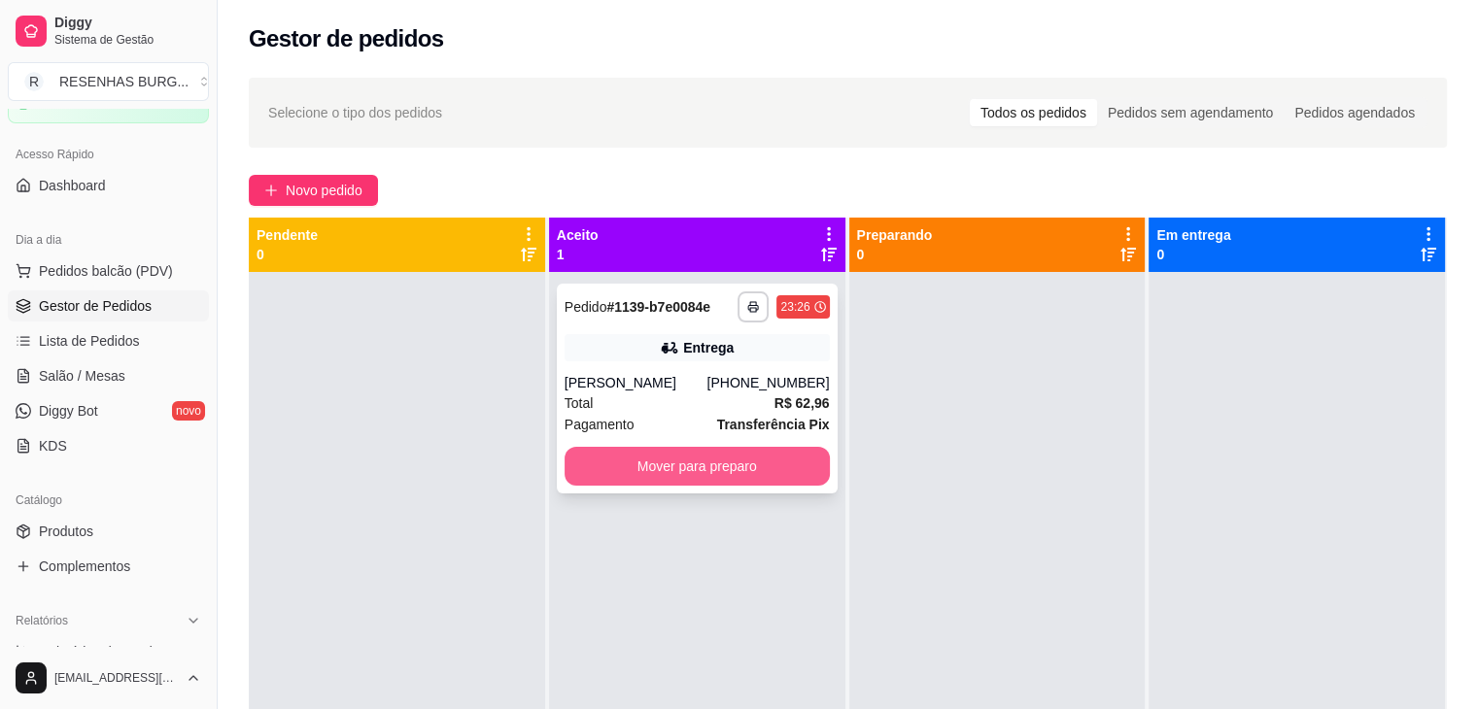
click at [672, 462] on button "Mover para preparo" at bounding box center [696, 466] width 265 height 39
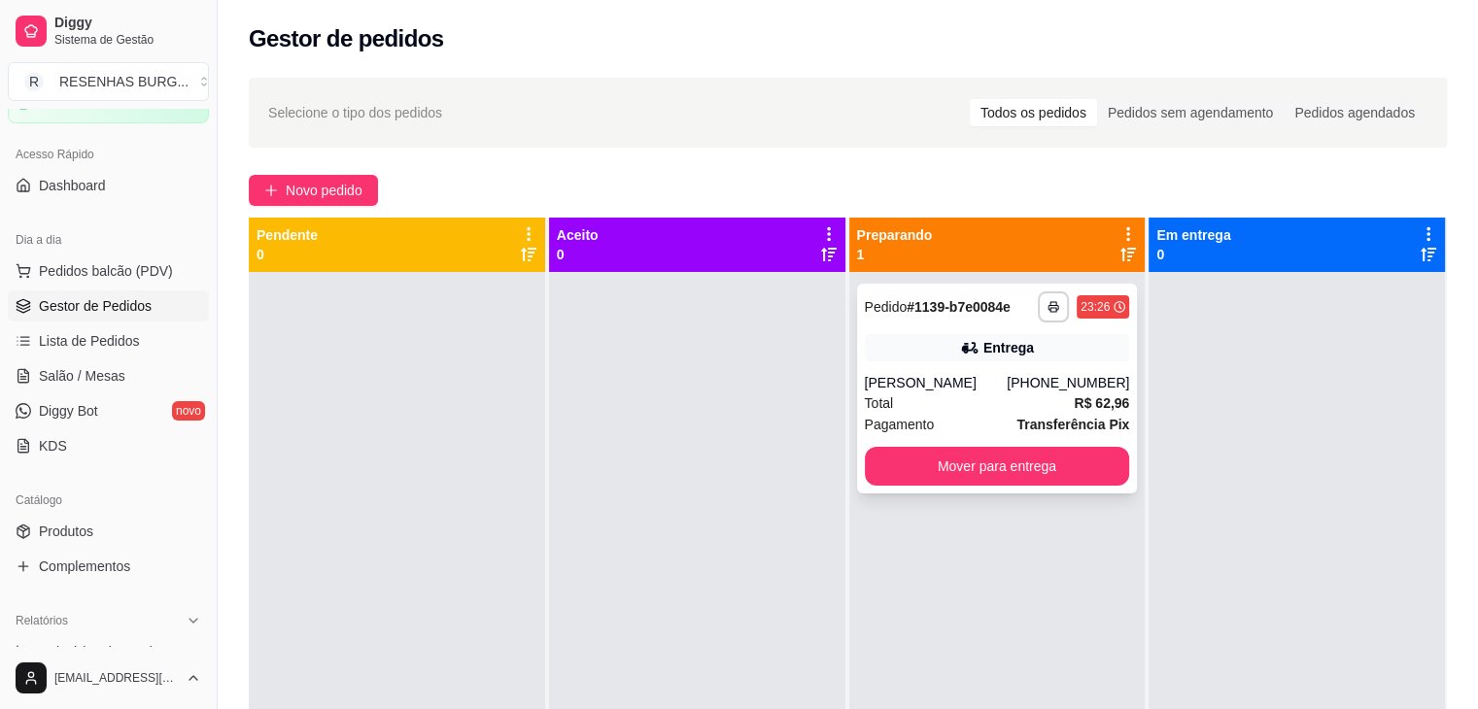
click at [949, 385] on div "[PERSON_NAME]" at bounding box center [936, 382] width 143 height 19
click at [987, 371] on div "**********" at bounding box center [997, 389] width 281 height 210
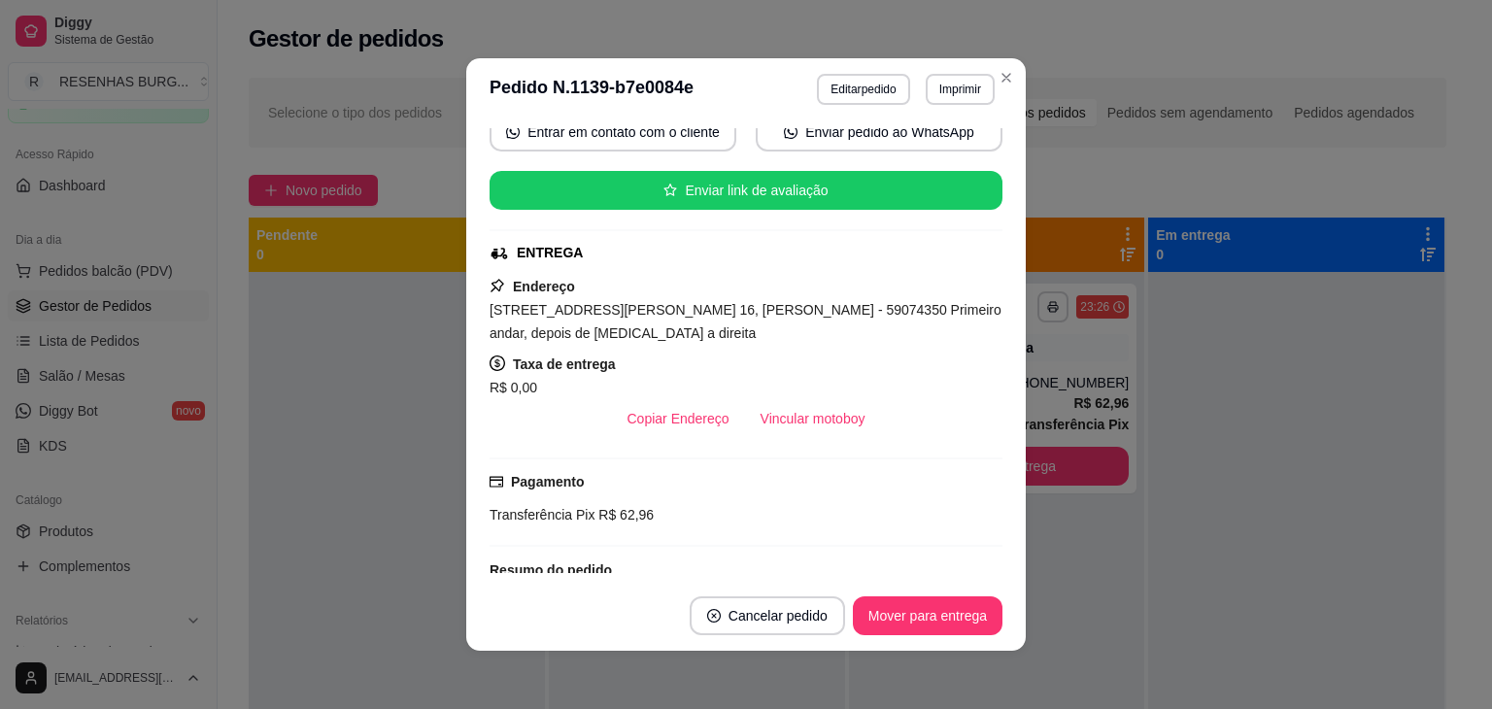
scroll to position [389, 0]
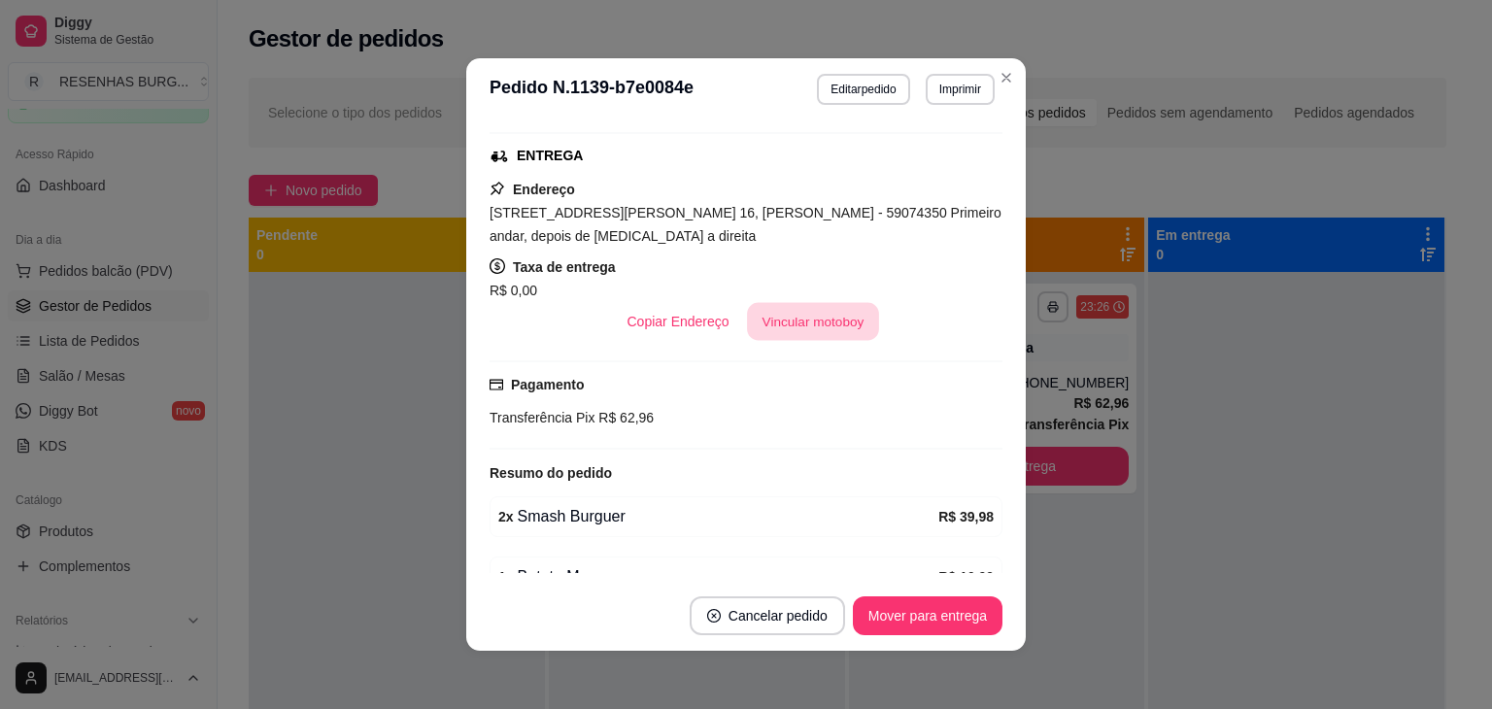
click at [805, 320] on button "Vincular motoboy" at bounding box center [813, 322] width 132 height 38
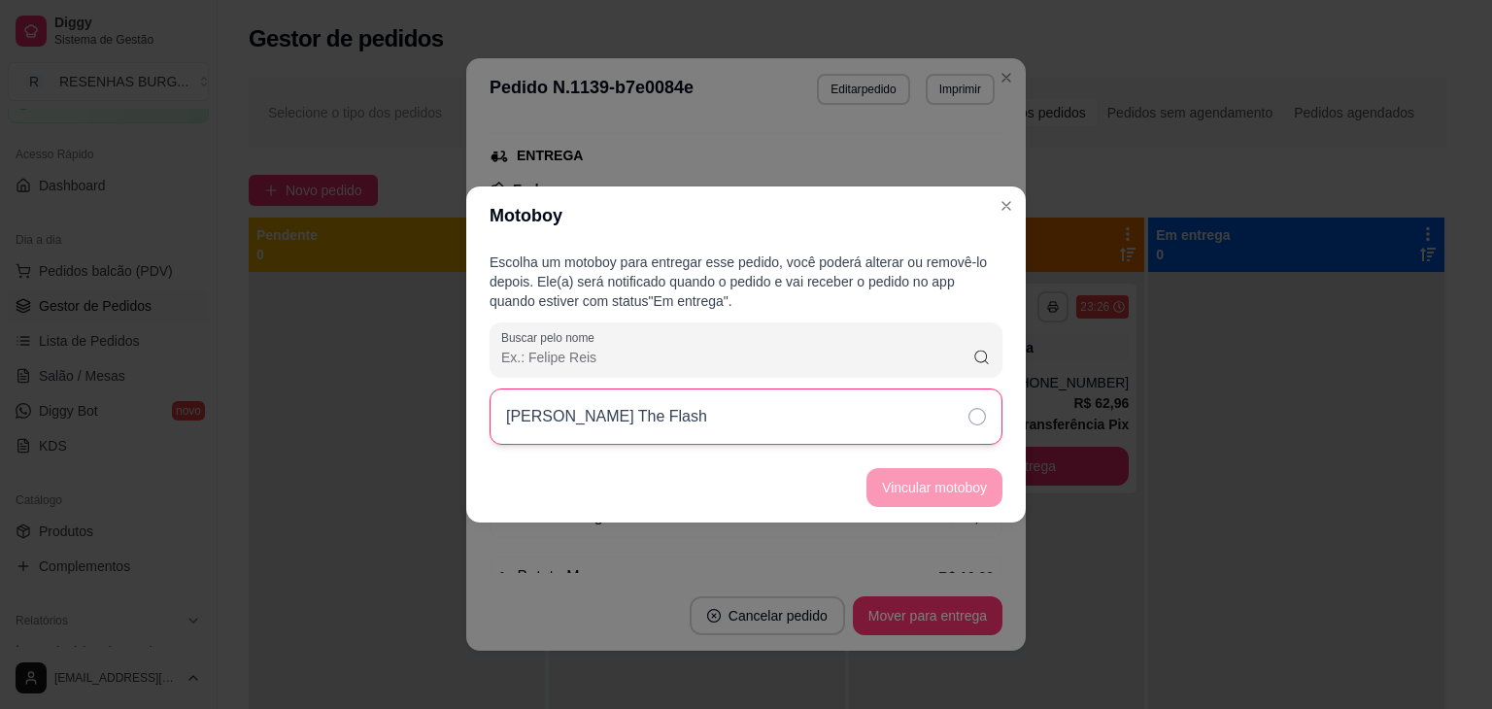
click at [983, 425] on div "[PERSON_NAME] The Flash" at bounding box center [746, 417] width 513 height 56
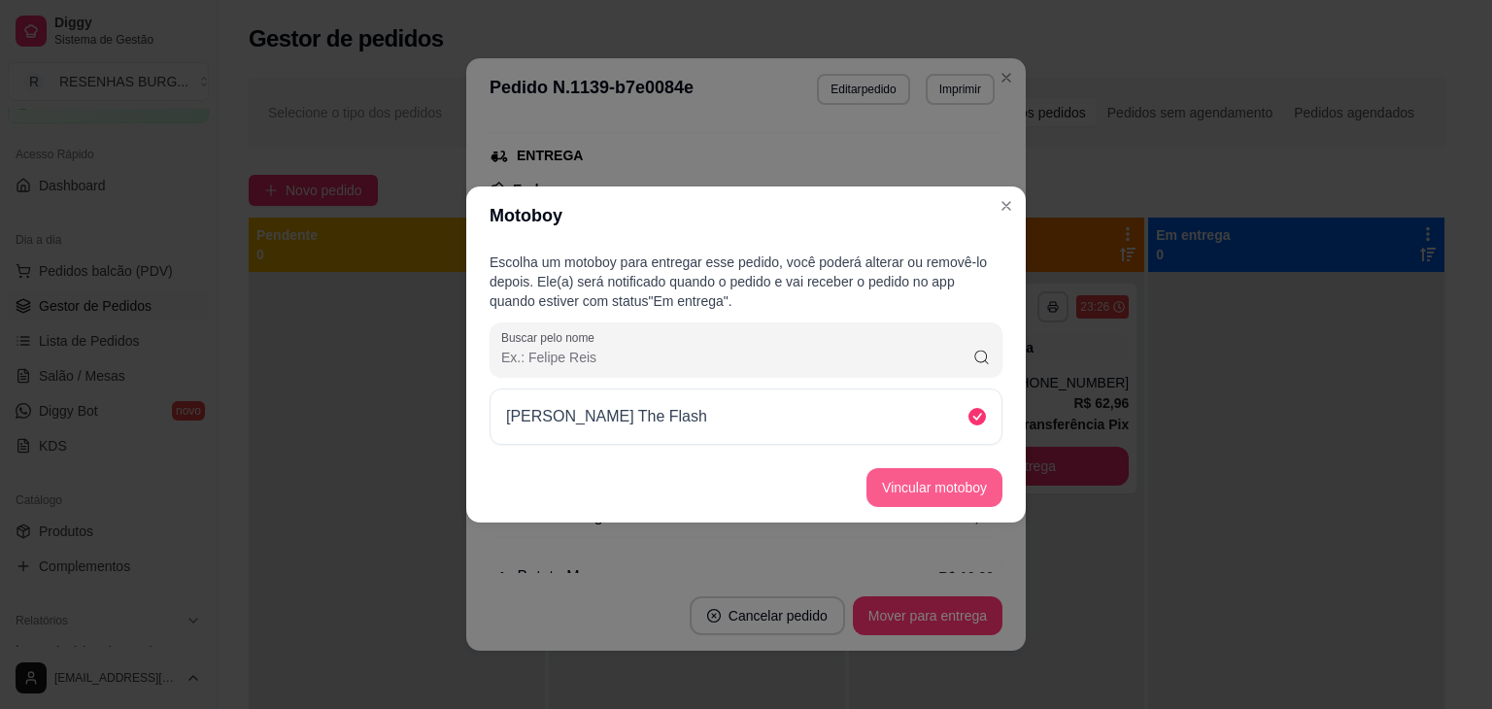
click at [987, 481] on button "Vincular motoboy" at bounding box center [935, 487] width 136 height 39
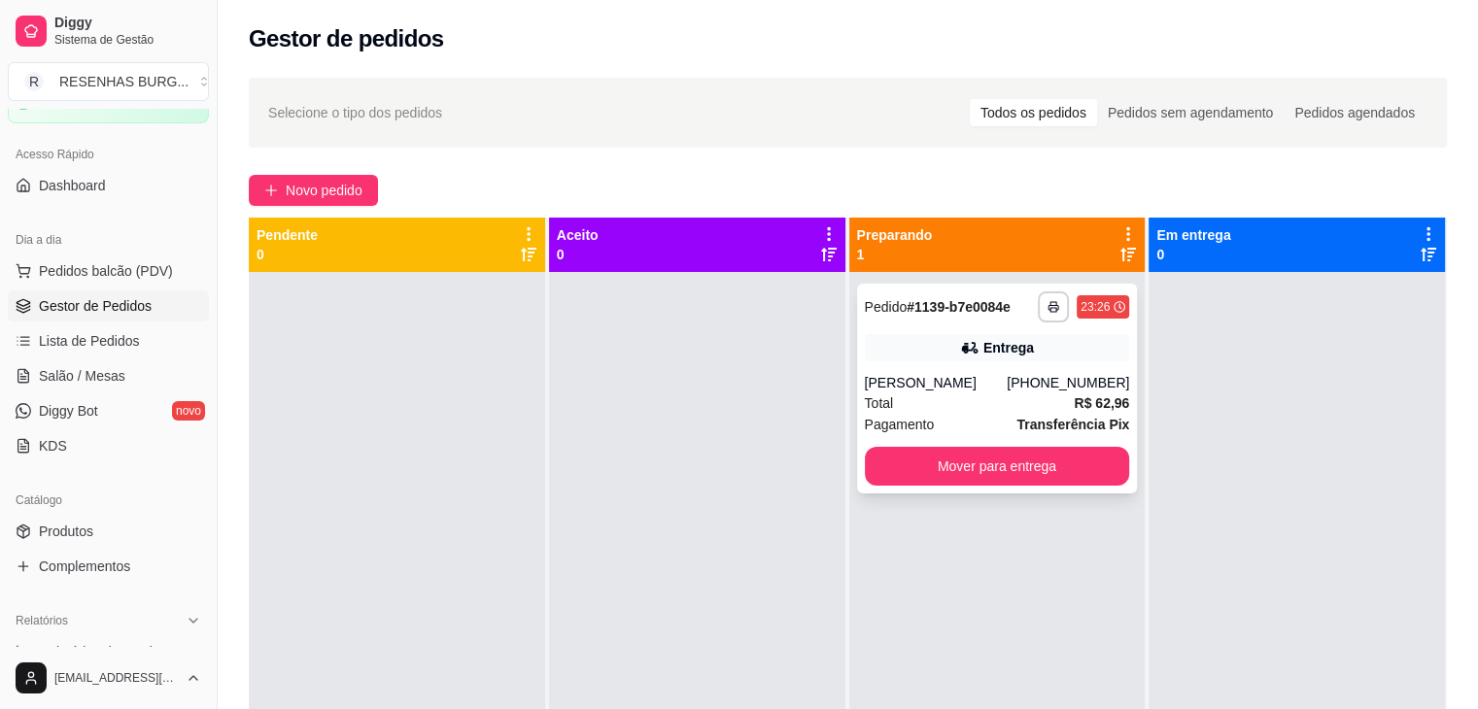
click at [949, 379] on div "[PERSON_NAME]" at bounding box center [936, 382] width 143 height 19
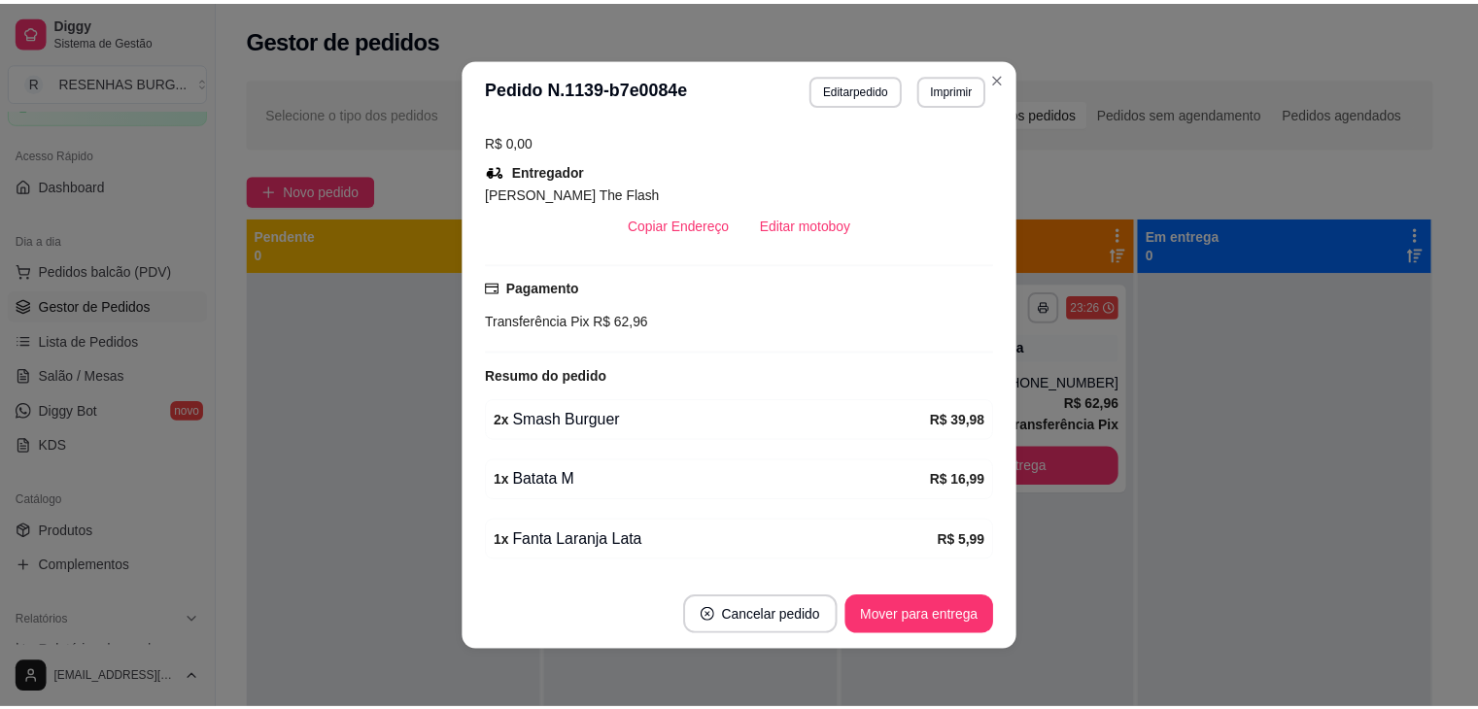
scroll to position [619, 0]
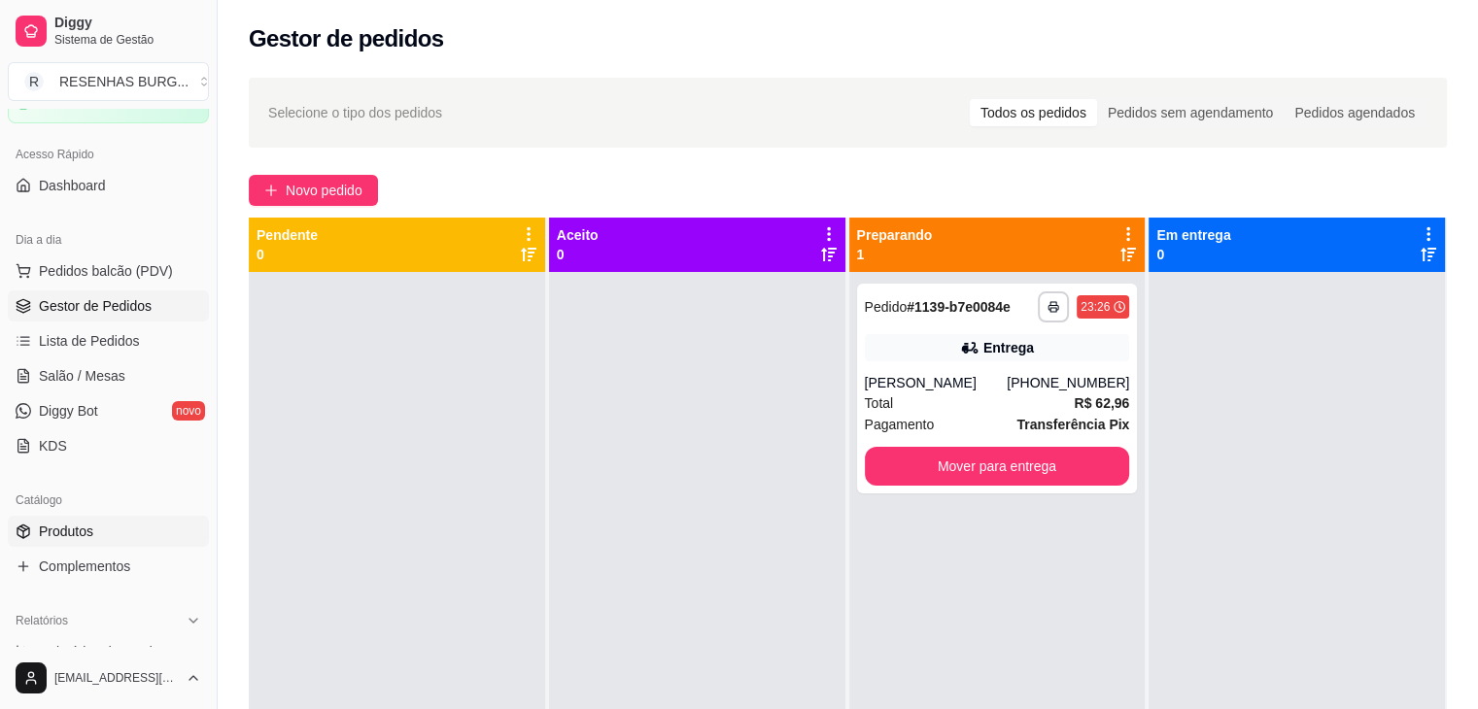
click at [113, 520] on link "Produtos" at bounding box center [108, 531] width 201 height 31
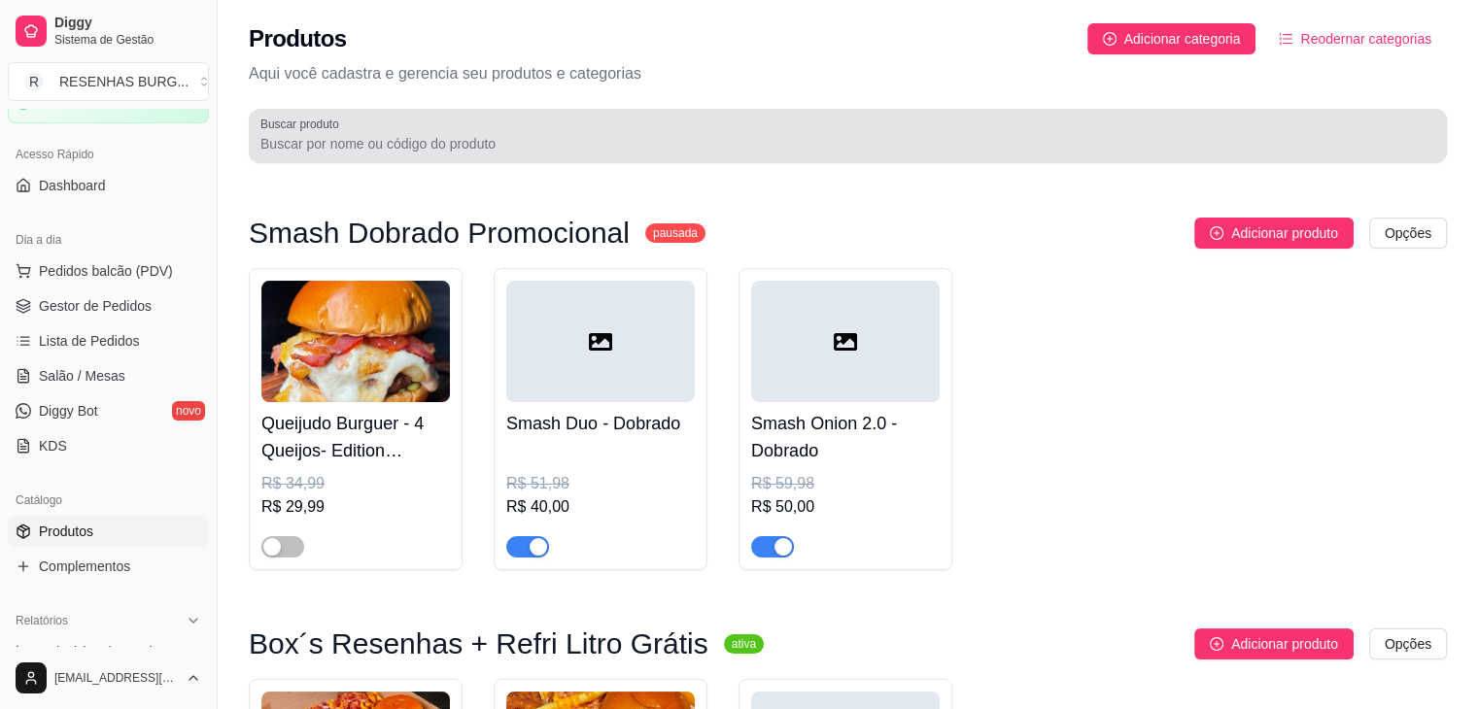
click at [555, 109] on div "Buscar produto" at bounding box center [848, 136] width 1198 height 54
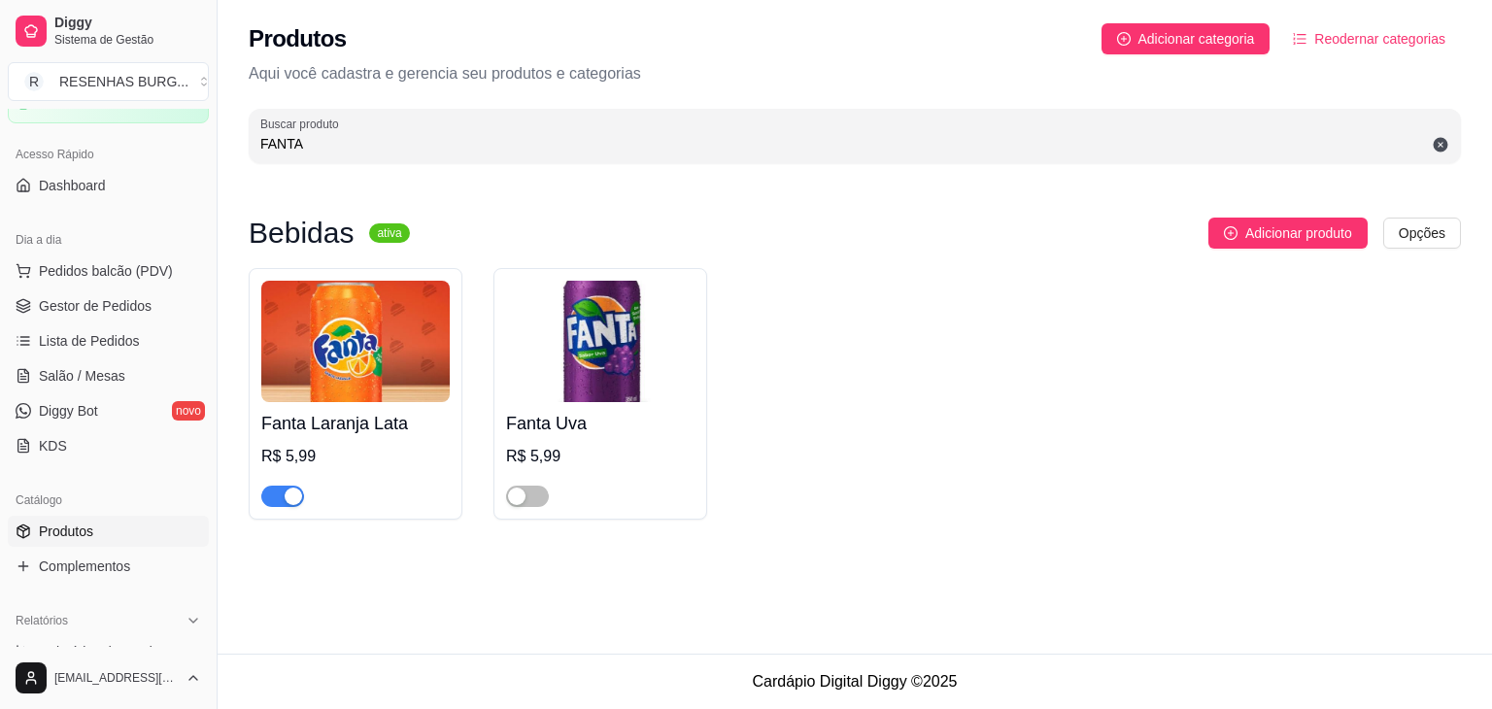
type input "FANTA"
click at [268, 493] on span "button" at bounding box center [282, 496] width 43 height 21
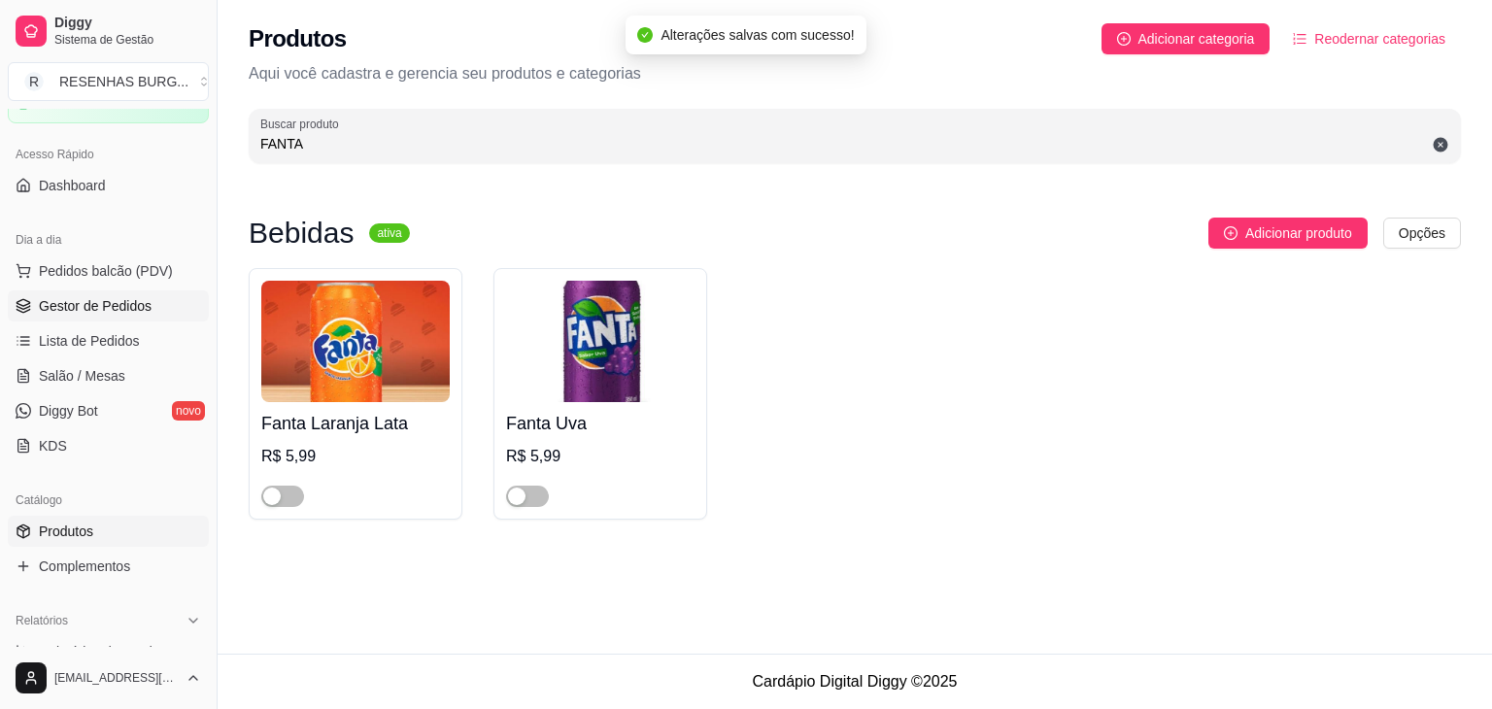
click at [102, 300] on span "Gestor de Pedidos" at bounding box center [95, 305] width 113 height 19
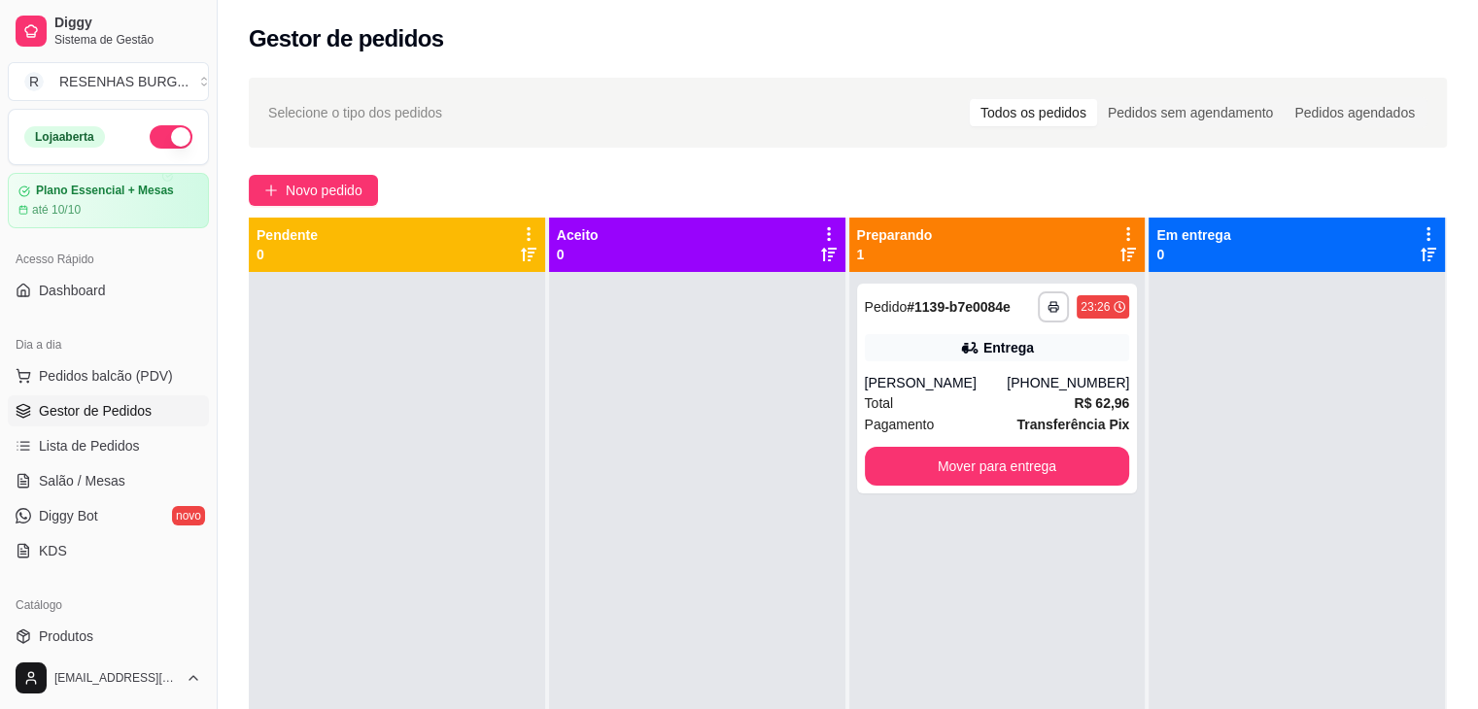
click at [157, 127] on button "button" at bounding box center [171, 136] width 43 height 23
click at [988, 342] on div "Entrega" at bounding box center [1008, 347] width 51 height 19
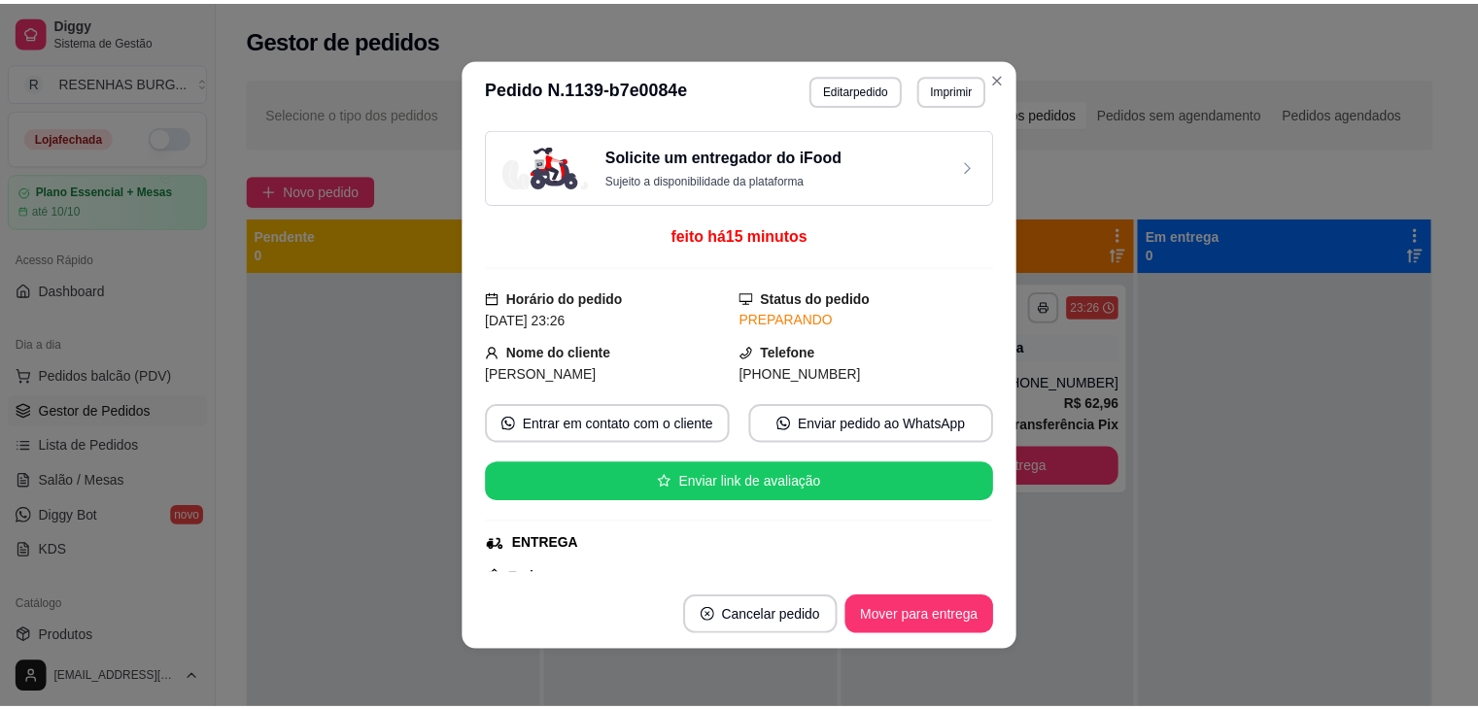
scroll to position [289, 0]
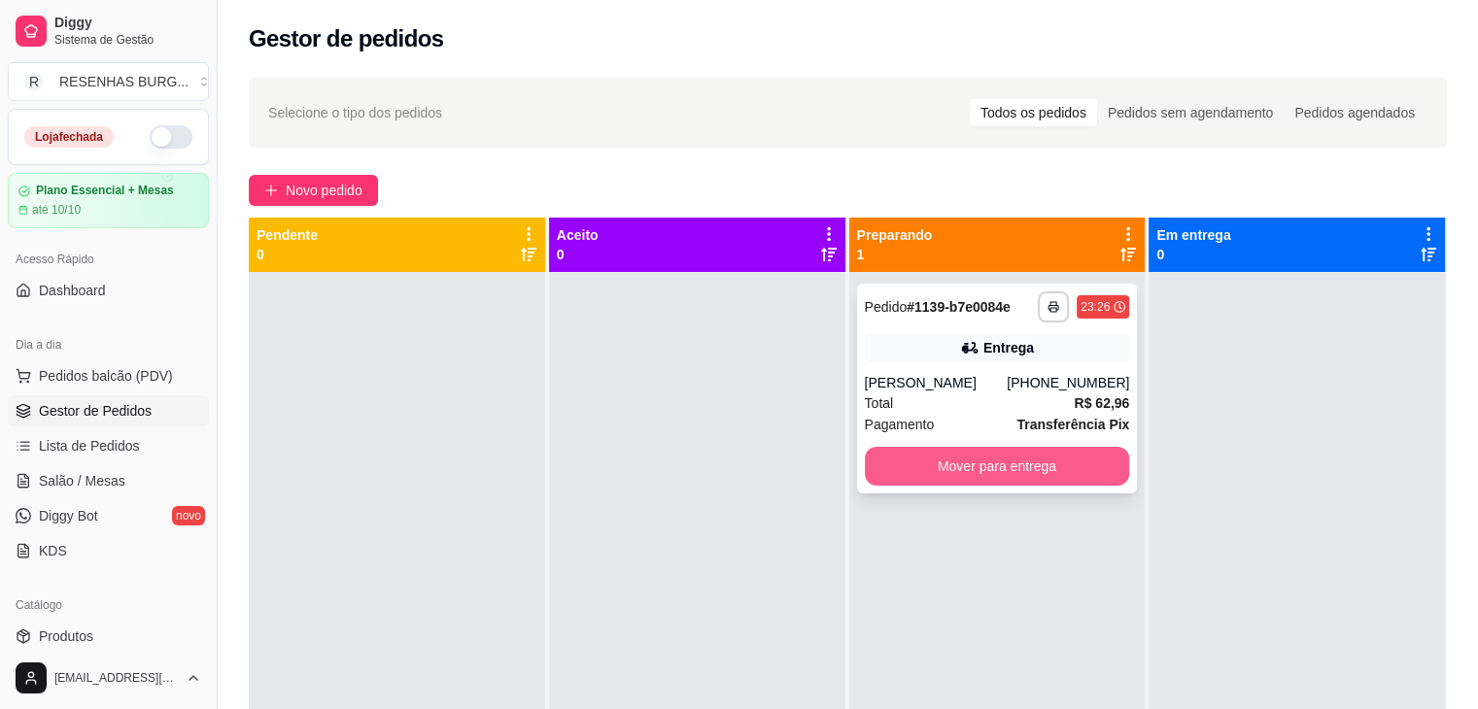
click at [1000, 469] on button "Mover para entrega" at bounding box center [997, 466] width 265 height 39
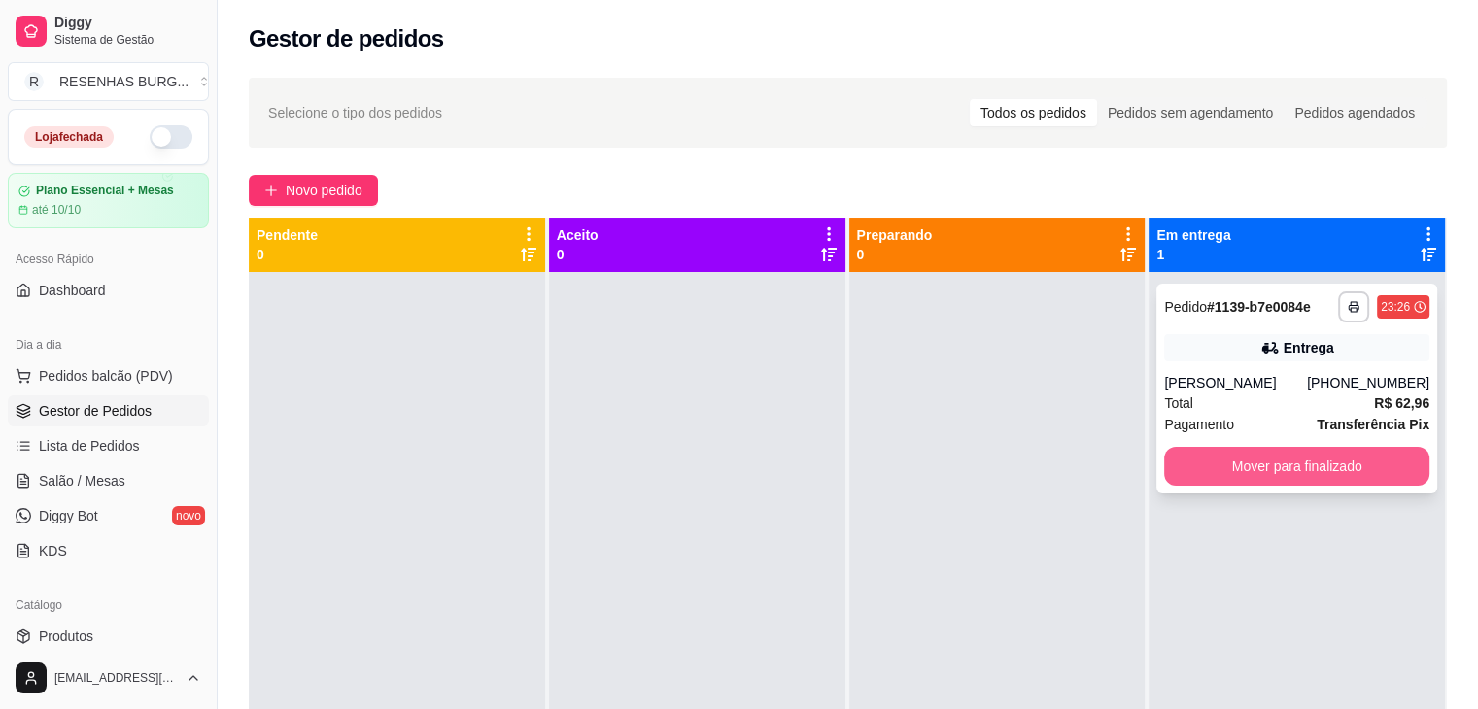
click at [1307, 463] on button "Mover para finalizado" at bounding box center [1296, 466] width 265 height 39
